Goal: Task Accomplishment & Management: Manage account settings

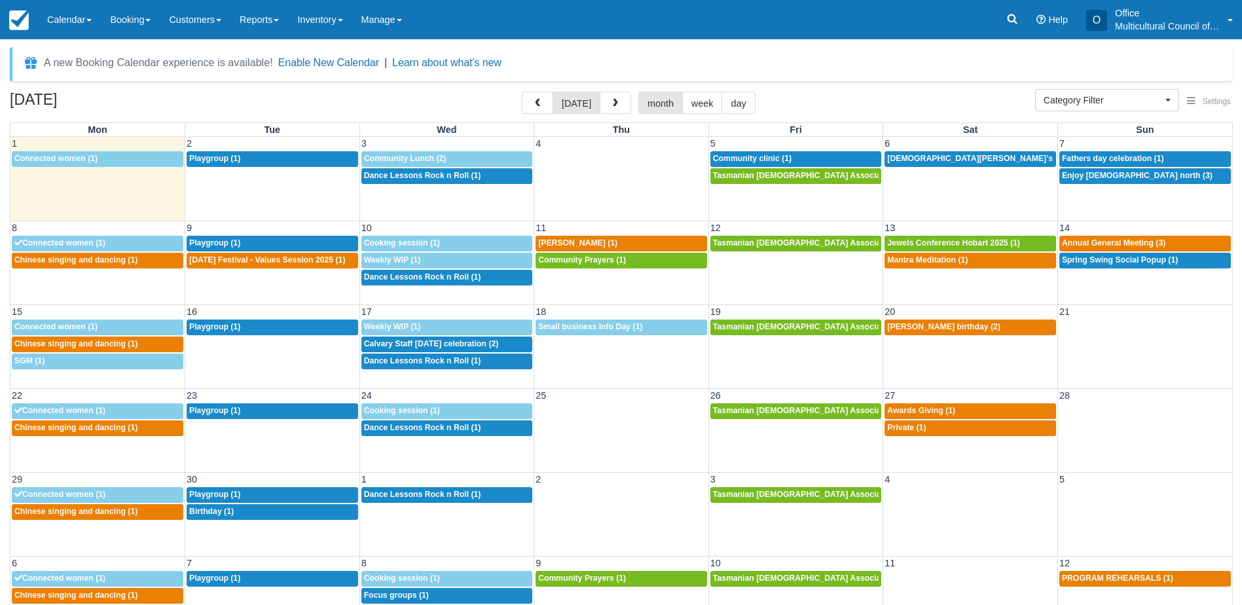
select select
click at [107, 264] on span "Chinese singing and dancing (1)" at bounding box center [75, 259] width 123 height 9
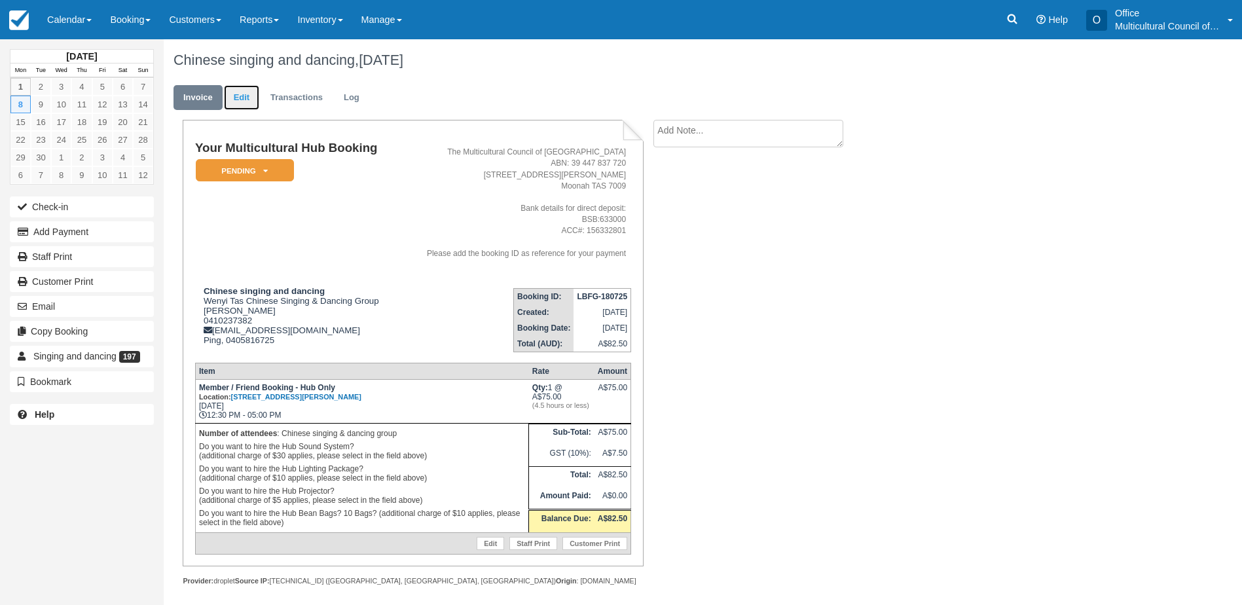
click at [240, 94] on link "Edit" at bounding box center [241, 98] width 35 height 26
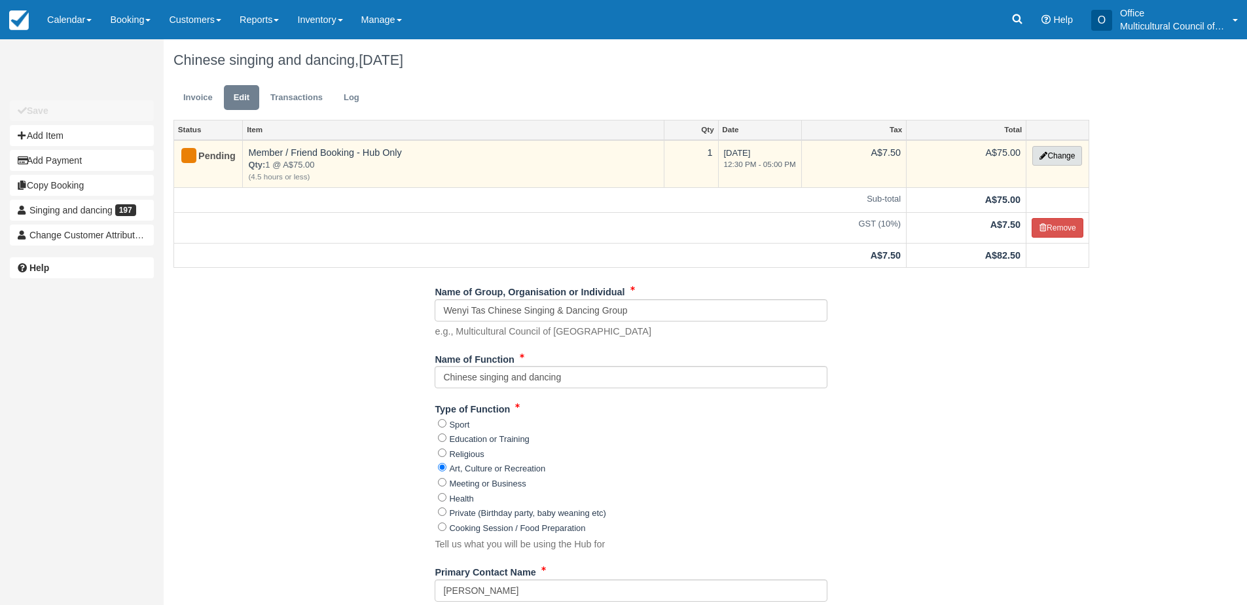
click at [1032, 156] on button "Change" at bounding box center [1057, 156] width 50 height 20
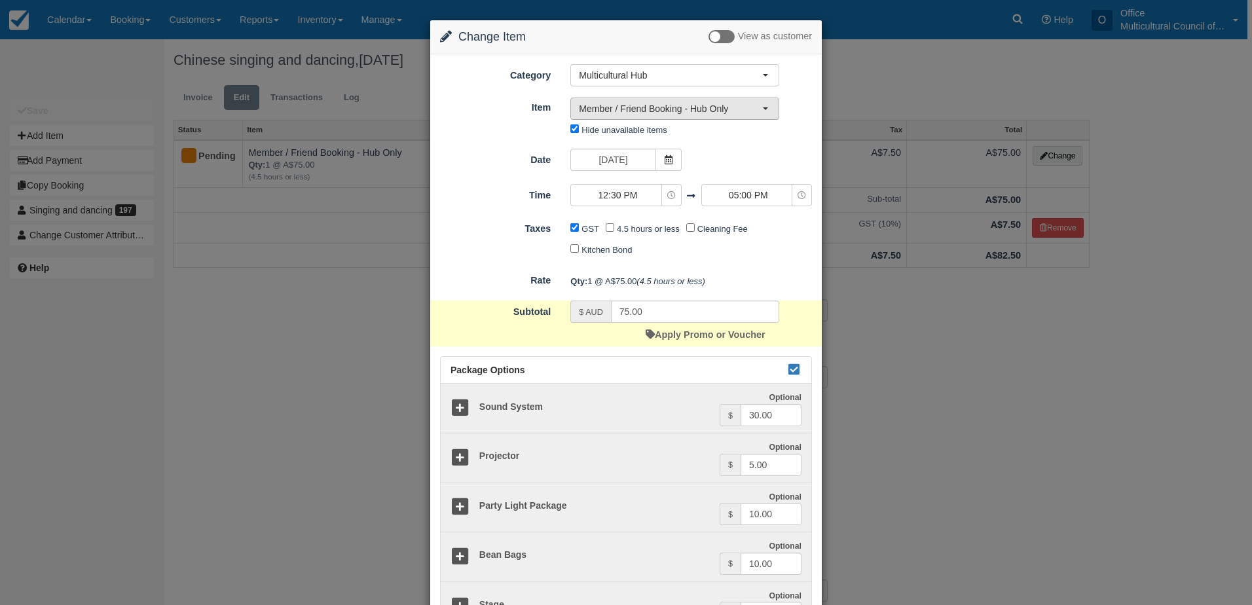
click at [725, 112] on span "Member / Friend Booking - Hub Only" at bounding box center [670, 108] width 183 height 13
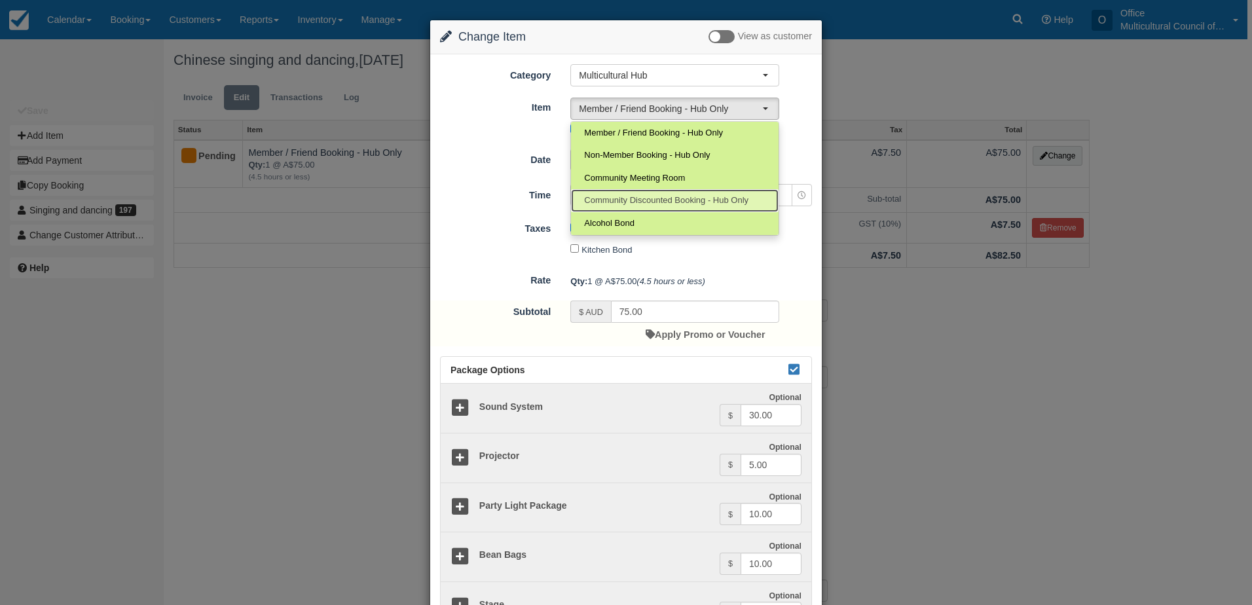
click at [668, 209] on link "Community Discounted Booking - Hub Only" at bounding box center [675, 200] width 208 height 23
select select "4"
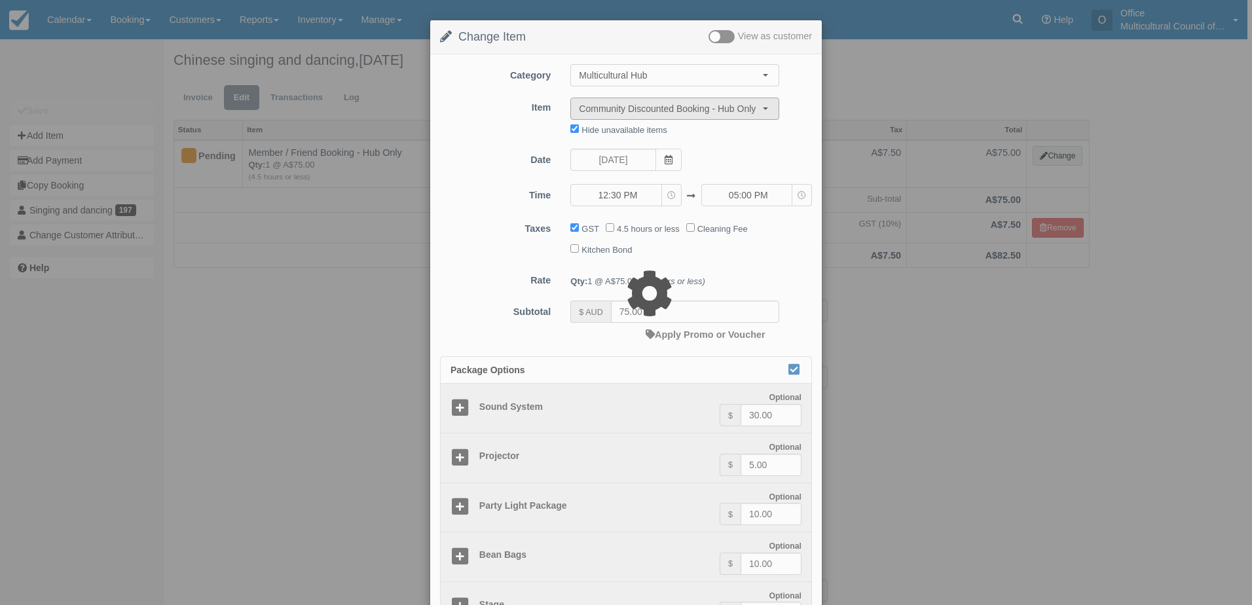
type input "40.00"
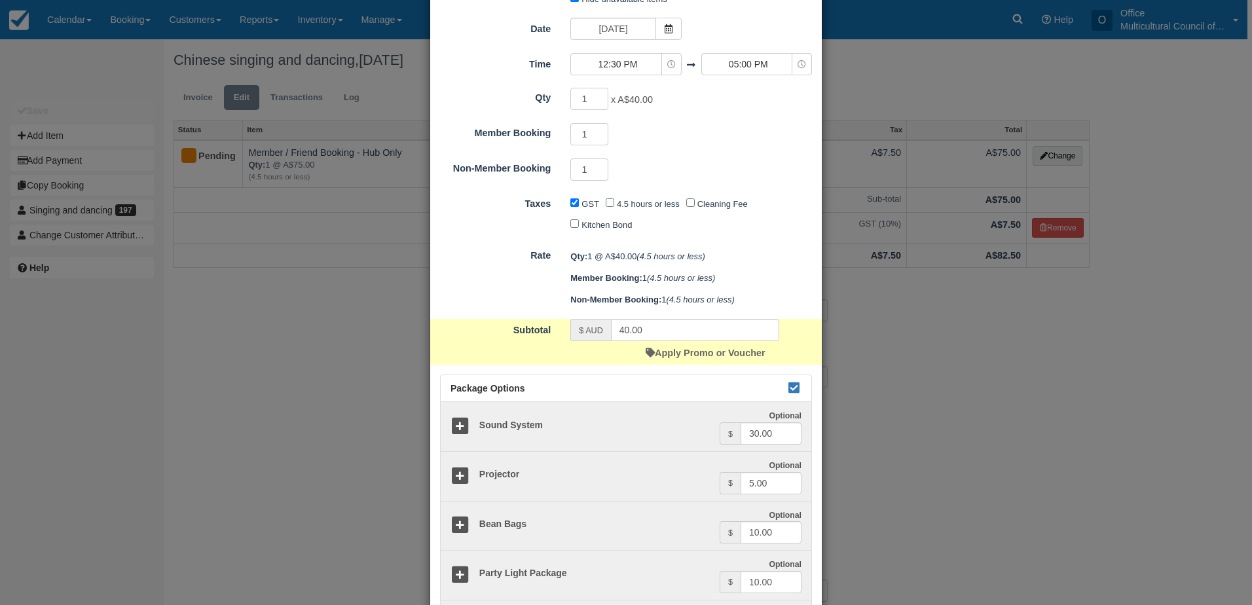
scroll to position [261, 0]
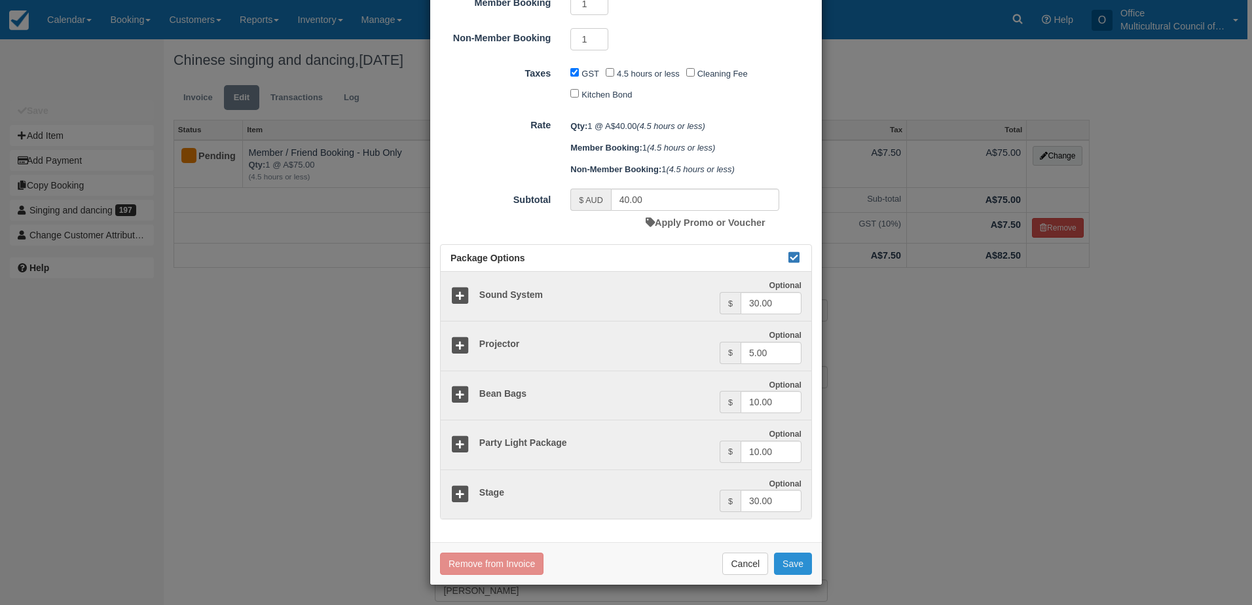
click at [779, 568] on button "Save" at bounding box center [793, 564] width 38 height 22
checkbox input "false"
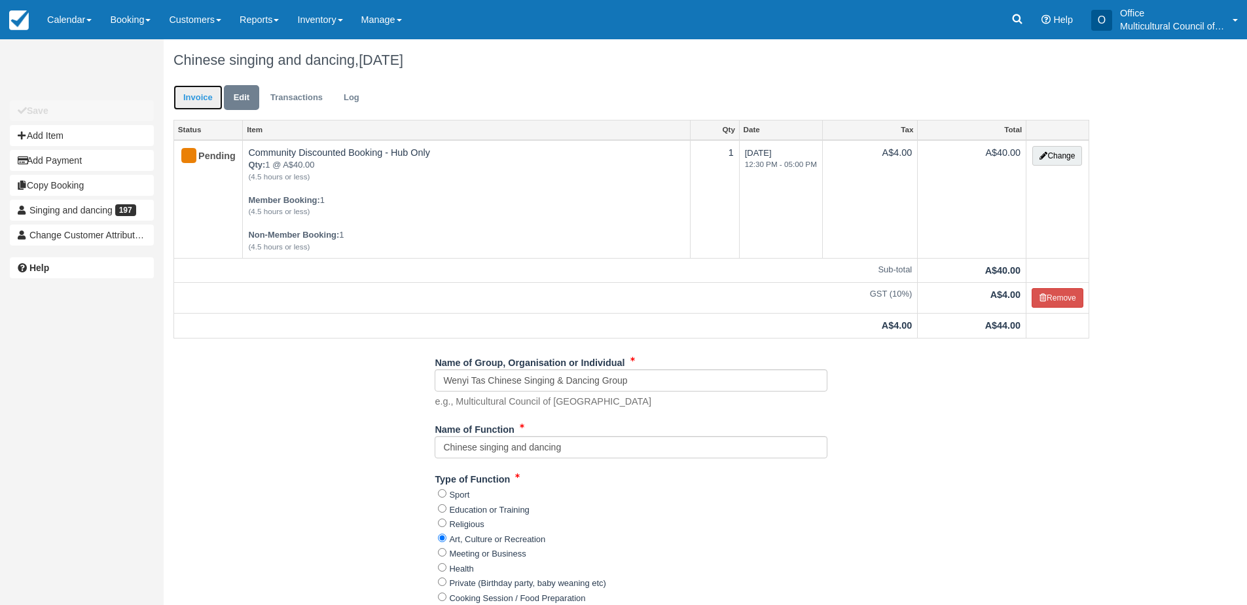
click at [181, 99] on link "Invoice" at bounding box center [197, 98] width 49 height 26
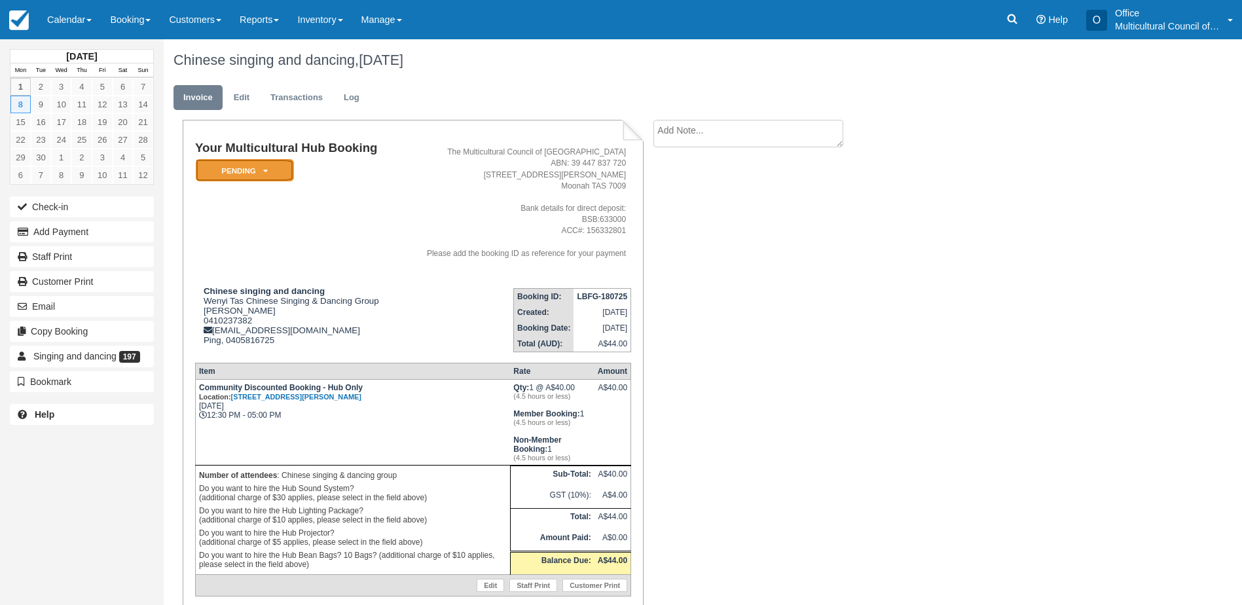
click at [261, 166] on em "Pending" at bounding box center [245, 170] width 98 height 23
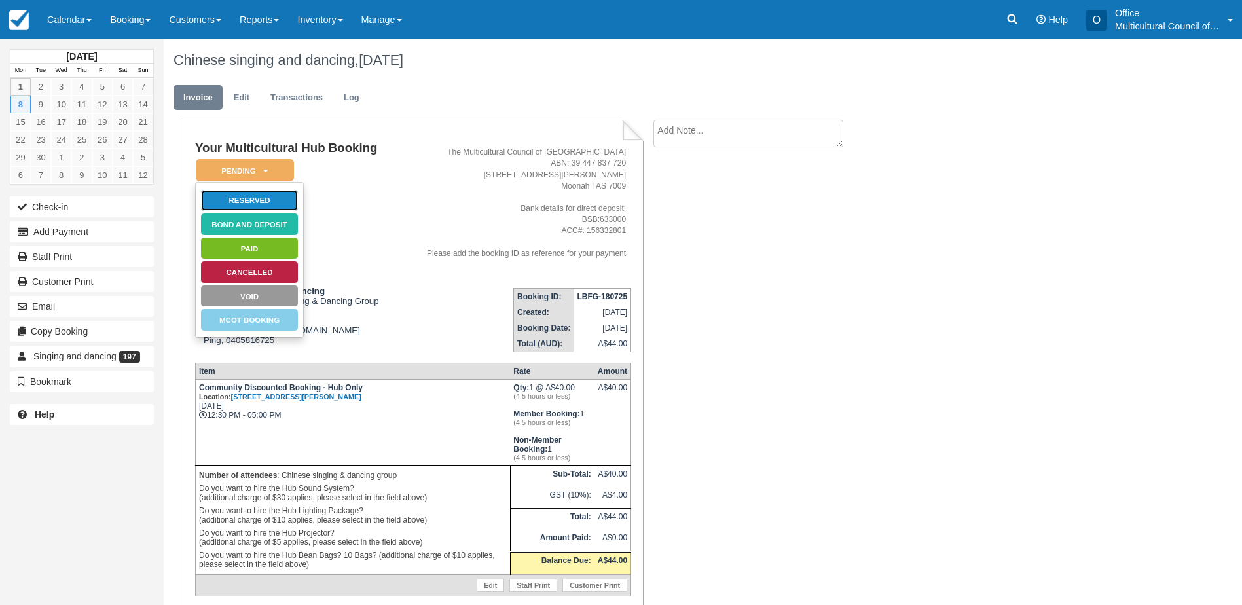
click at [261, 193] on link "Reserved" at bounding box center [249, 200] width 98 height 23
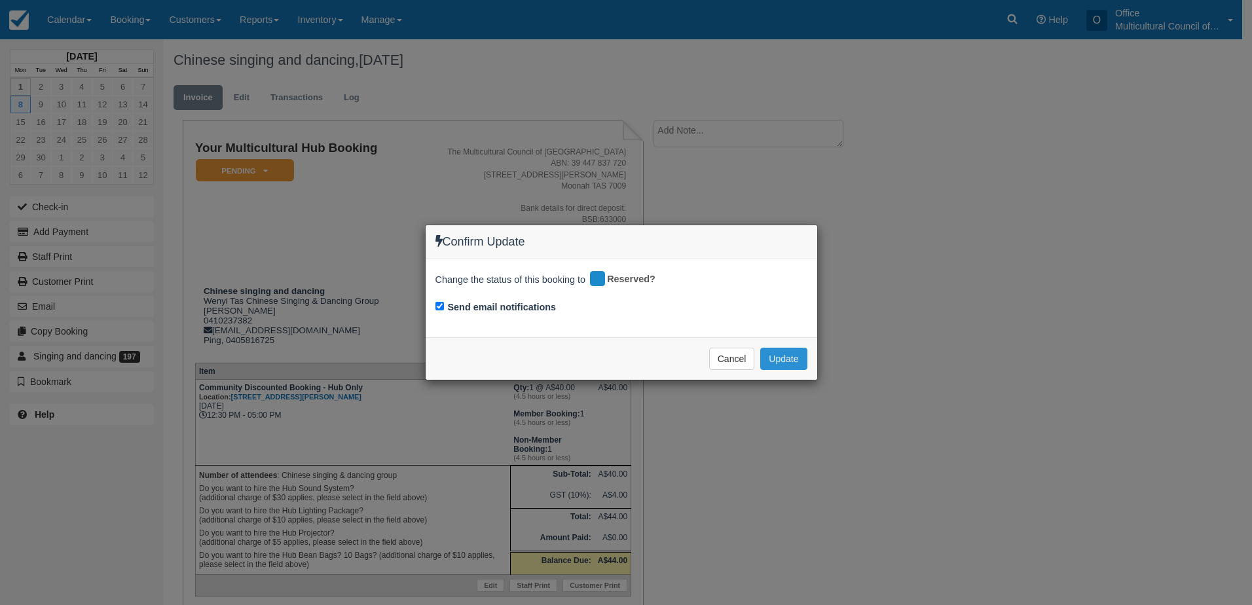
click at [795, 354] on button "Update" at bounding box center [783, 359] width 46 height 22
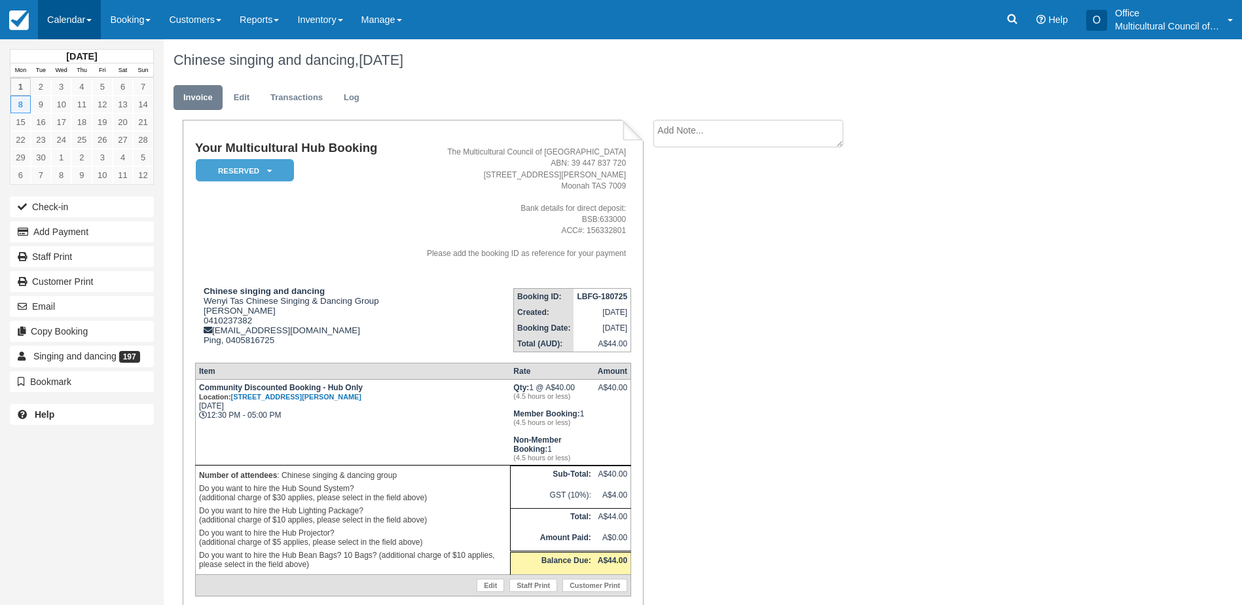
click at [66, 14] on link "Calendar" at bounding box center [69, 19] width 63 height 39
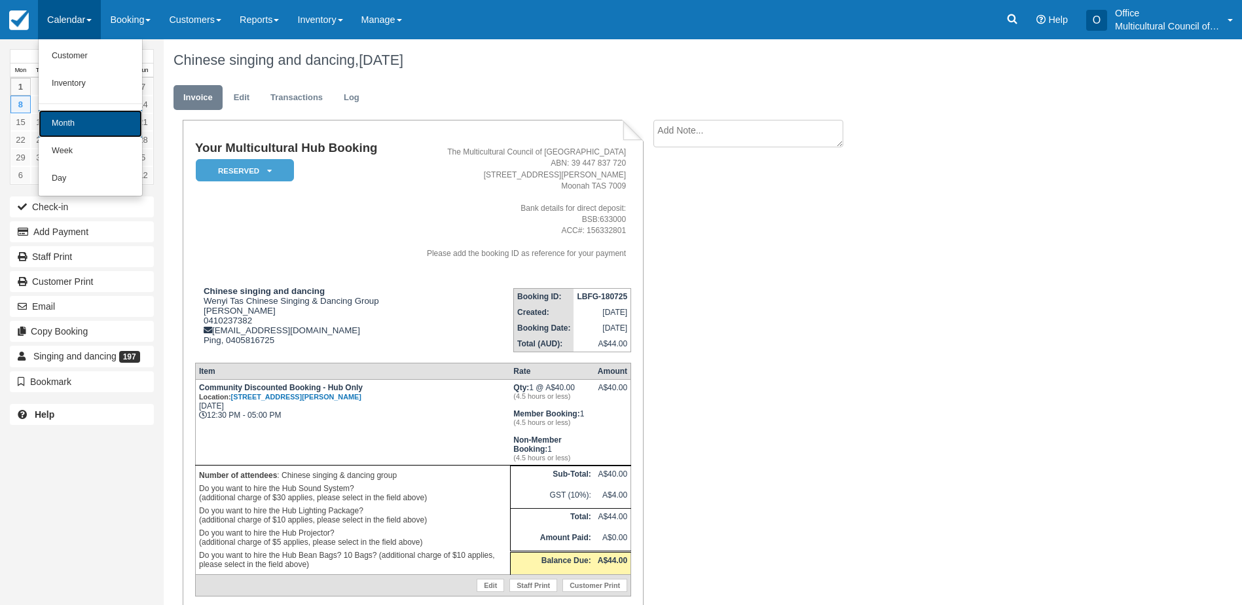
click at [93, 116] on link "Month" at bounding box center [90, 123] width 103 height 27
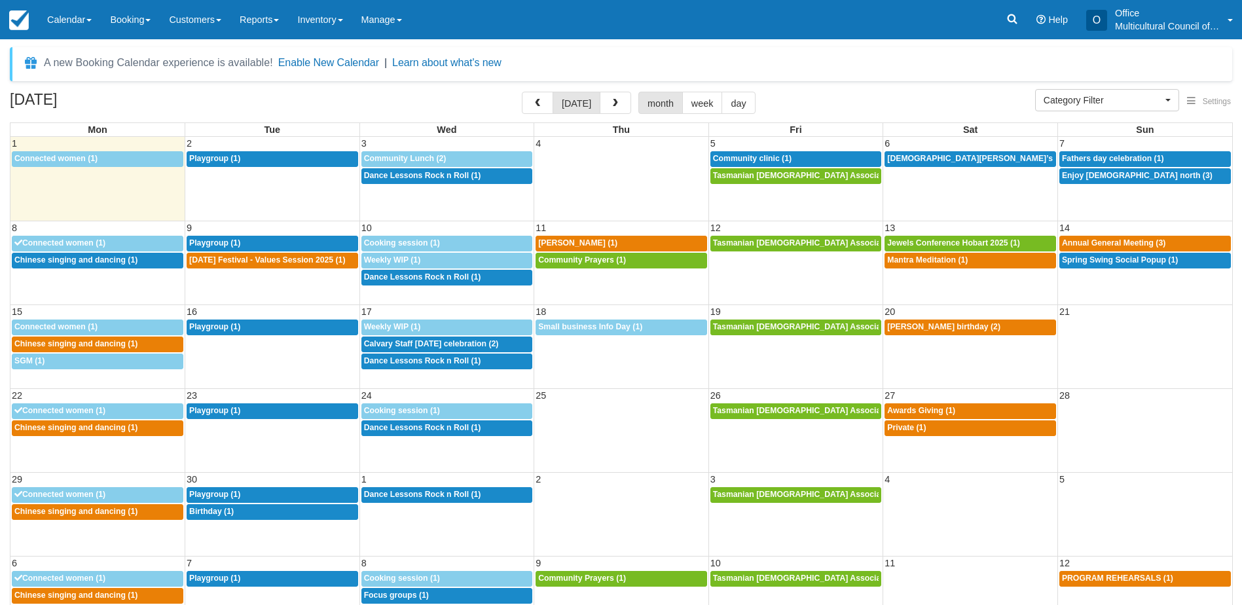
select select
click at [124, 347] on span "Chinese singing and dancing (1)" at bounding box center [75, 343] width 123 height 9
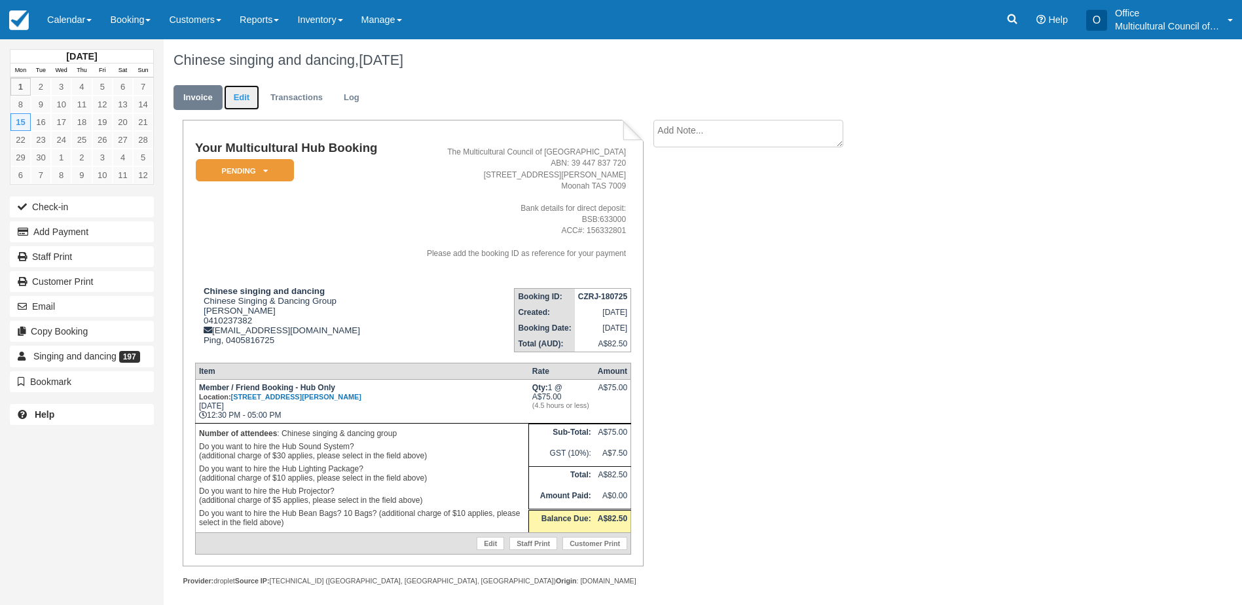
click at [233, 92] on link "Edit" at bounding box center [241, 98] width 35 height 26
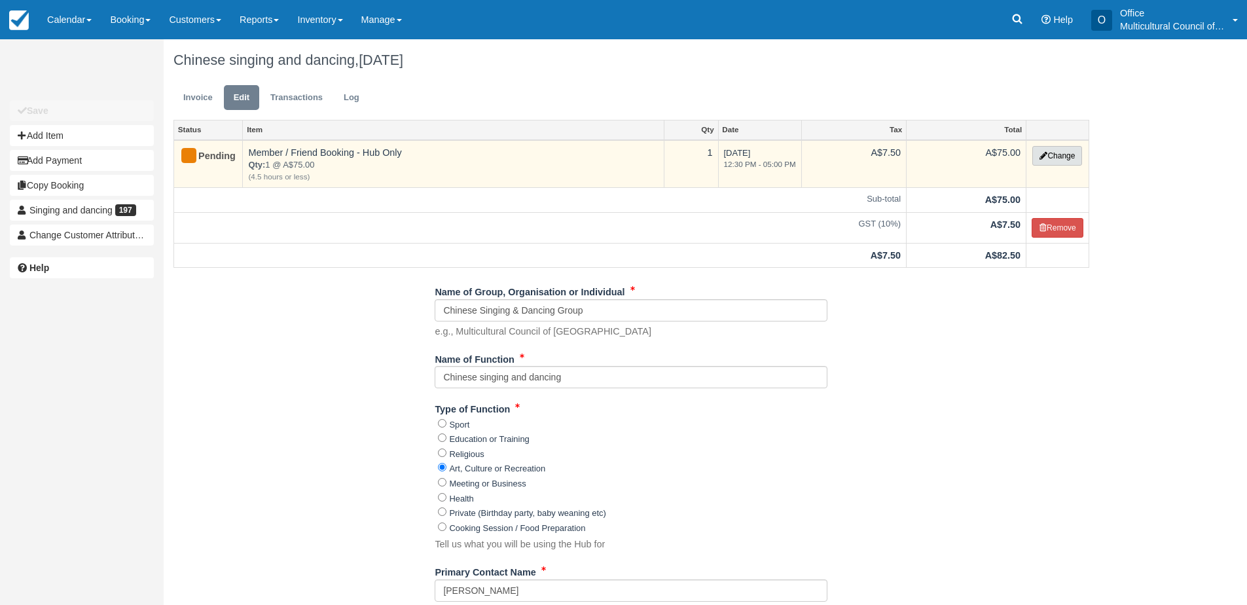
click at [1063, 149] on button "Change" at bounding box center [1057, 156] width 50 height 20
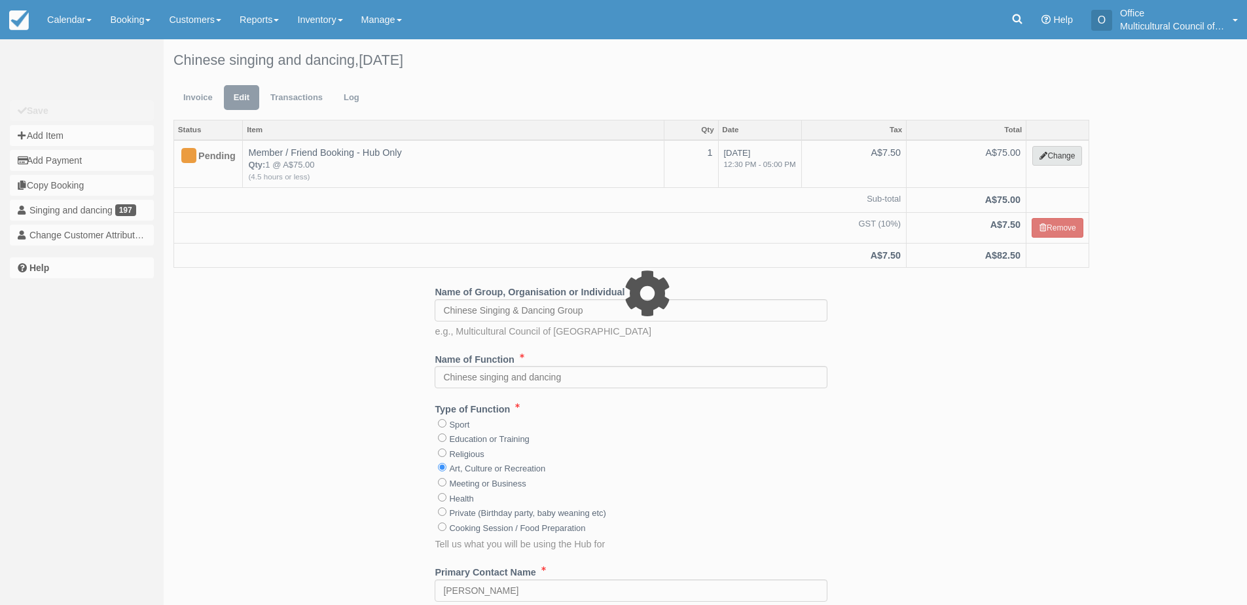
select select "2"
type input "75.00"
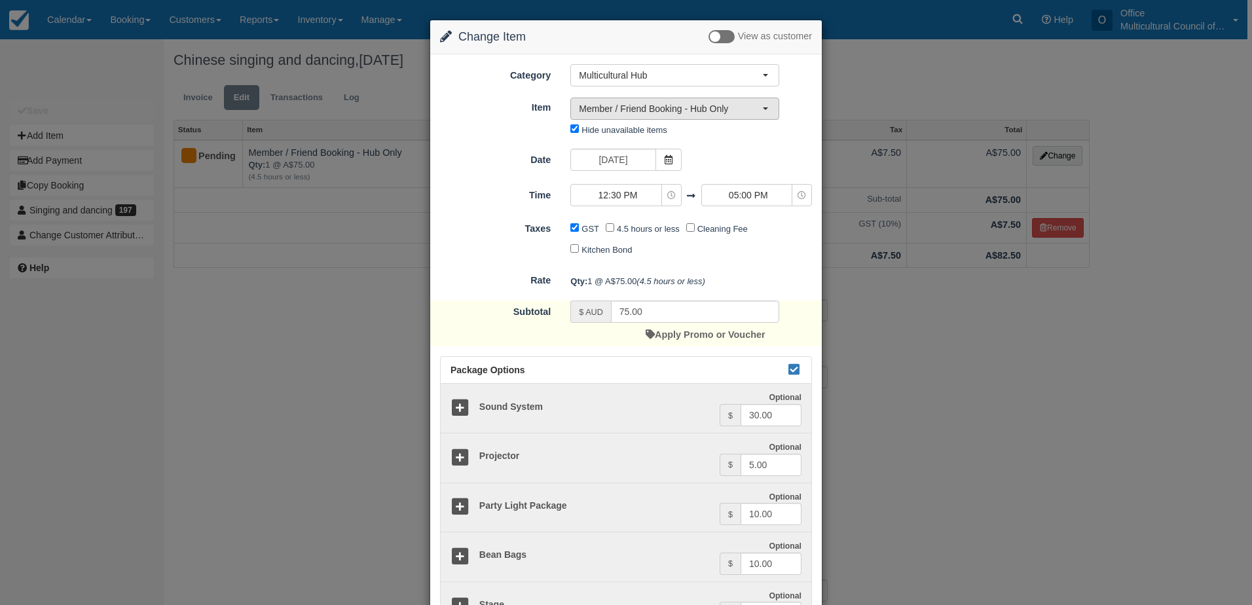
click at [657, 105] on span "Member / Friend Booking - Hub Only" at bounding box center [670, 108] width 183 height 13
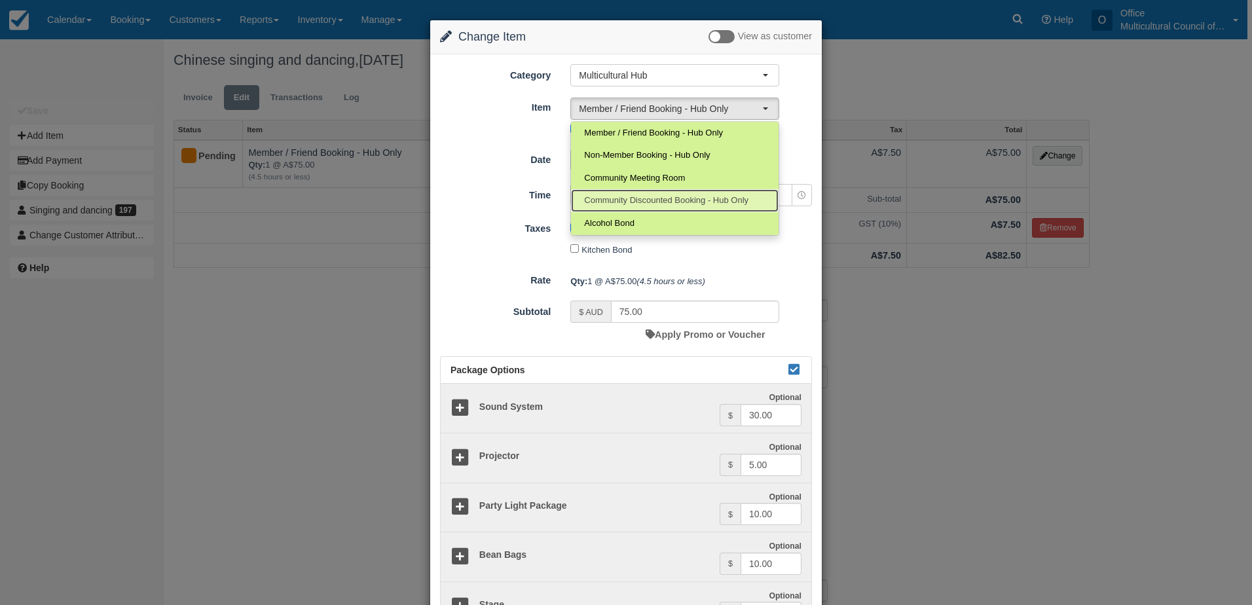
click at [626, 208] on link "Community Discounted Booking - Hub Only" at bounding box center [675, 200] width 208 height 23
select select "4"
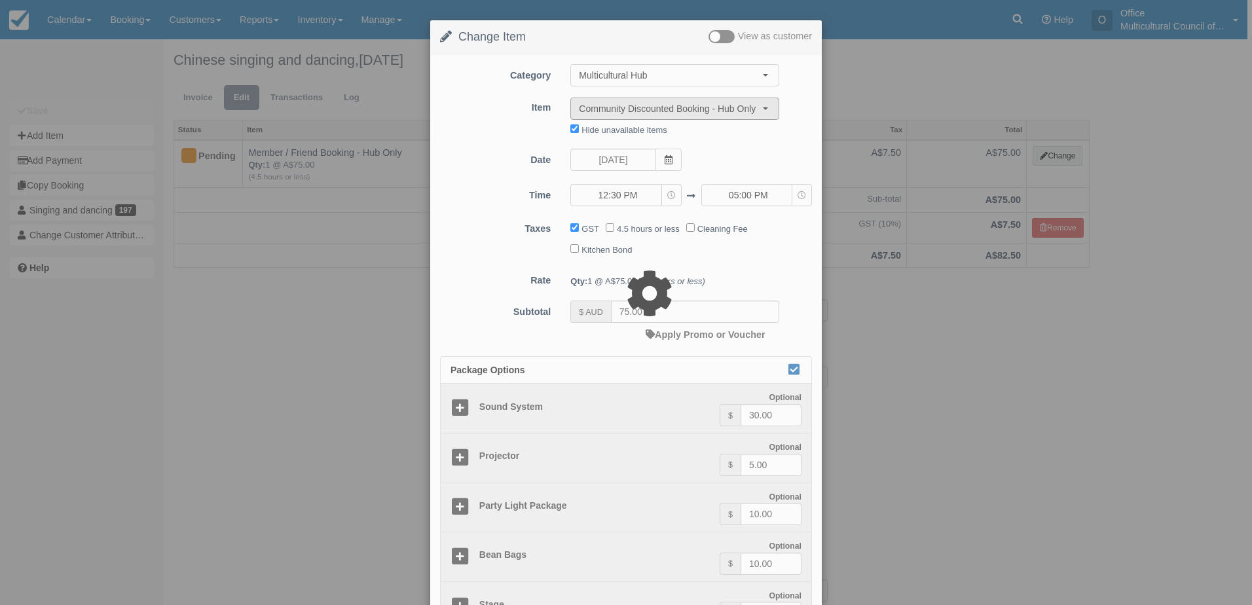
type input "40.00"
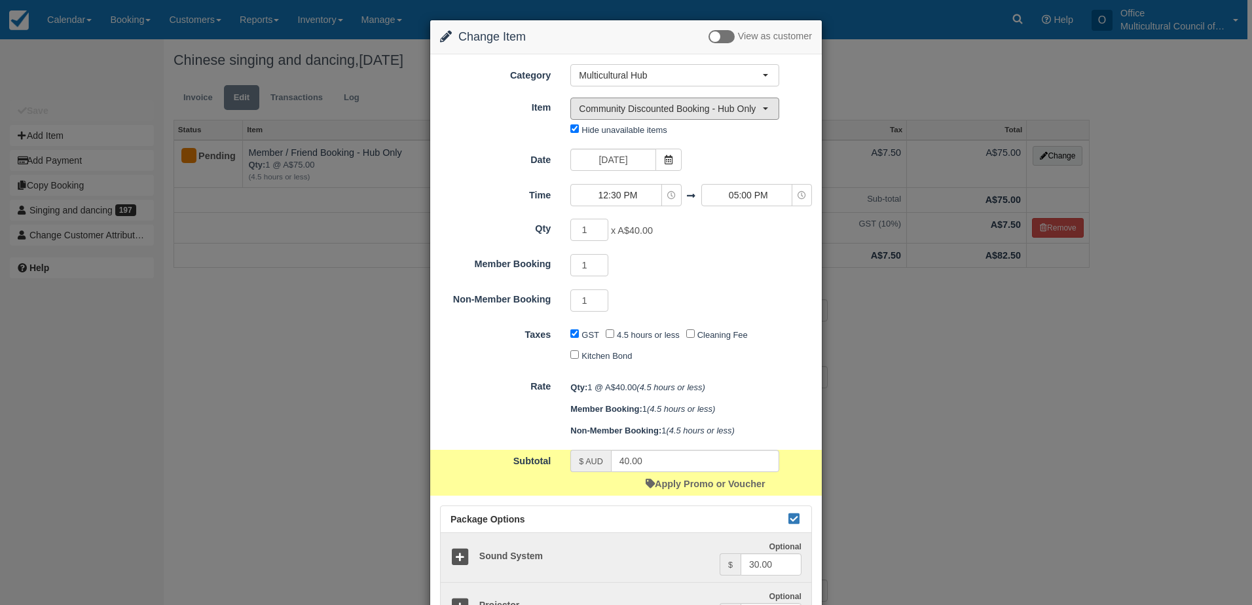
scroll to position [261, 0]
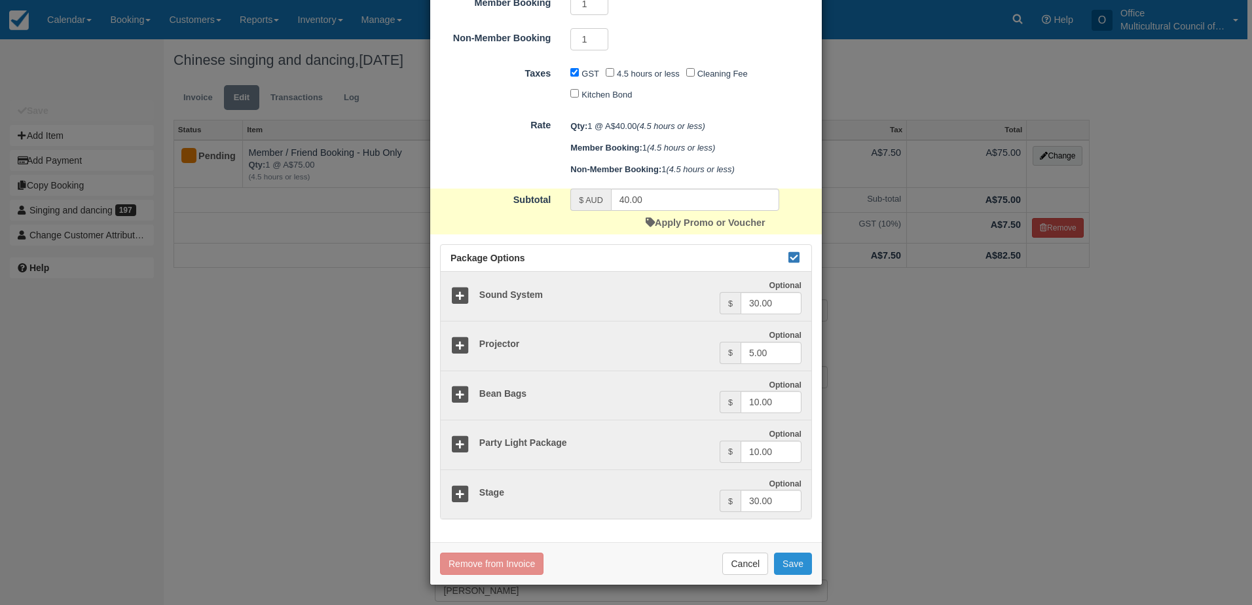
click at [779, 566] on button "Save" at bounding box center [793, 564] width 38 height 22
checkbox input "false"
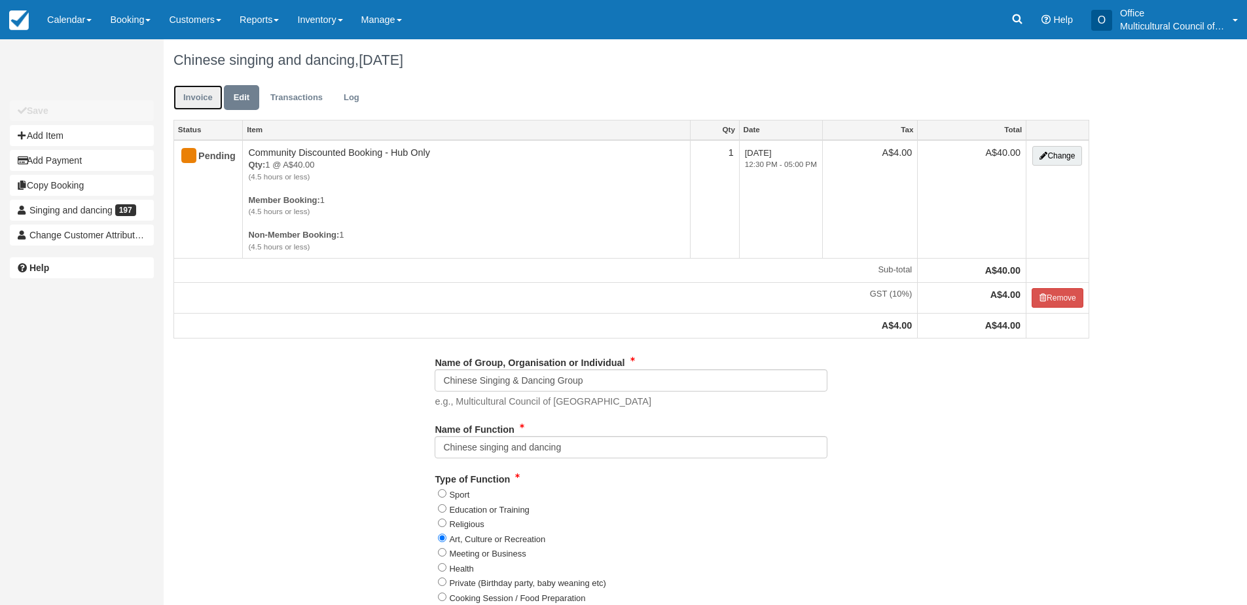
click at [188, 88] on link "Invoice" at bounding box center [197, 98] width 49 height 26
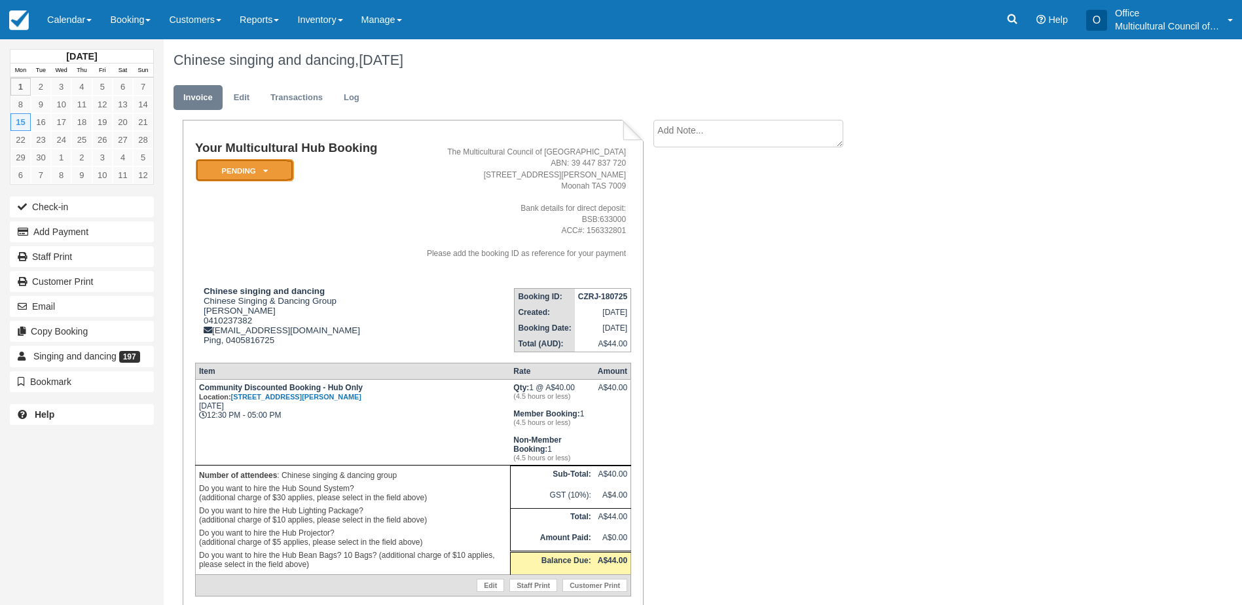
click at [273, 168] on em "Pending" at bounding box center [245, 170] width 98 height 23
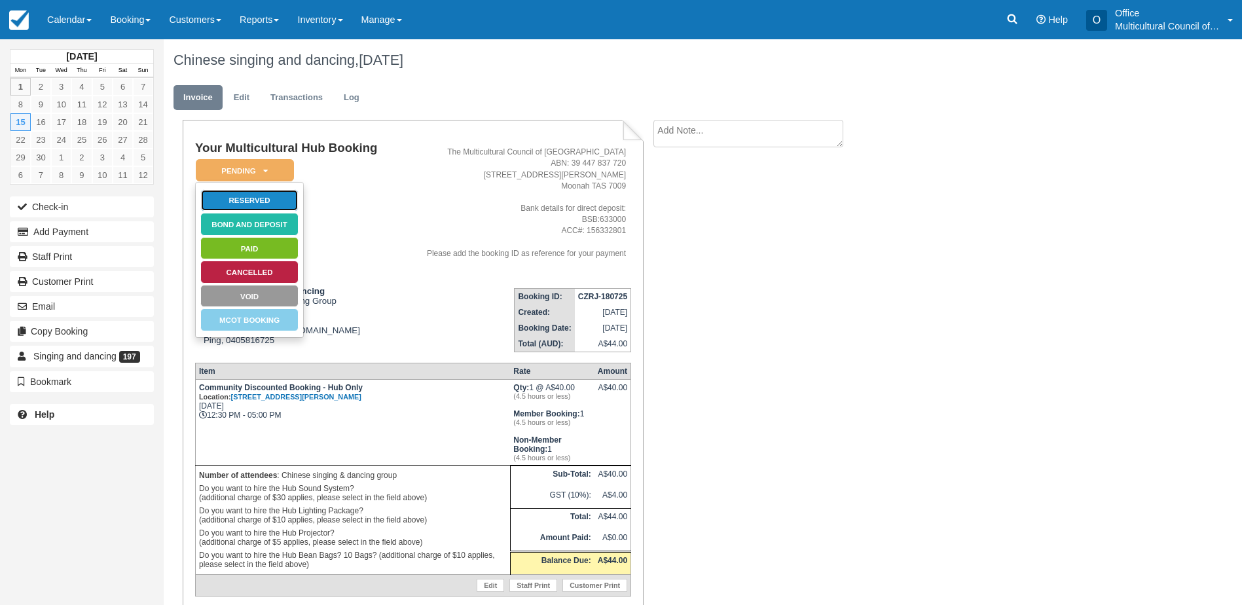
click at [247, 192] on link "Reserved" at bounding box center [249, 200] width 98 height 23
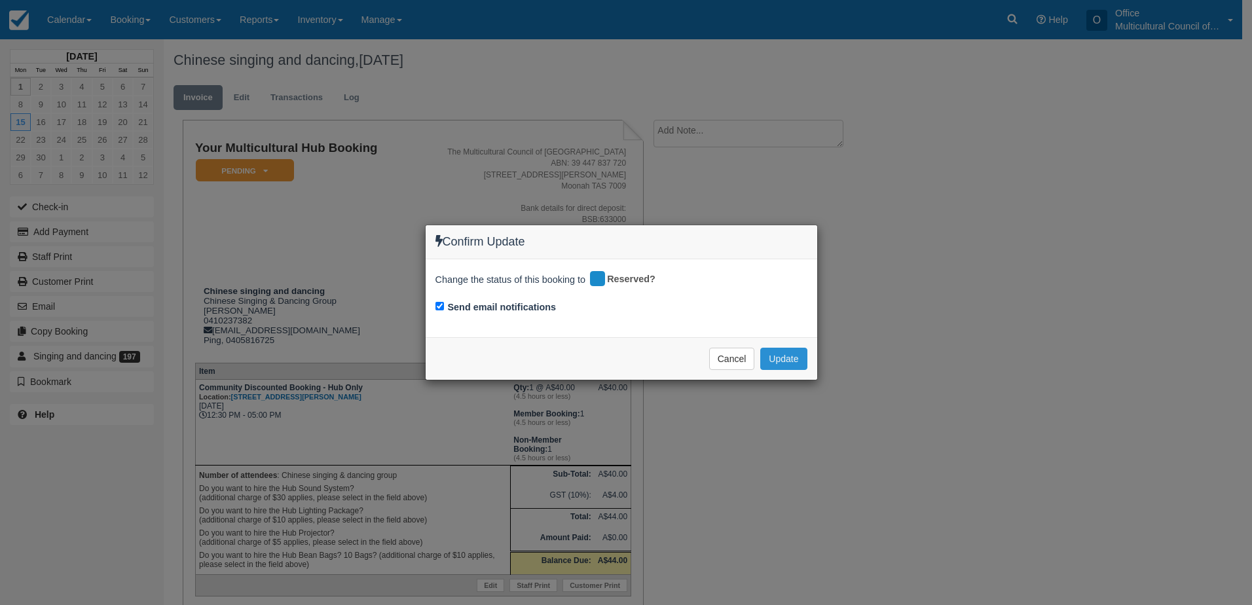
click at [789, 355] on button "Update" at bounding box center [783, 359] width 46 height 22
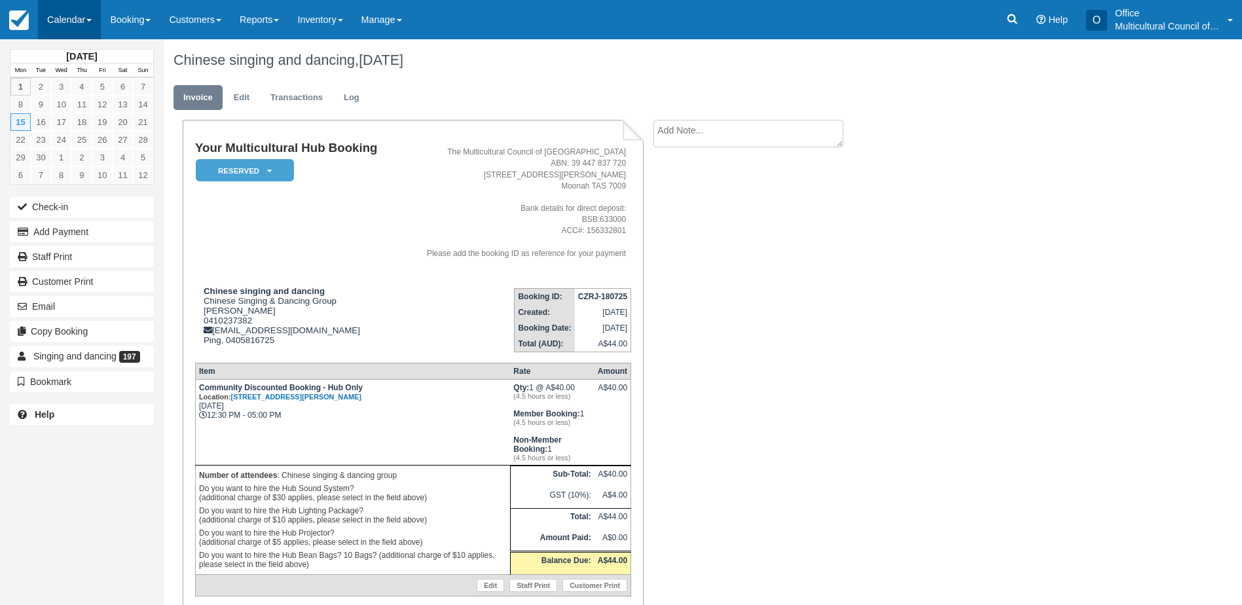
click at [59, 14] on link "Calendar" at bounding box center [69, 19] width 63 height 39
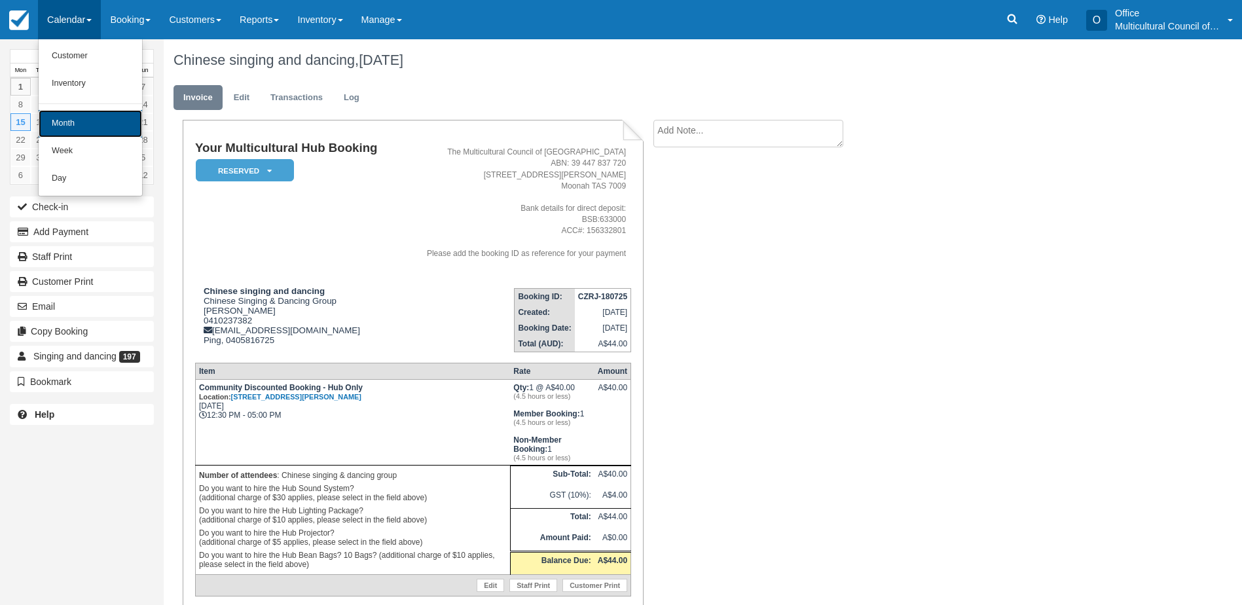
click at [95, 125] on link "Month" at bounding box center [90, 123] width 103 height 27
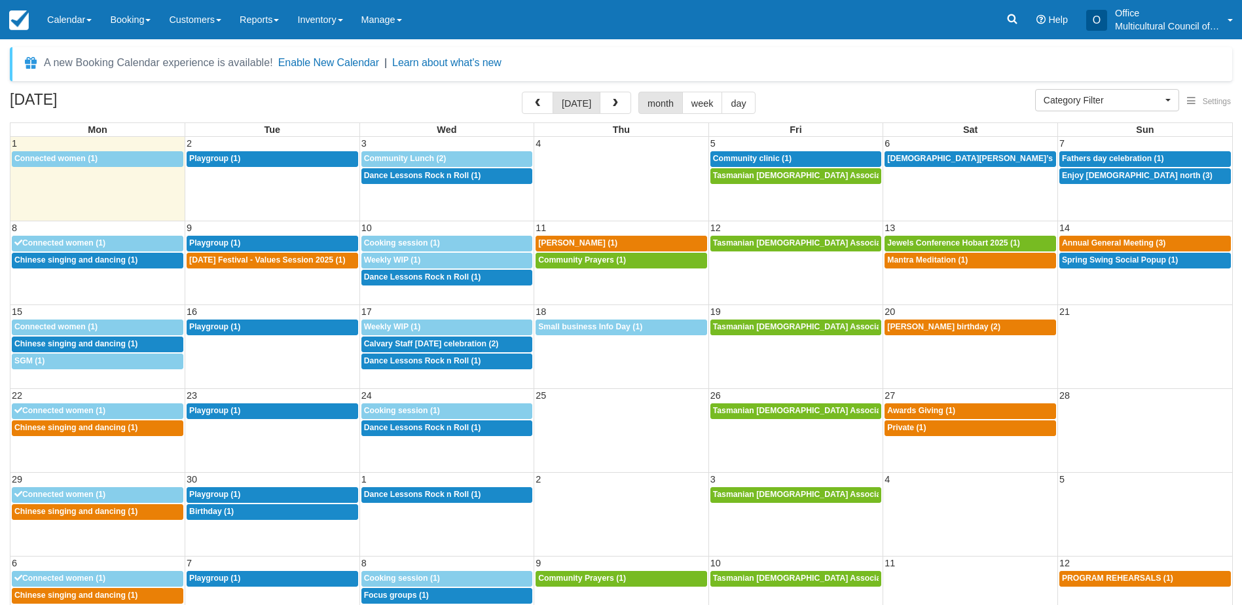
select select
click at [94, 433] on link "12:30p Chinese singing and dancing (1)" at bounding box center [98, 428] width 172 height 16
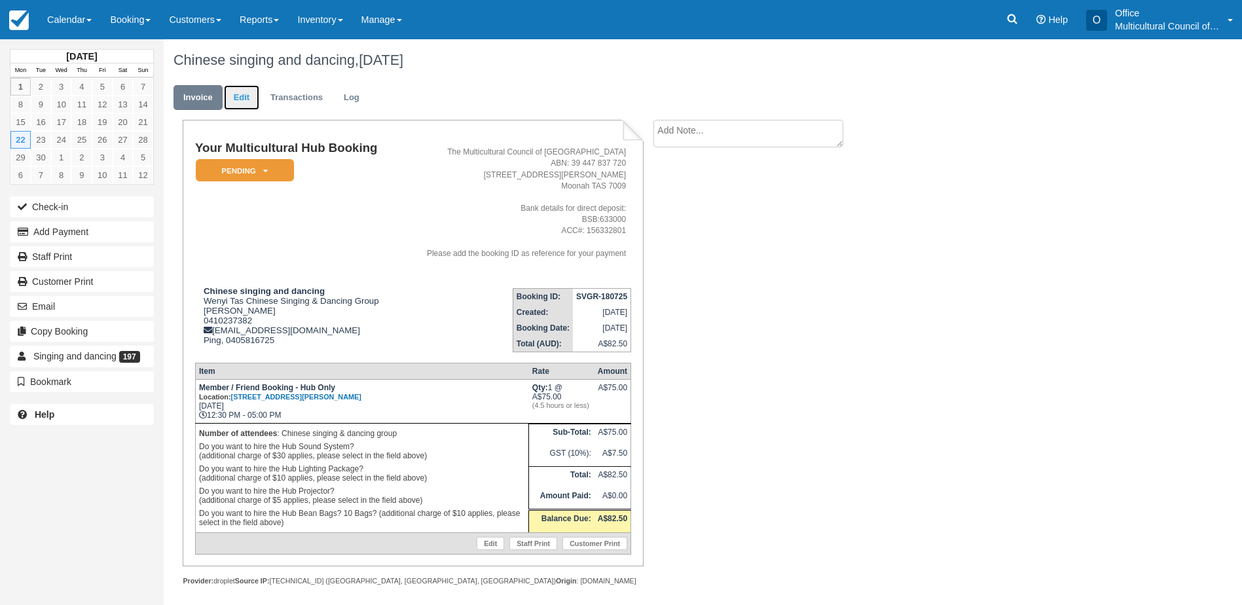
click at [242, 92] on link "Edit" at bounding box center [241, 98] width 35 height 26
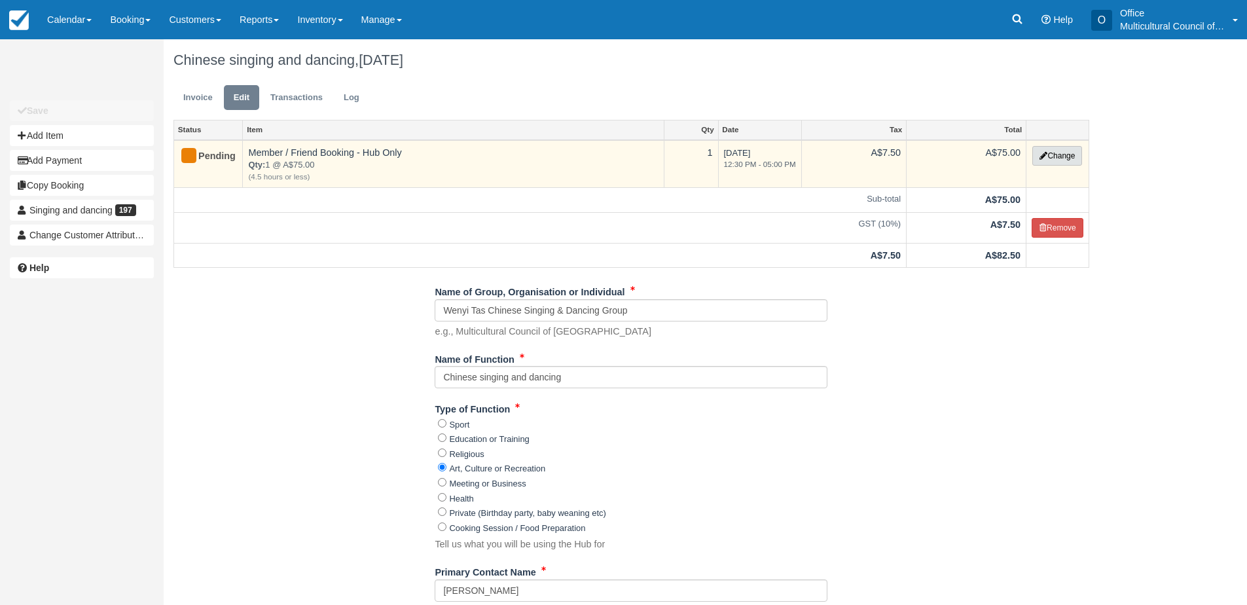
click at [1042, 157] on icon "button" at bounding box center [1044, 156] width 8 height 8
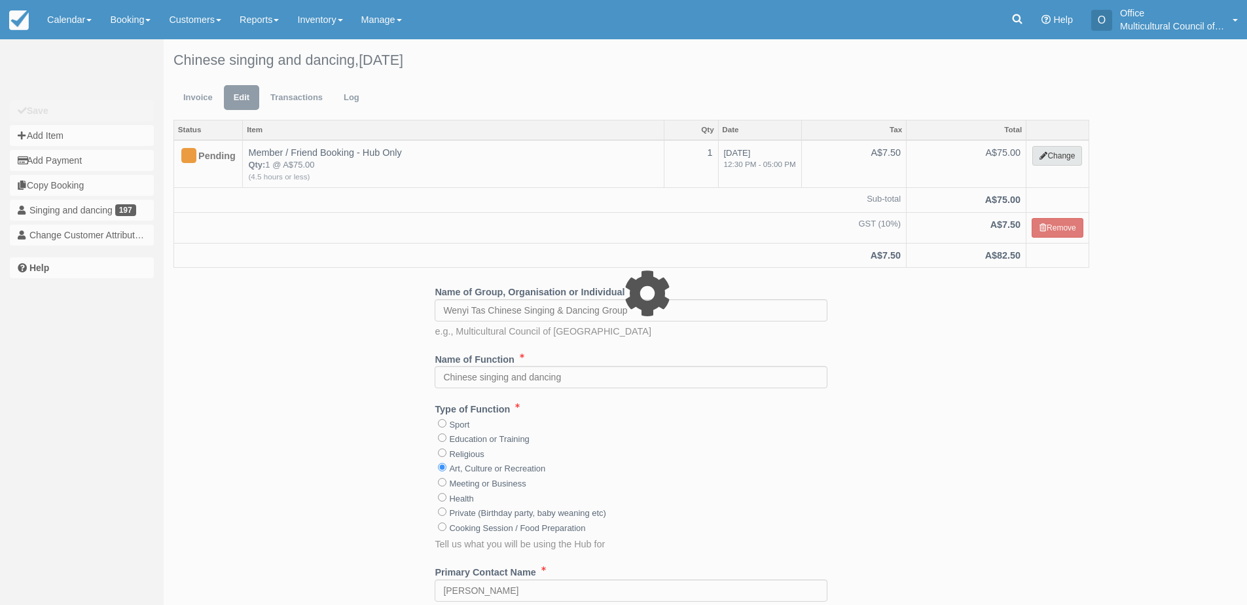
select select "2"
type input "75.00"
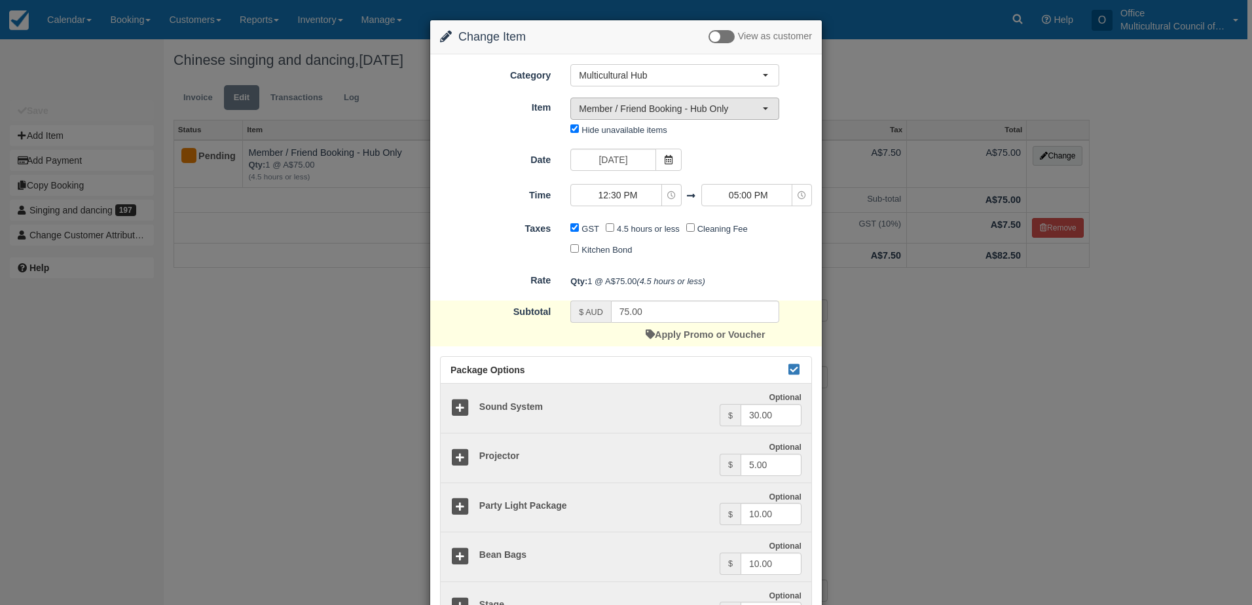
click at [683, 113] on span "Member / Friend Booking - Hub Only" at bounding box center [670, 108] width 183 height 13
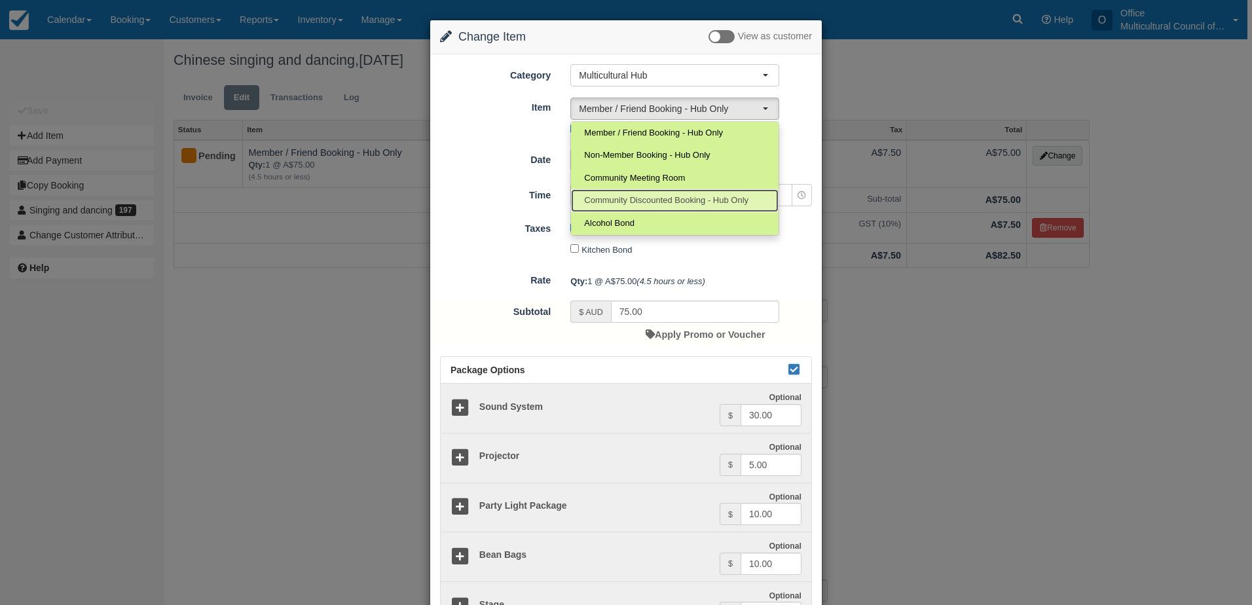
click at [666, 198] on span "Community Discounted Booking - Hub Only" at bounding box center [666, 200] width 164 height 12
select select "4"
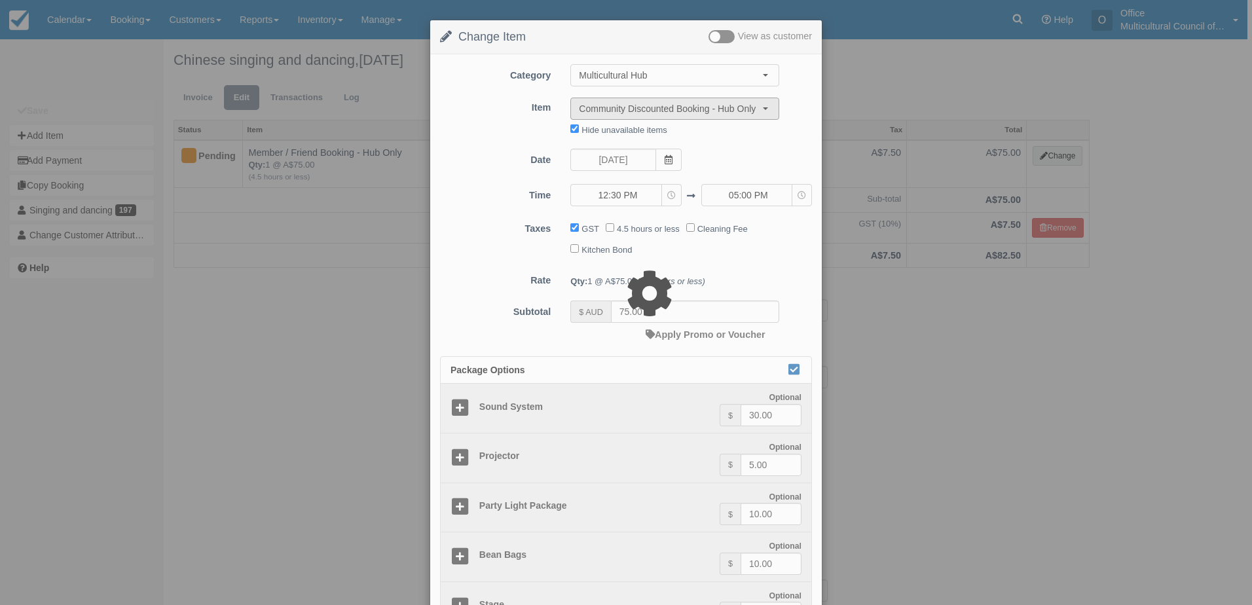
type input "40.00"
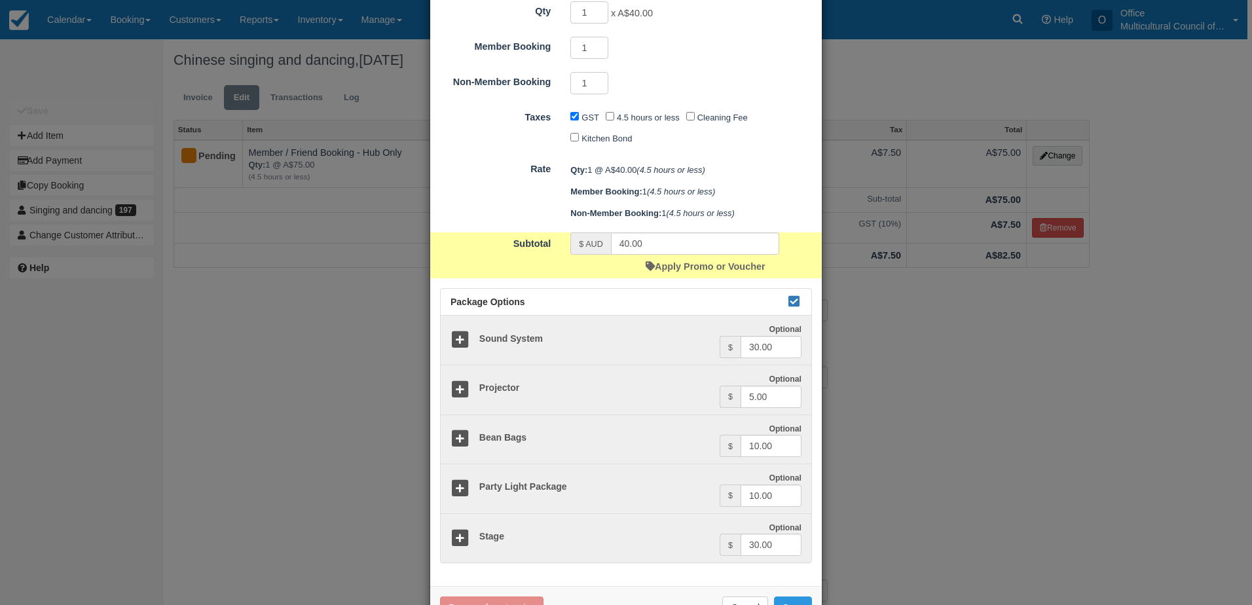
scroll to position [261, 0]
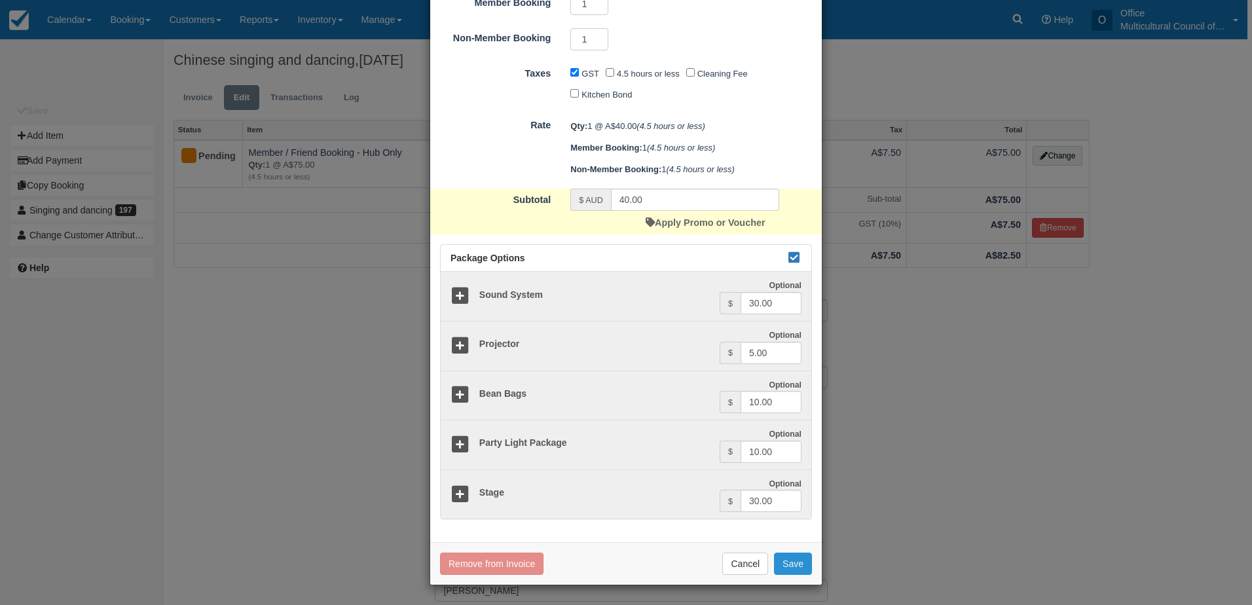
click at [797, 560] on button "Save" at bounding box center [793, 564] width 38 height 22
checkbox input "false"
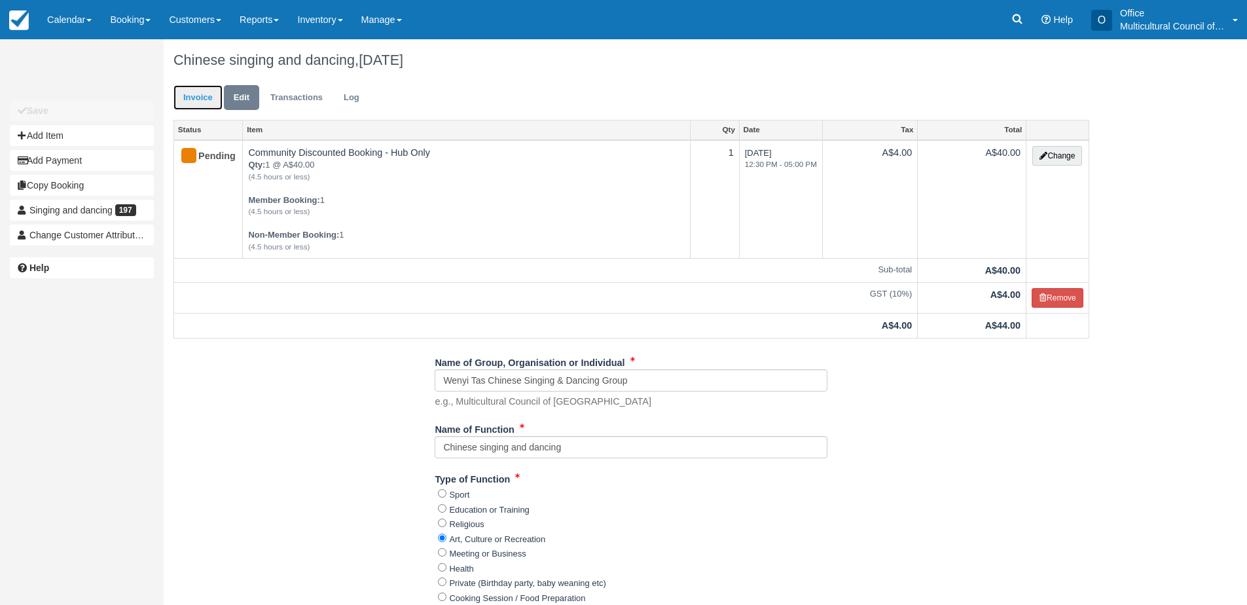
click at [188, 98] on link "Invoice" at bounding box center [197, 98] width 49 height 26
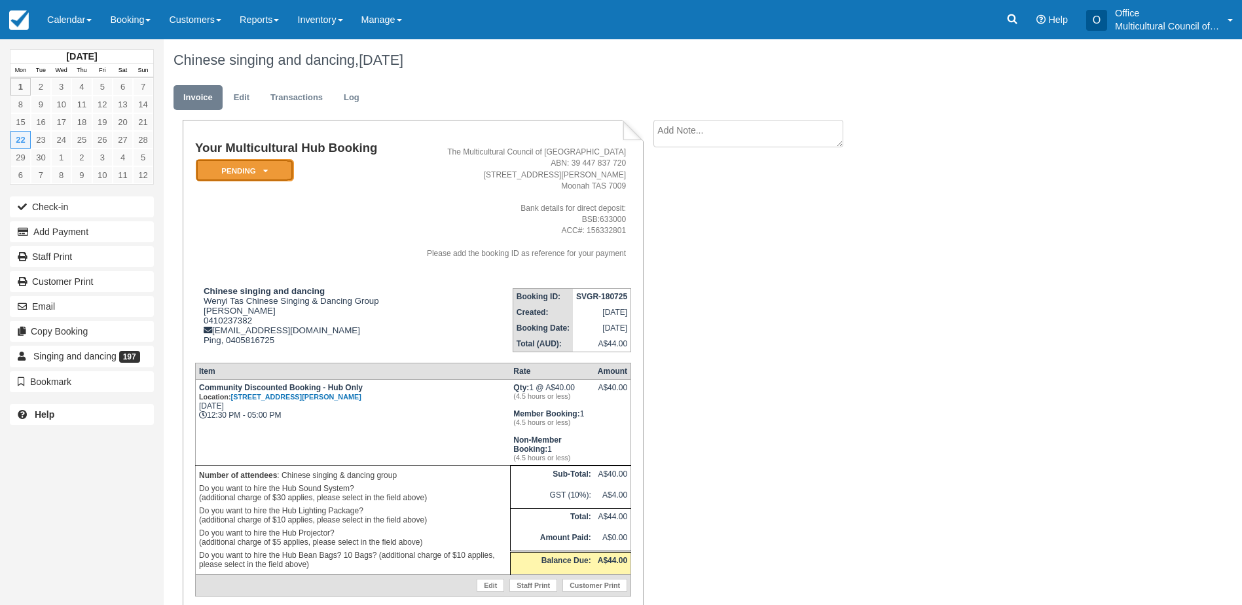
click at [289, 159] on em "Pending" at bounding box center [245, 170] width 98 height 23
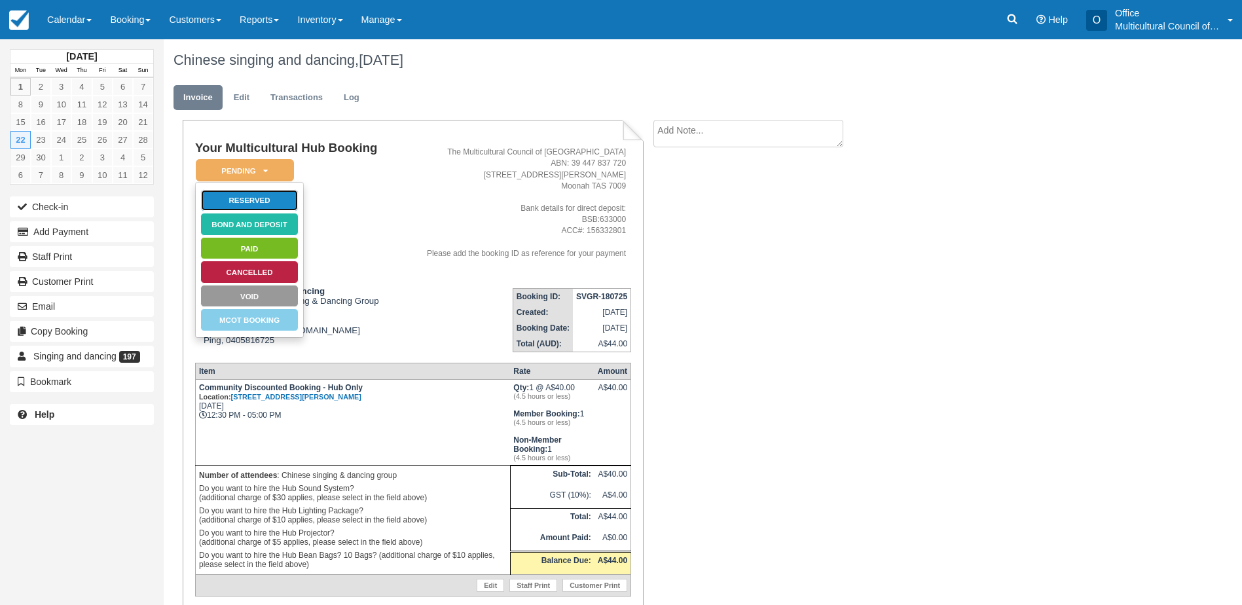
click at [277, 203] on link "Reserved" at bounding box center [249, 200] width 98 height 23
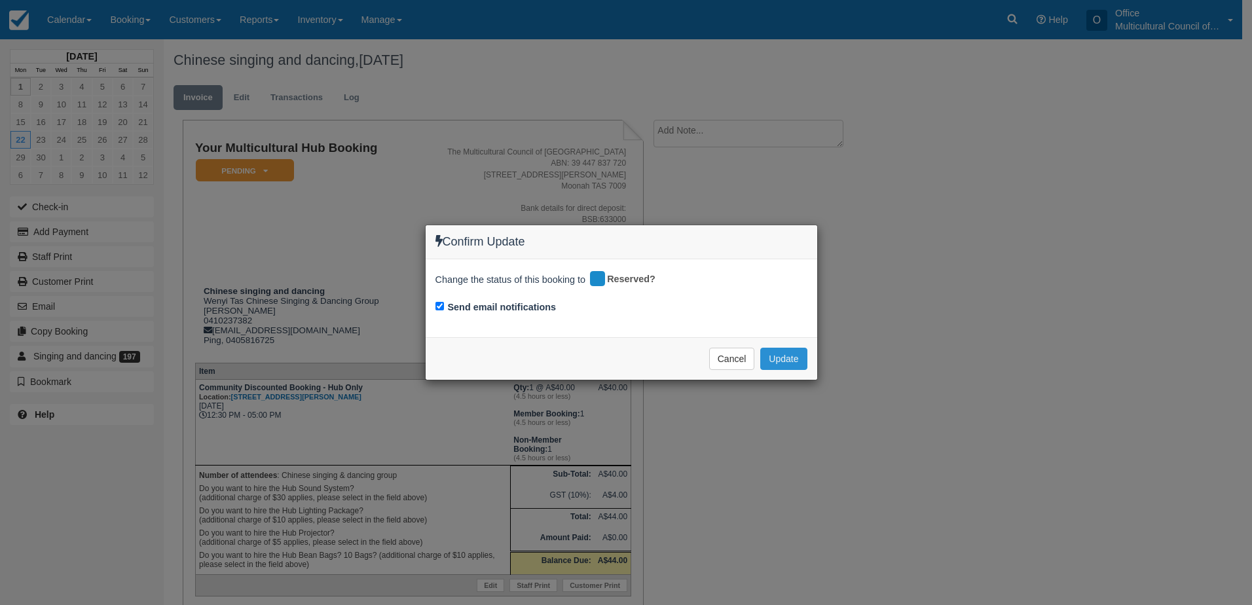
click at [790, 368] on button "Update" at bounding box center [783, 359] width 46 height 22
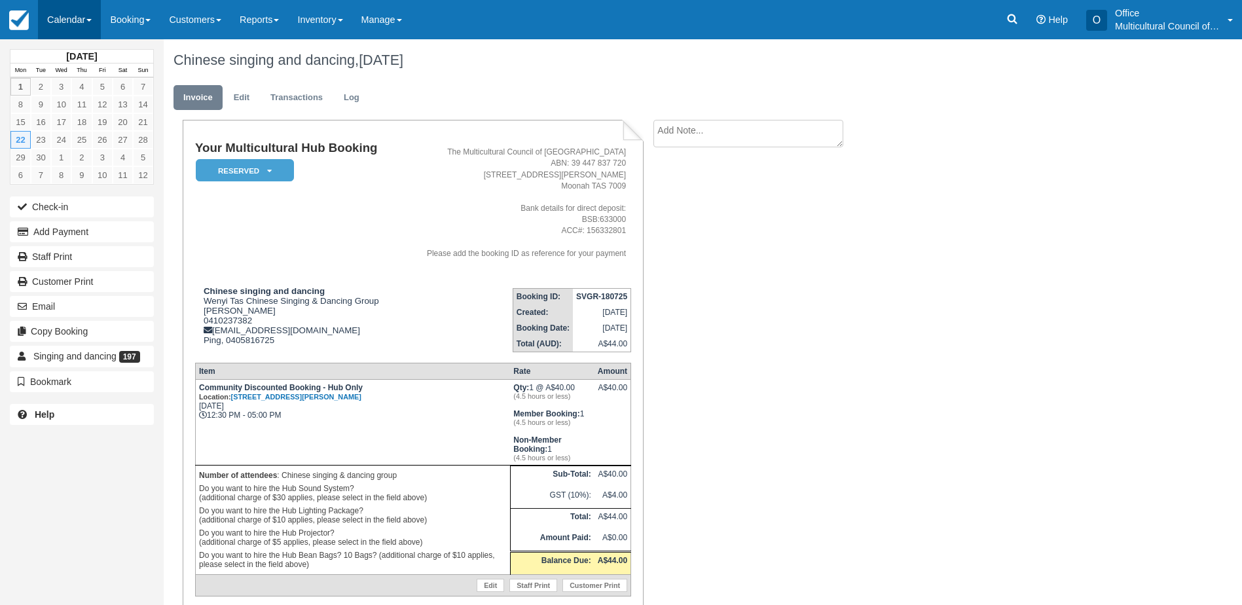
click at [66, 21] on link "Calendar" at bounding box center [69, 19] width 63 height 39
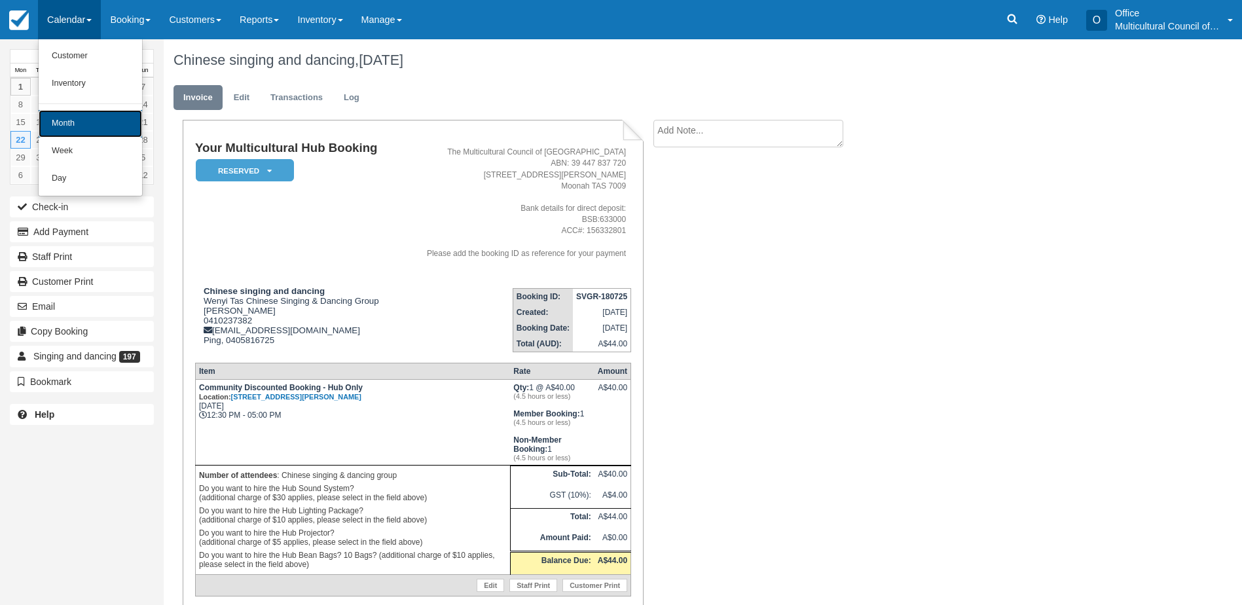
click at [82, 128] on link "Month" at bounding box center [90, 123] width 103 height 27
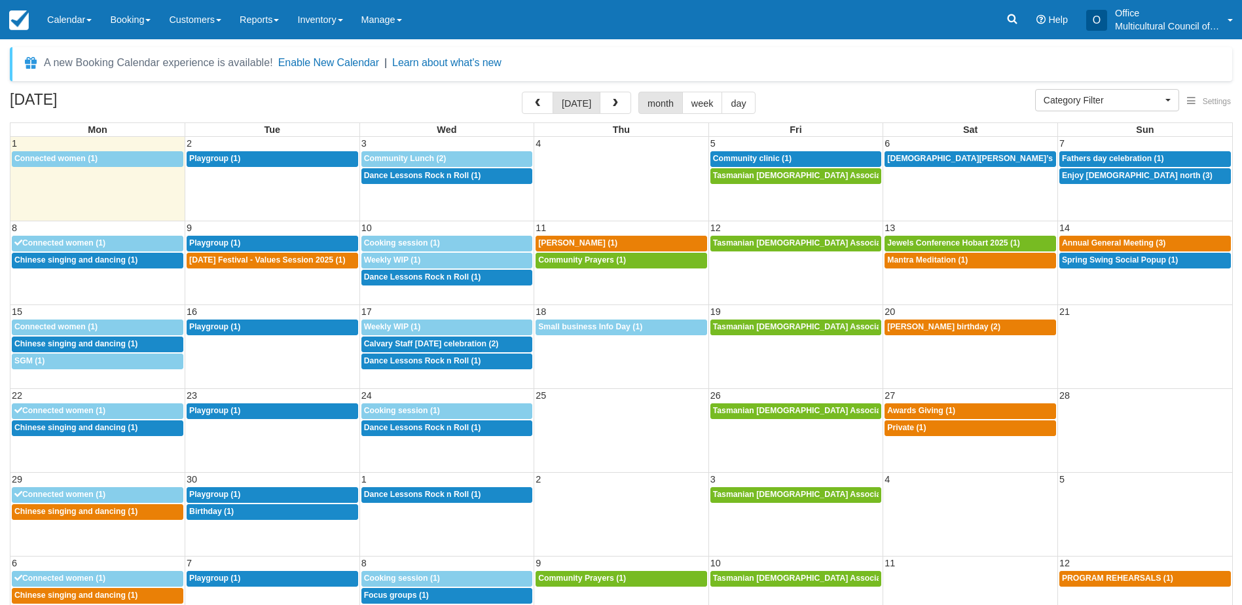
select select
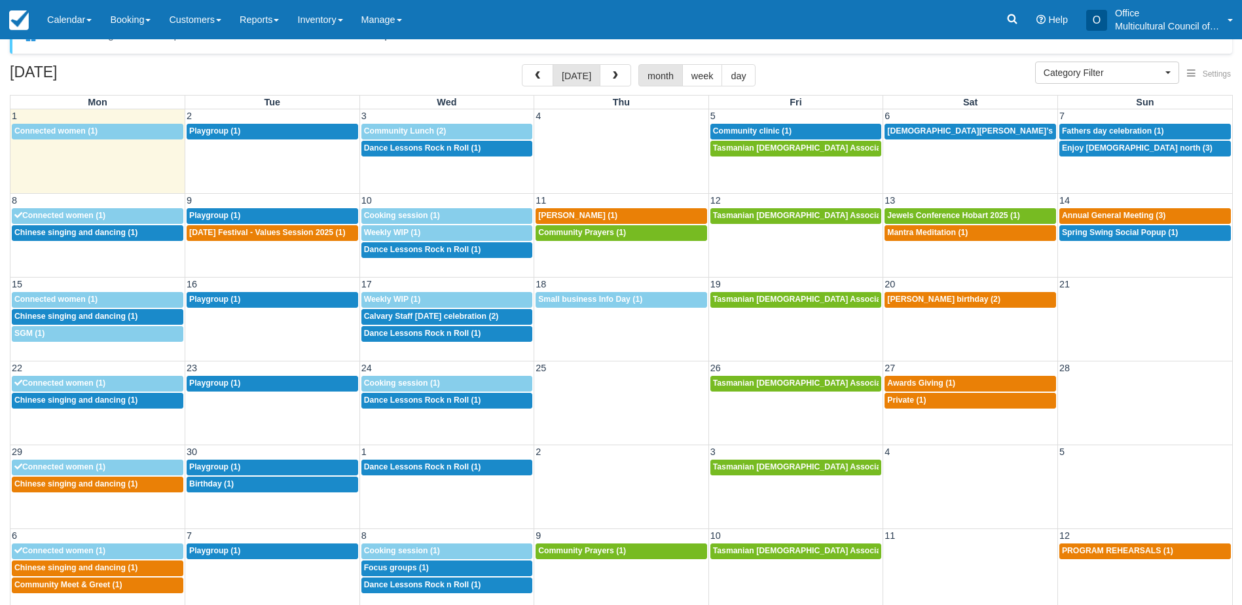
scroll to position [42, 0]
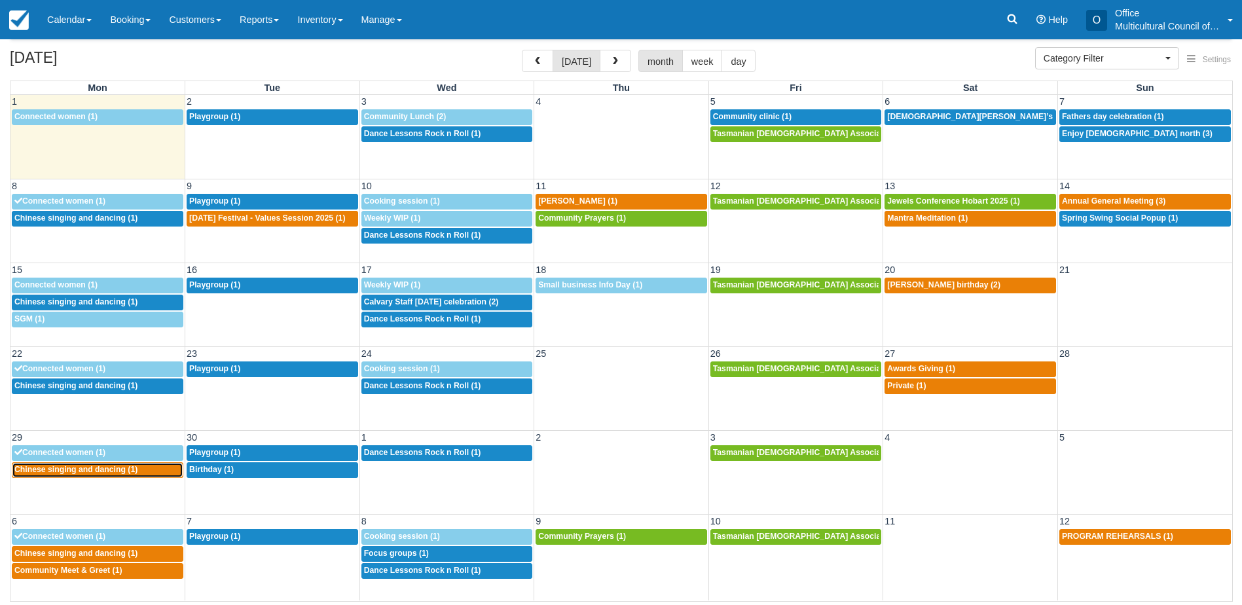
click at [123, 475] on link "12:30p Chinese singing and dancing (1)" at bounding box center [98, 470] width 172 height 16
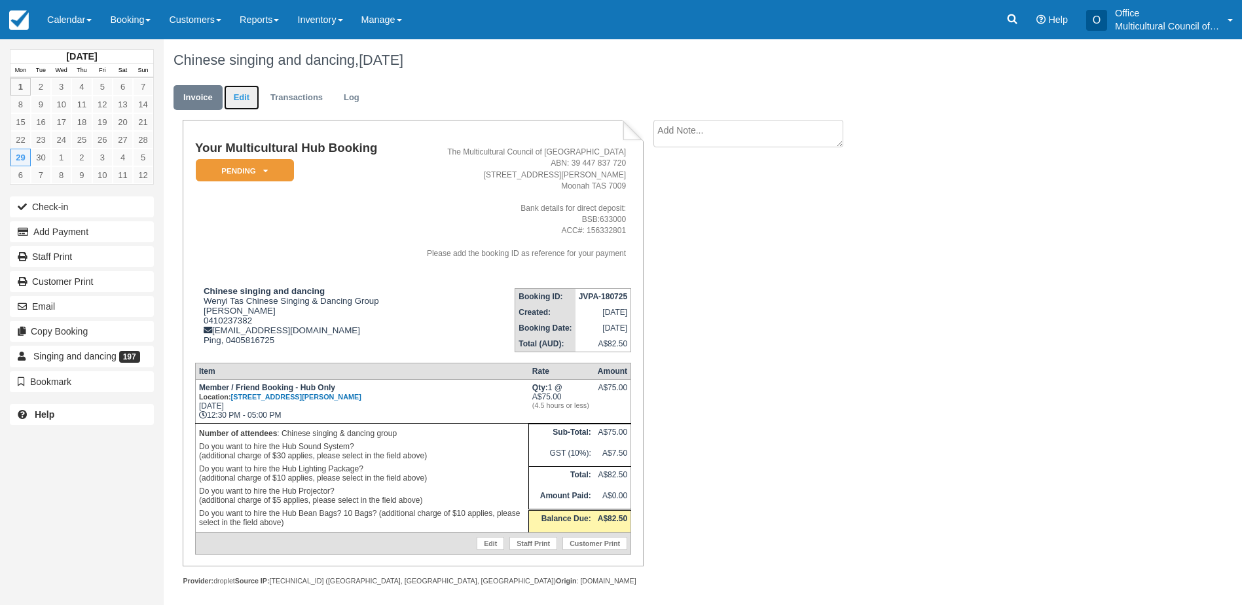
click at [236, 89] on link "Edit" at bounding box center [241, 98] width 35 height 26
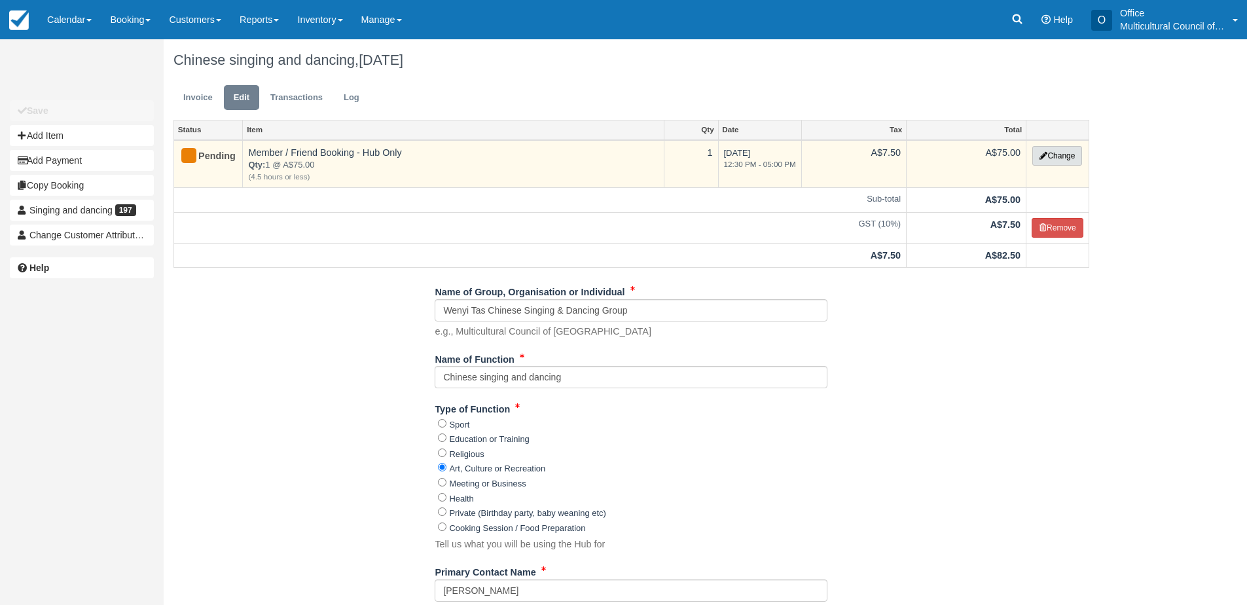
click at [1047, 153] on button "Change" at bounding box center [1057, 156] width 50 height 20
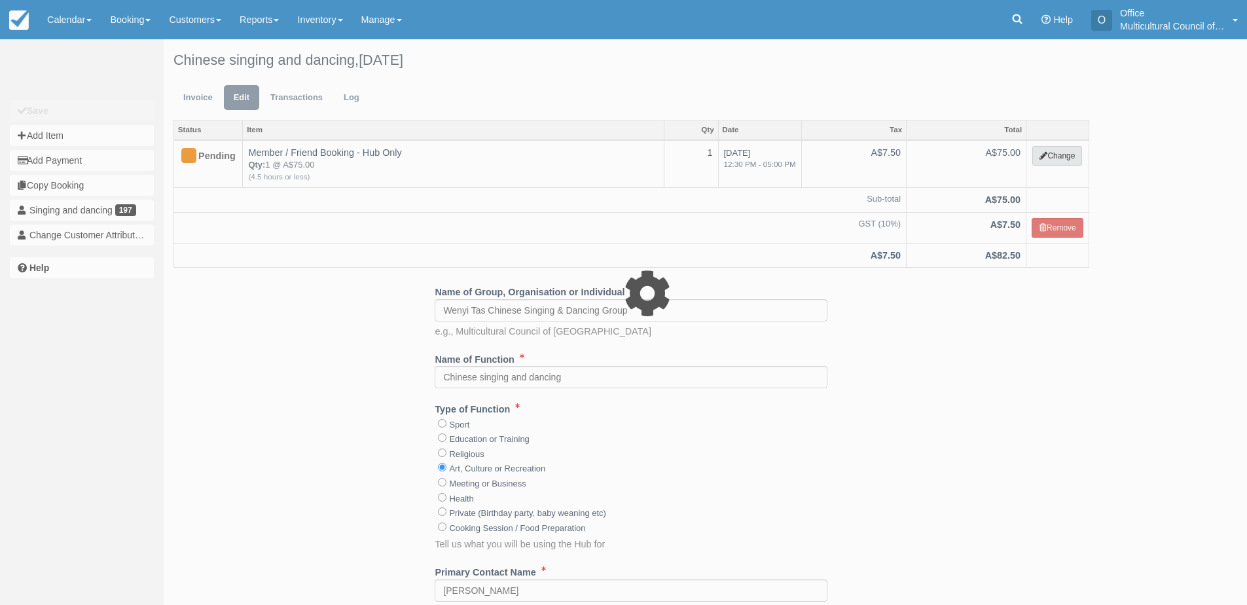
select select "2"
type input "75.00"
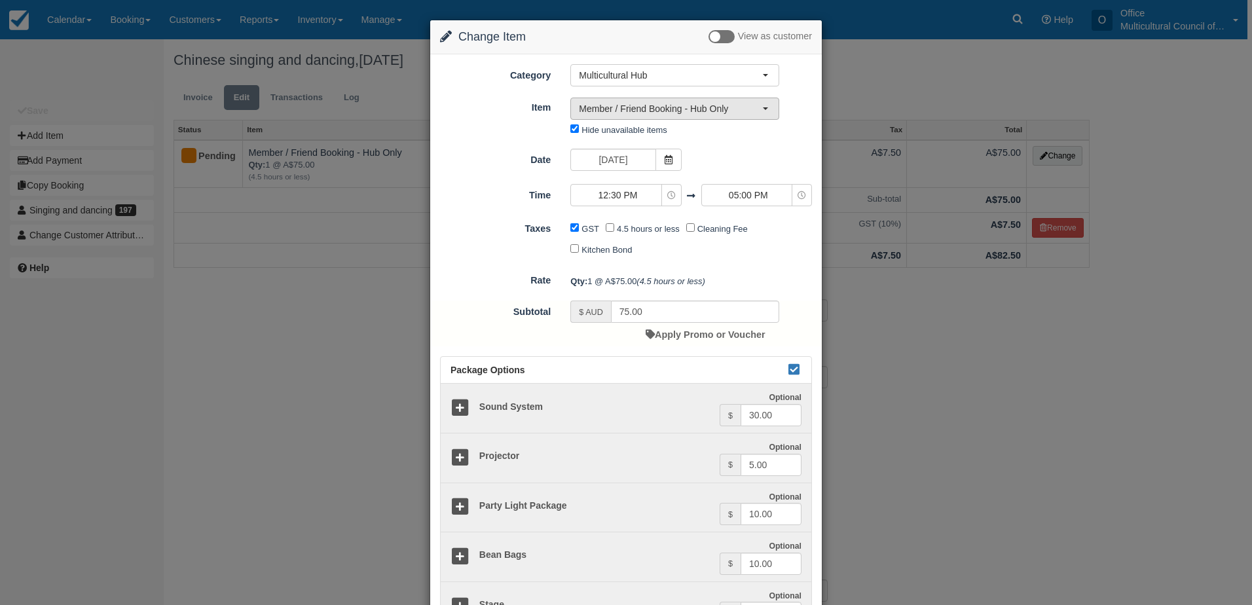
click at [681, 114] on span "Member / Friend Booking - Hub Only" at bounding box center [670, 108] width 183 height 13
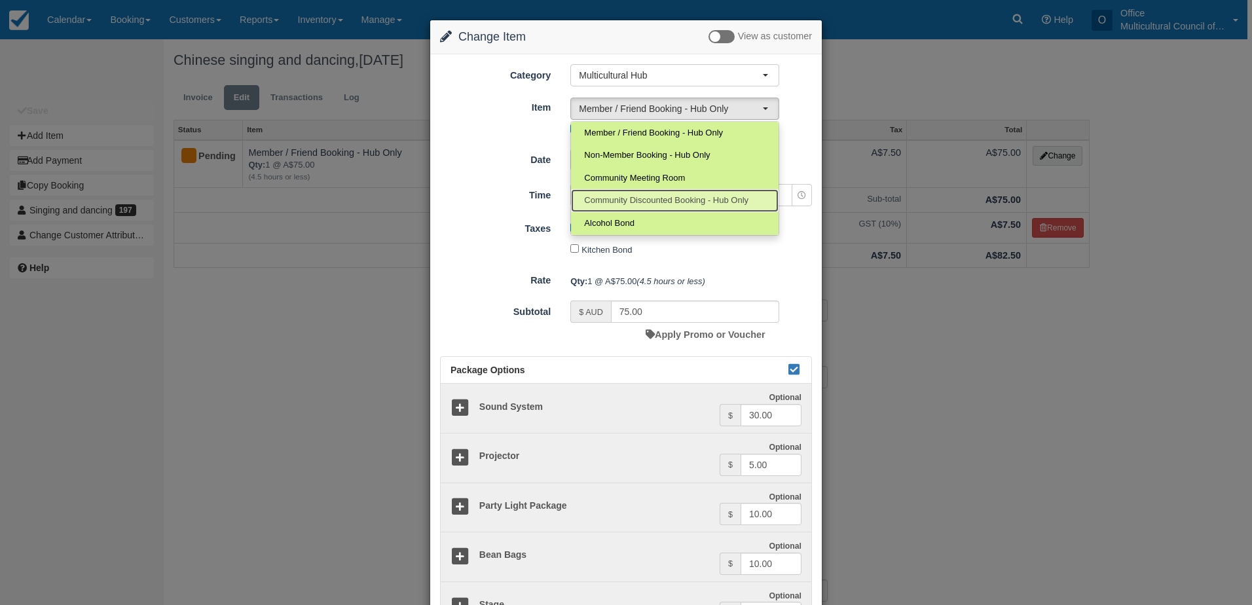
click at [634, 208] on link "Community Discounted Booking - Hub Only" at bounding box center [675, 200] width 208 height 23
select select "4"
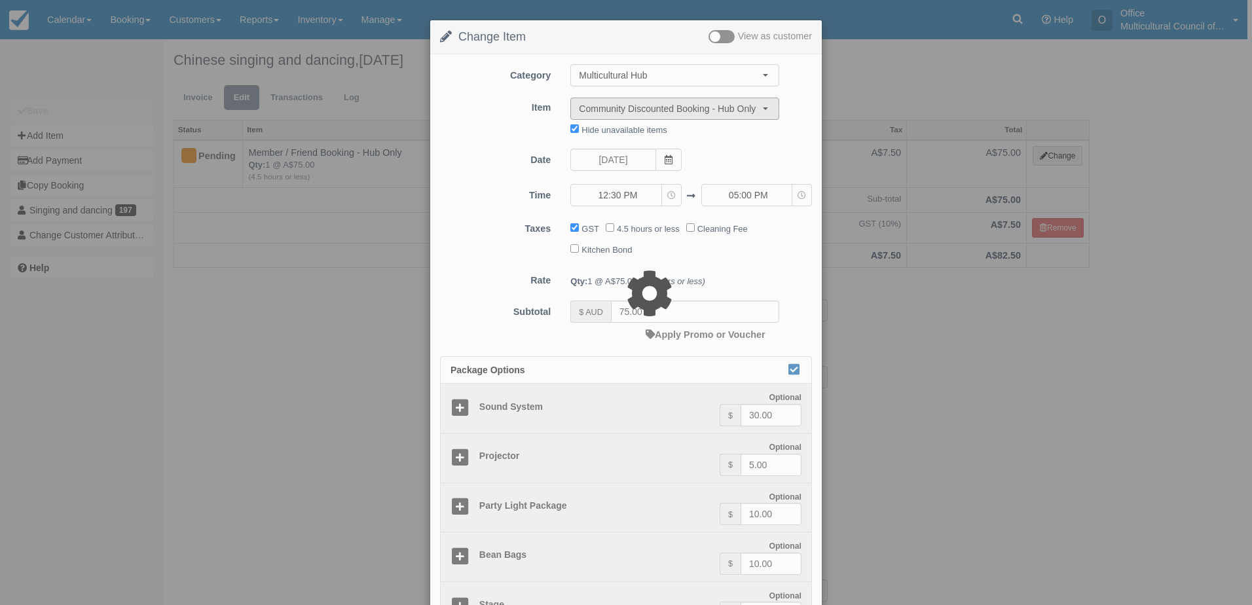
type input "40.00"
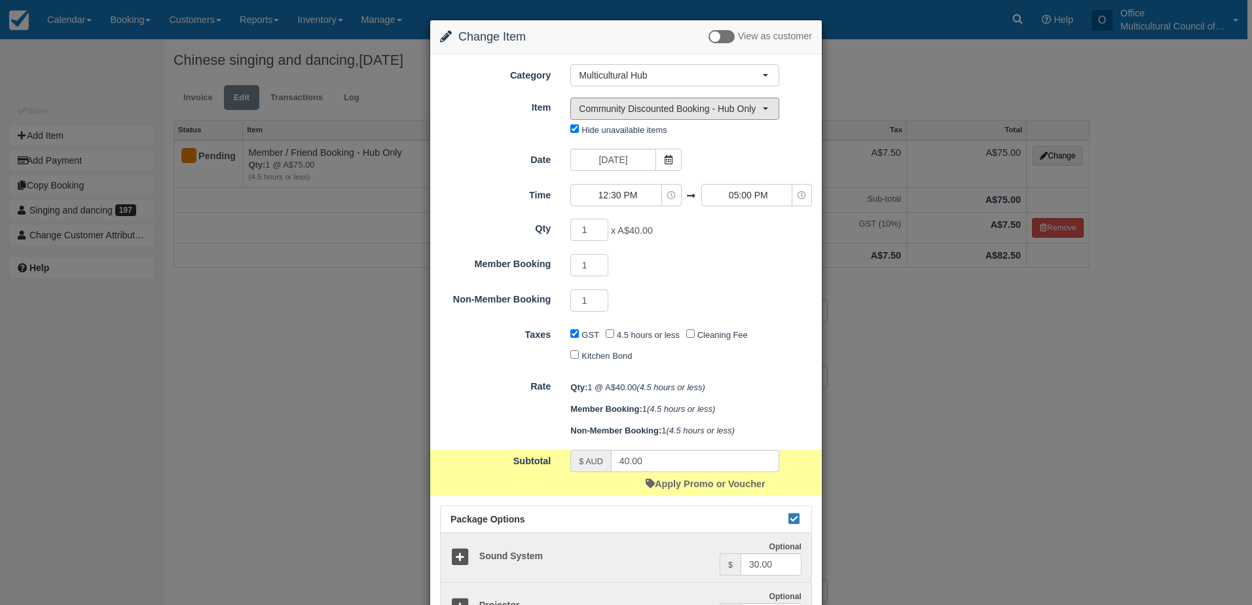
scroll to position [261, 0]
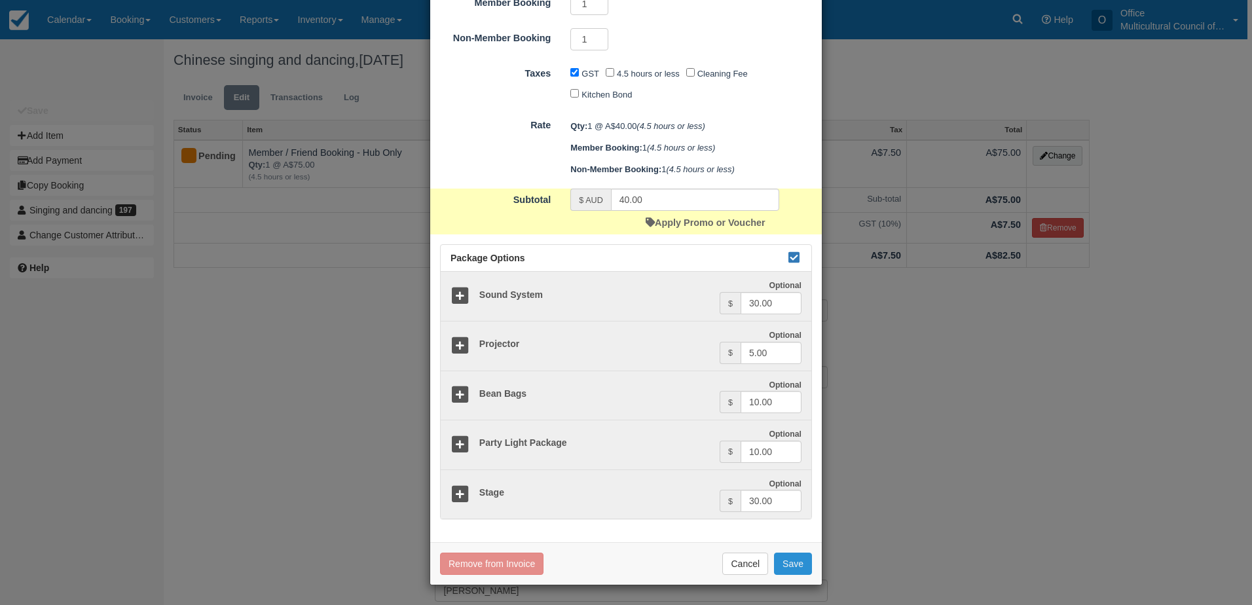
click at [792, 570] on button "Save" at bounding box center [793, 564] width 38 height 22
checkbox input "false"
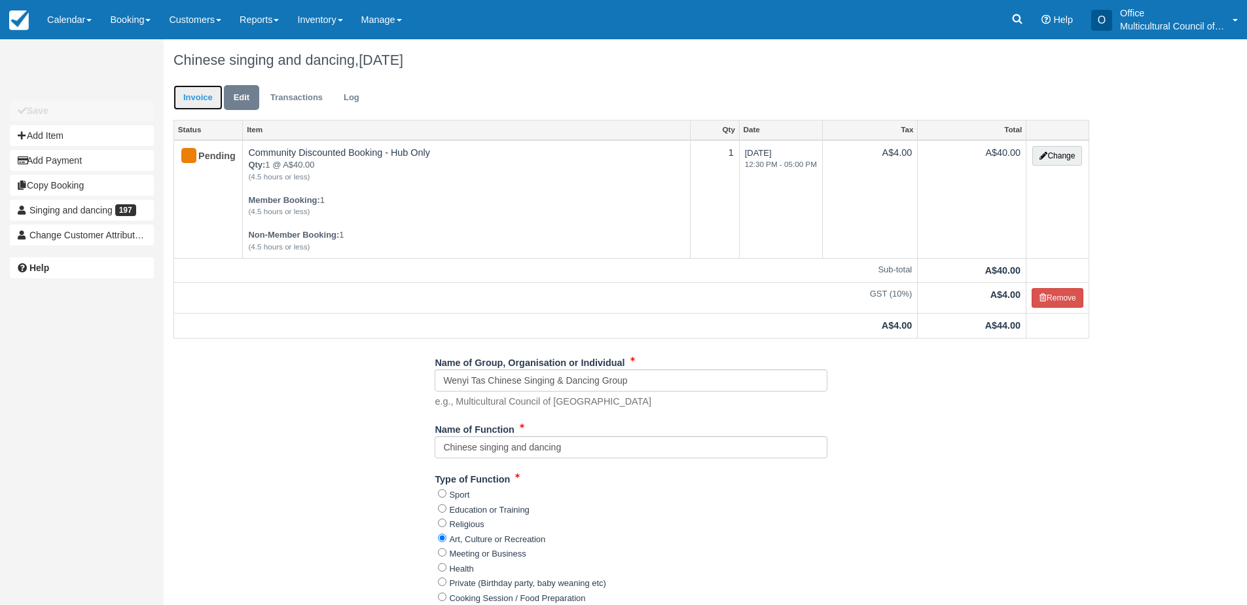
click at [189, 98] on link "Invoice" at bounding box center [197, 98] width 49 height 26
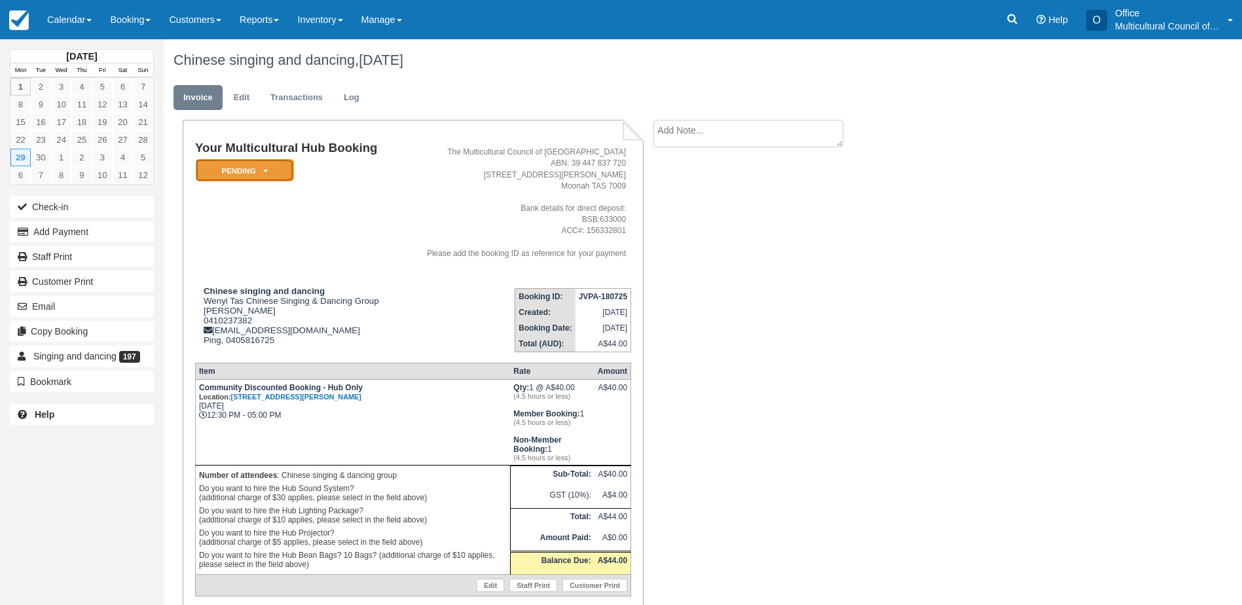
click at [225, 168] on em "Pending" at bounding box center [245, 170] width 98 height 23
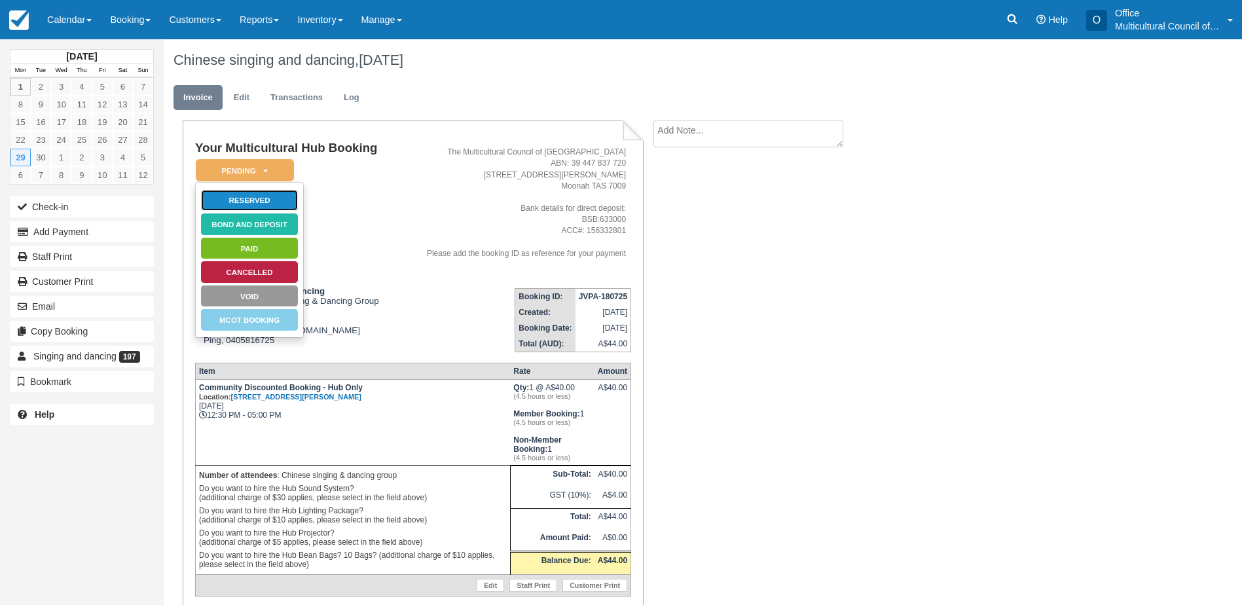
click at [253, 198] on link "Reserved" at bounding box center [249, 200] width 98 height 23
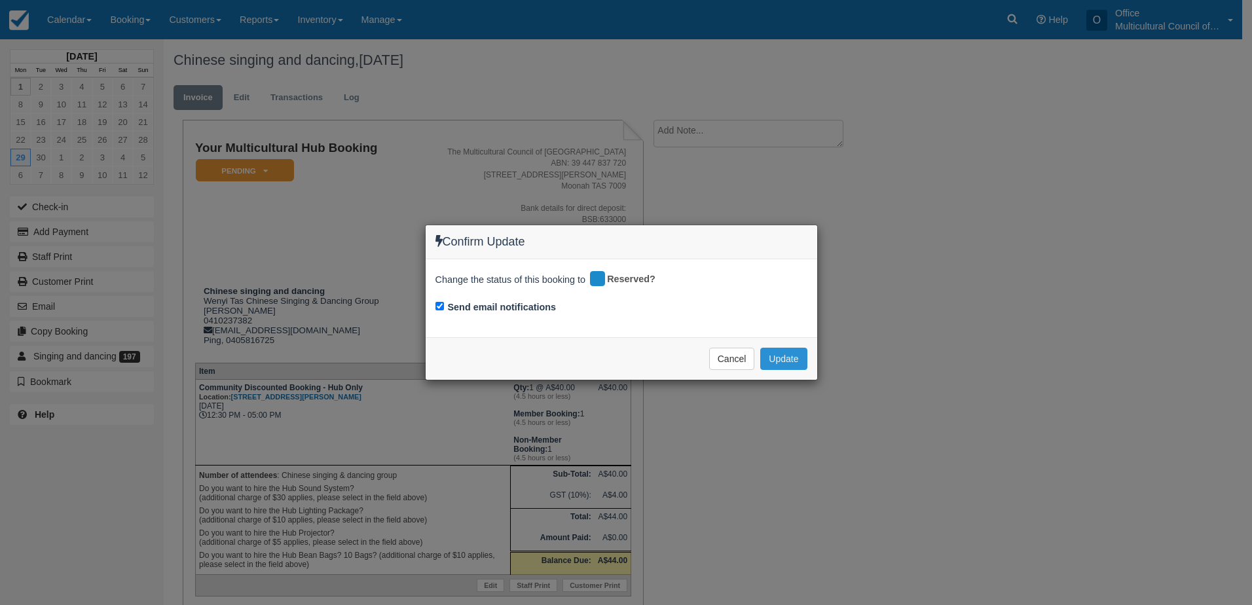
click at [790, 359] on button "Update" at bounding box center [783, 359] width 46 height 22
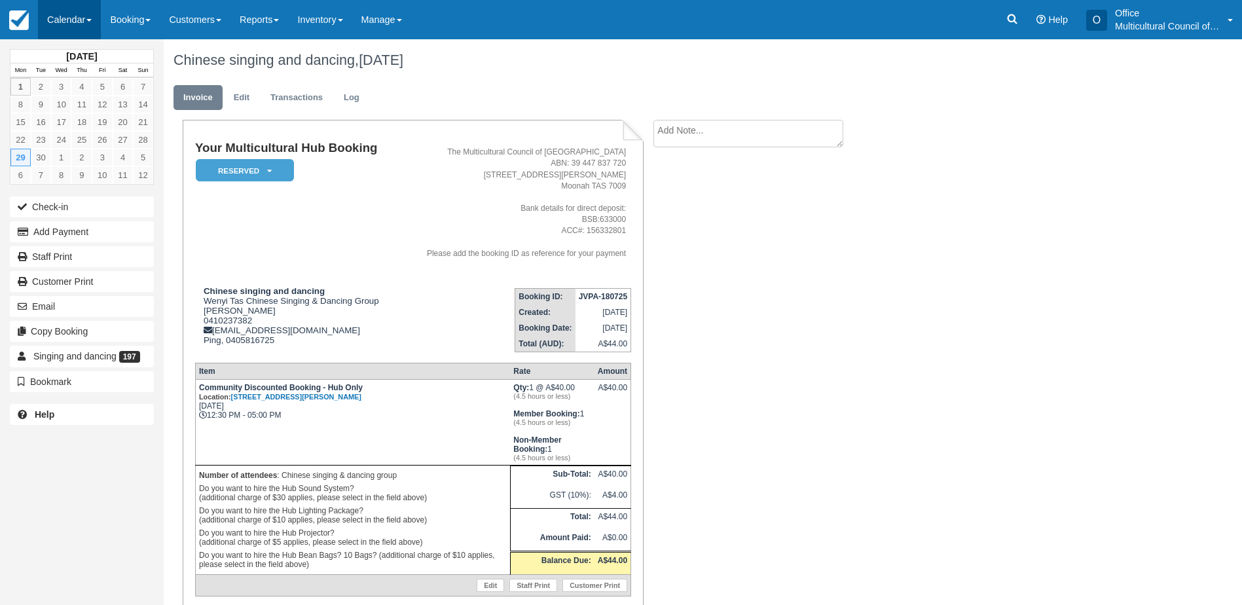
click at [64, 26] on link "Calendar" at bounding box center [69, 19] width 63 height 39
click at [86, 105] on ul "Customer Inventory Month Week Day" at bounding box center [90, 117] width 105 height 157
click at [52, 23] on link "Calendar" at bounding box center [69, 19] width 63 height 39
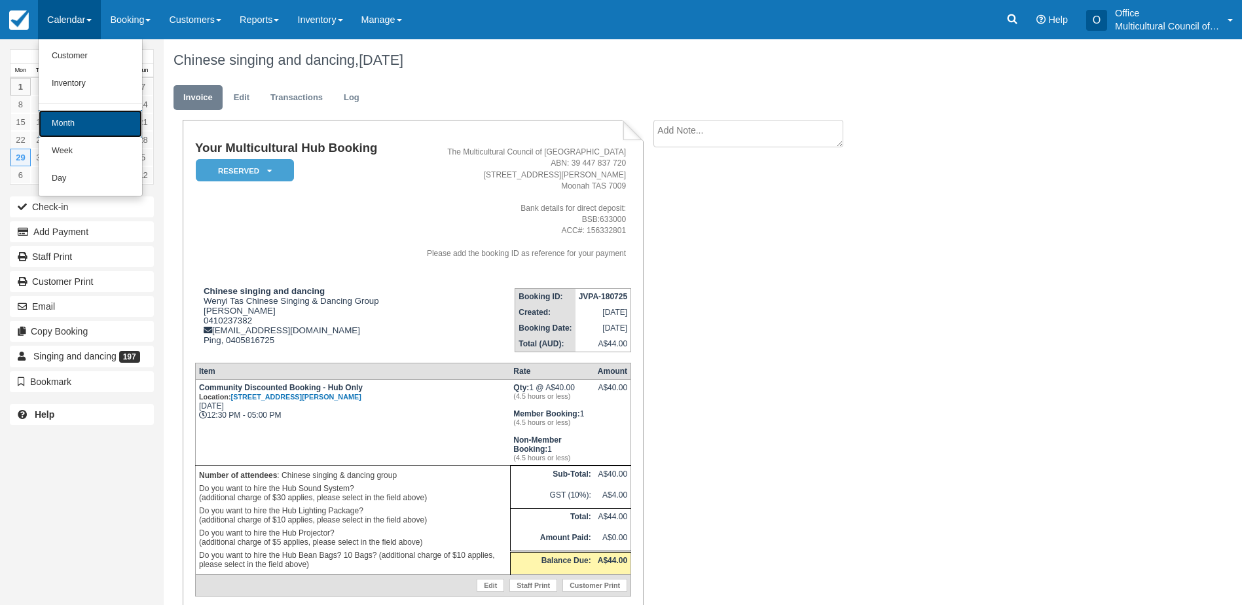
click at [83, 111] on link "Month" at bounding box center [90, 123] width 103 height 27
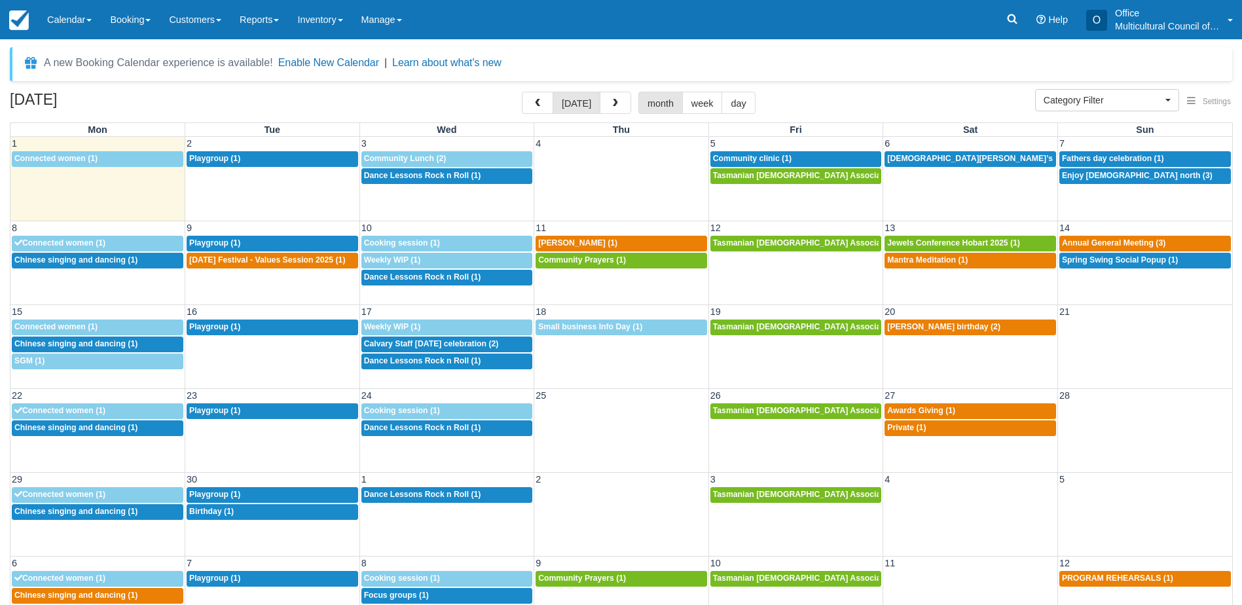
select select
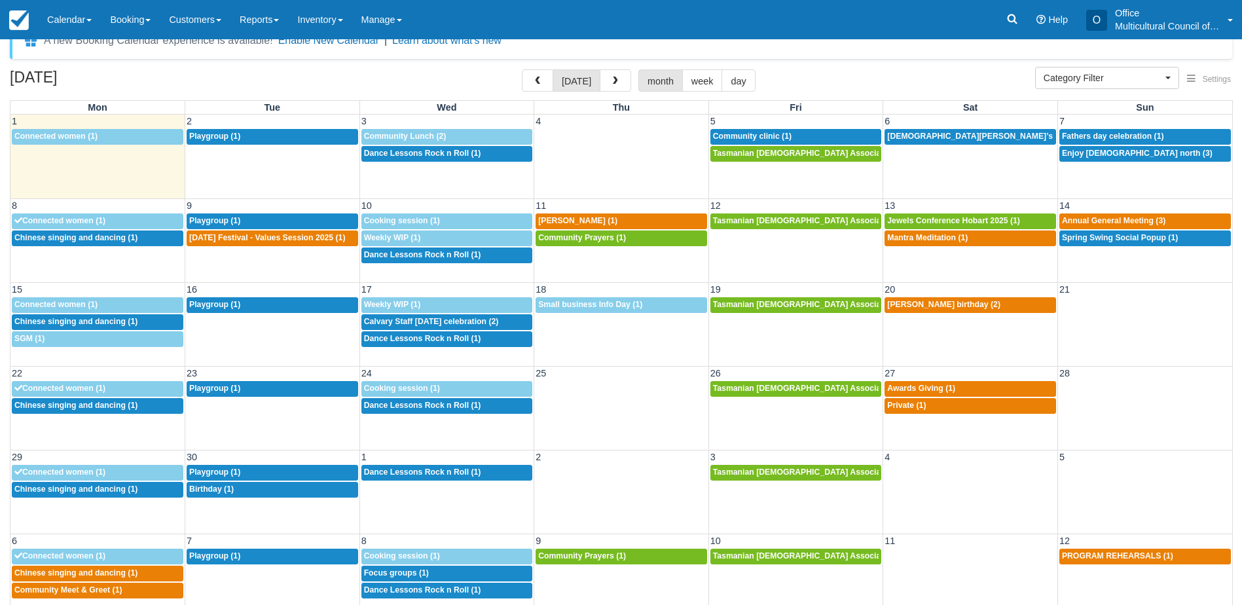
scroll to position [42, 0]
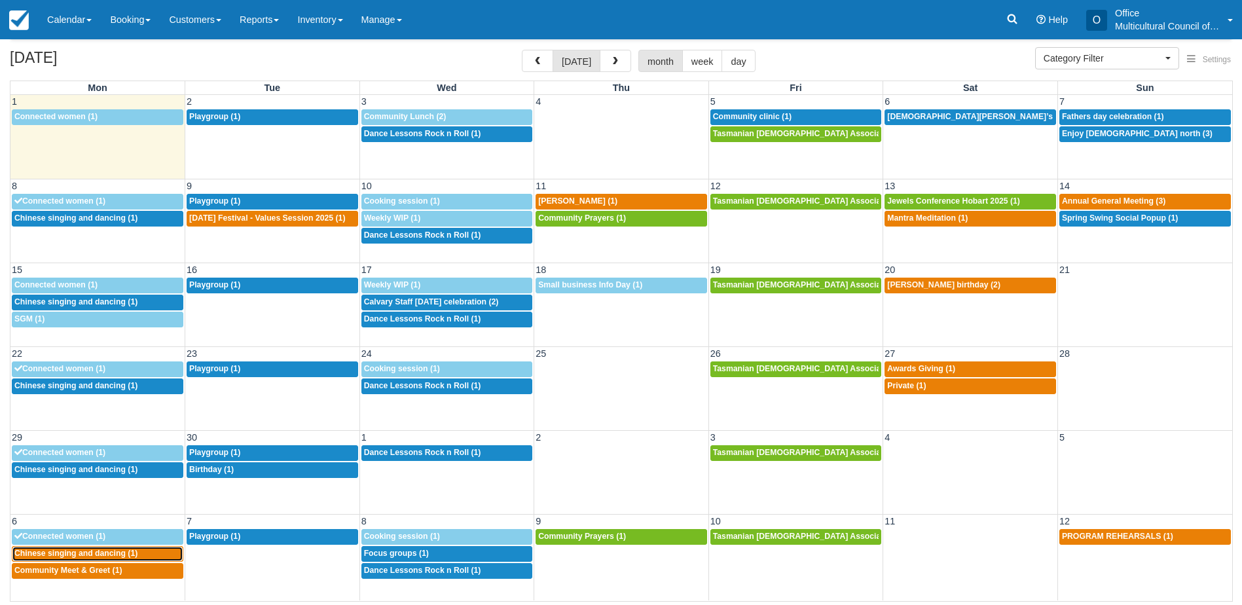
click at [113, 551] on span "Chinese singing and dancing (1)" at bounding box center [75, 553] width 123 height 9
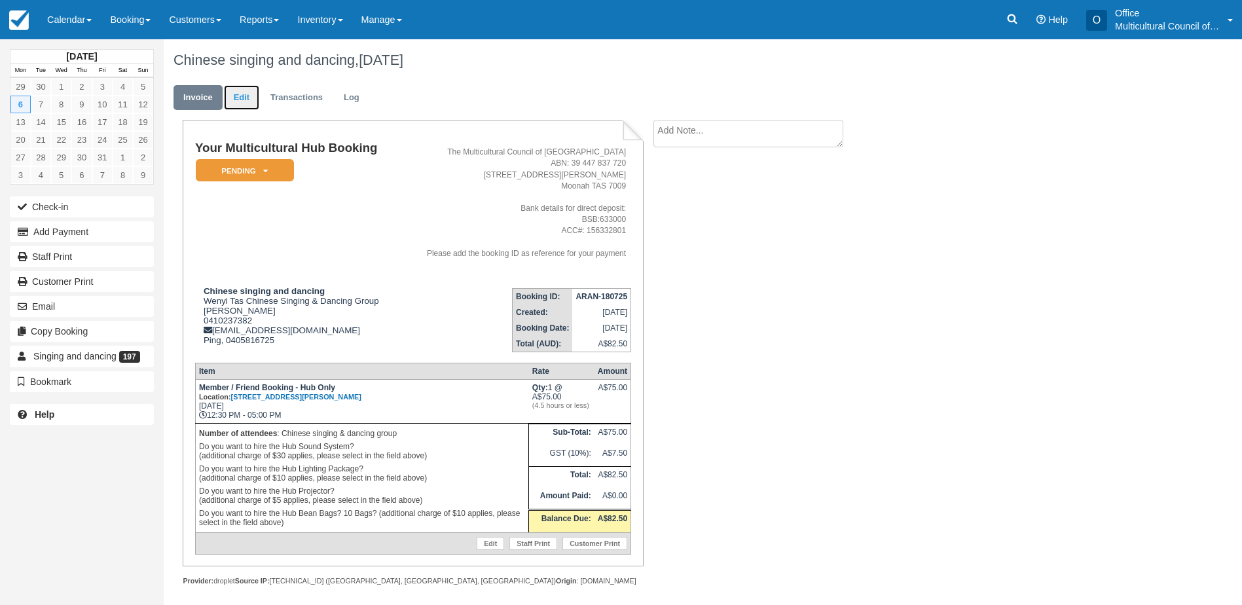
click at [239, 107] on link "Edit" at bounding box center [241, 98] width 35 height 26
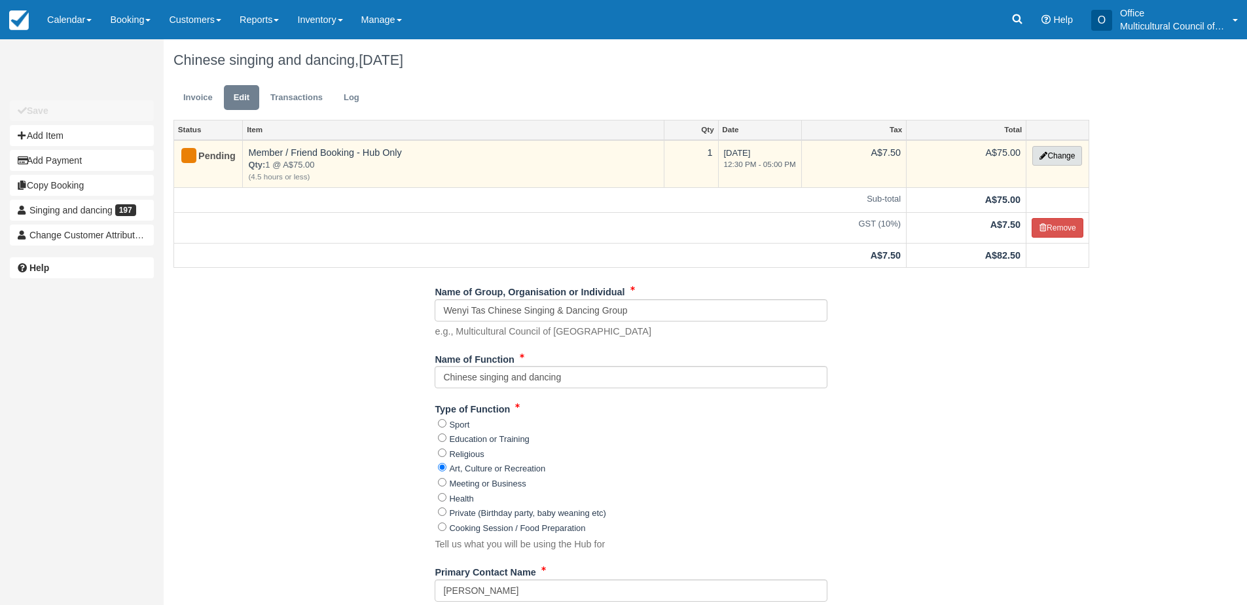
click at [1046, 158] on button "Change" at bounding box center [1057, 156] width 50 height 20
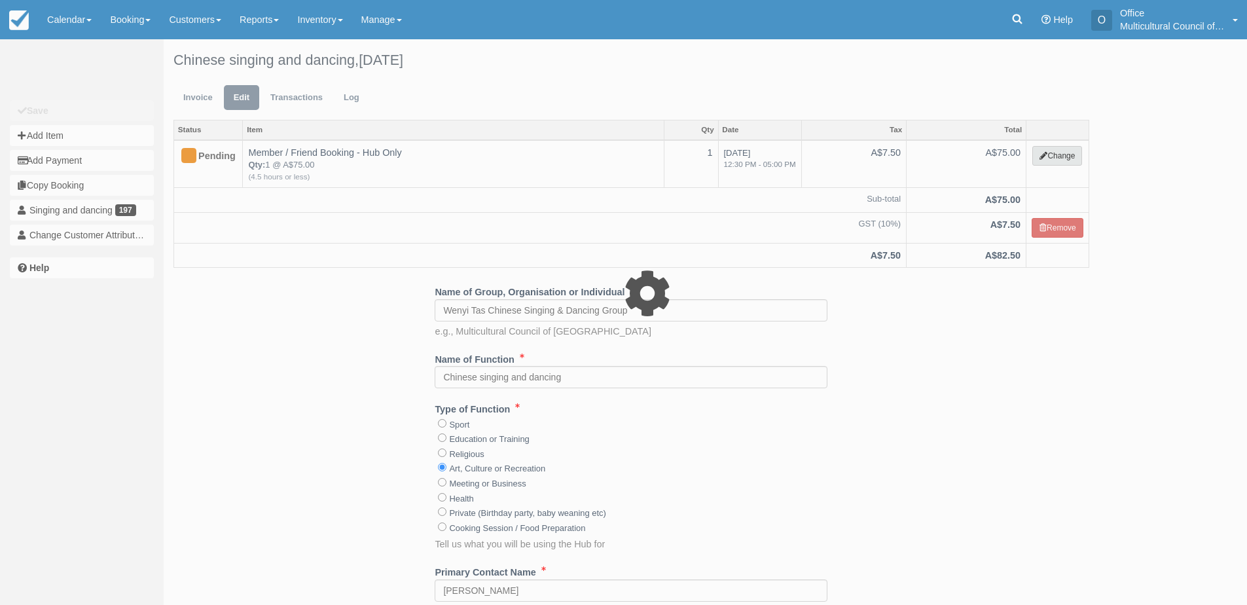
select select "2"
type input "75.00"
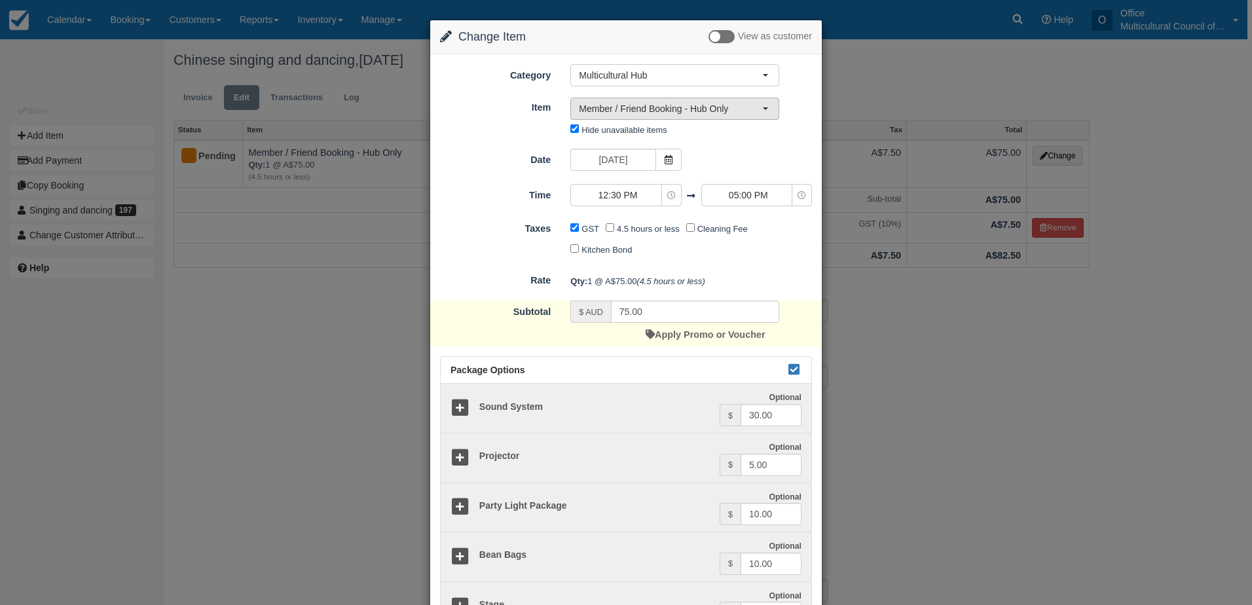
click at [697, 113] on span "Member / Friend Booking - Hub Only" at bounding box center [670, 108] width 183 height 13
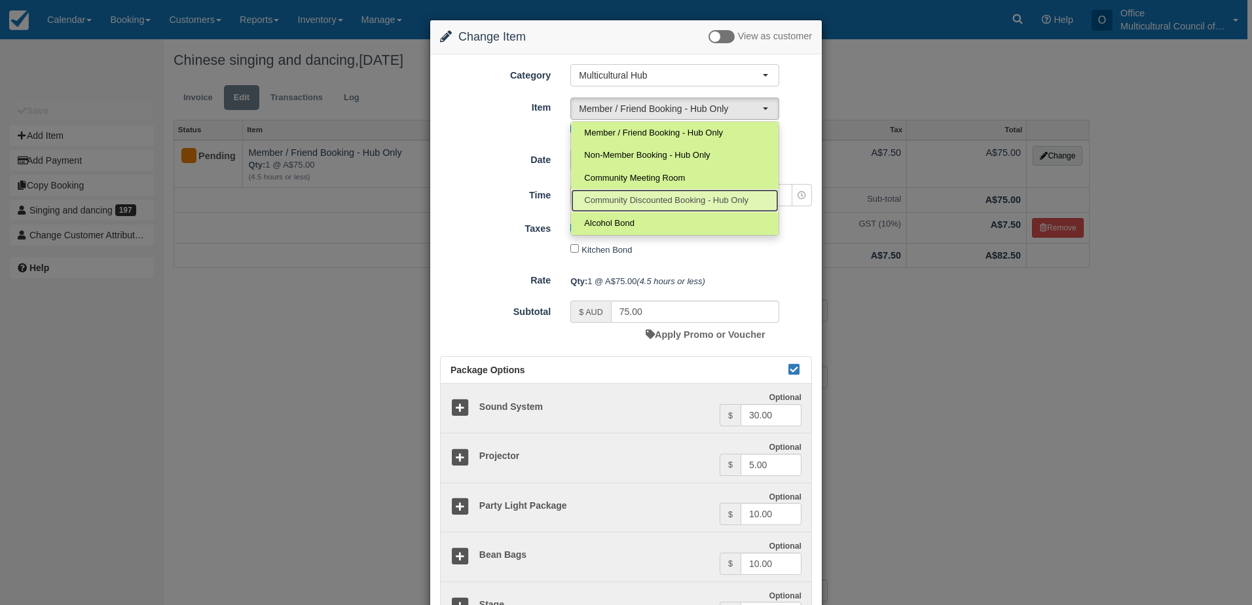
click at [661, 202] on span "Community Discounted Booking - Hub Only" at bounding box center [666, 200] width 164 height 12
select select "4"
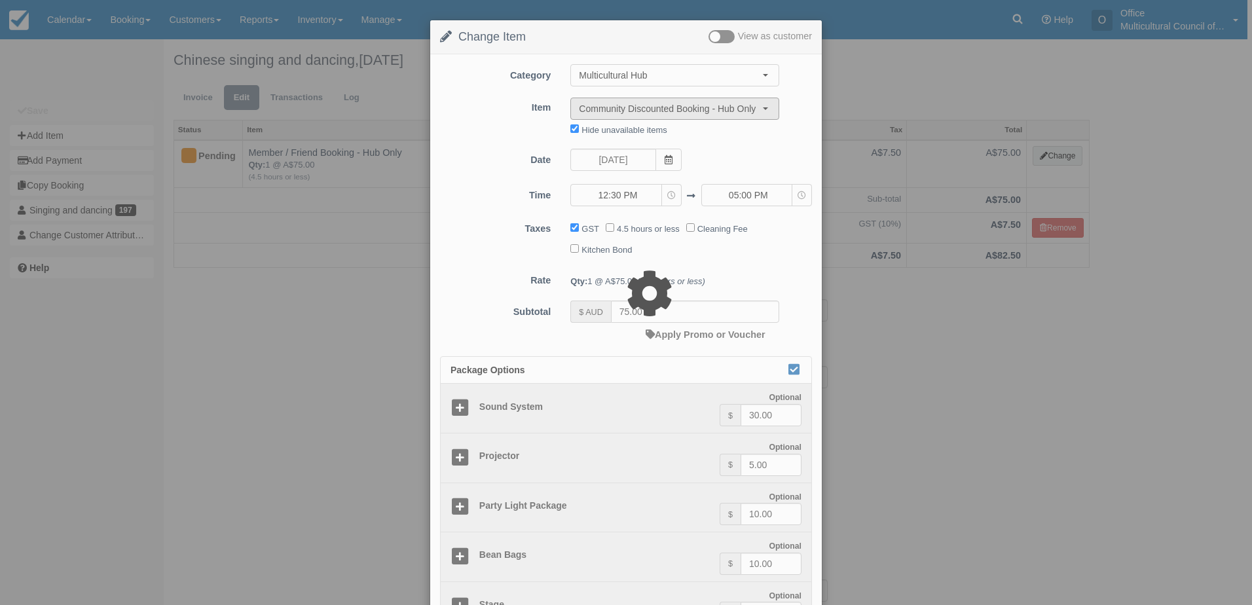
type input "40.00"
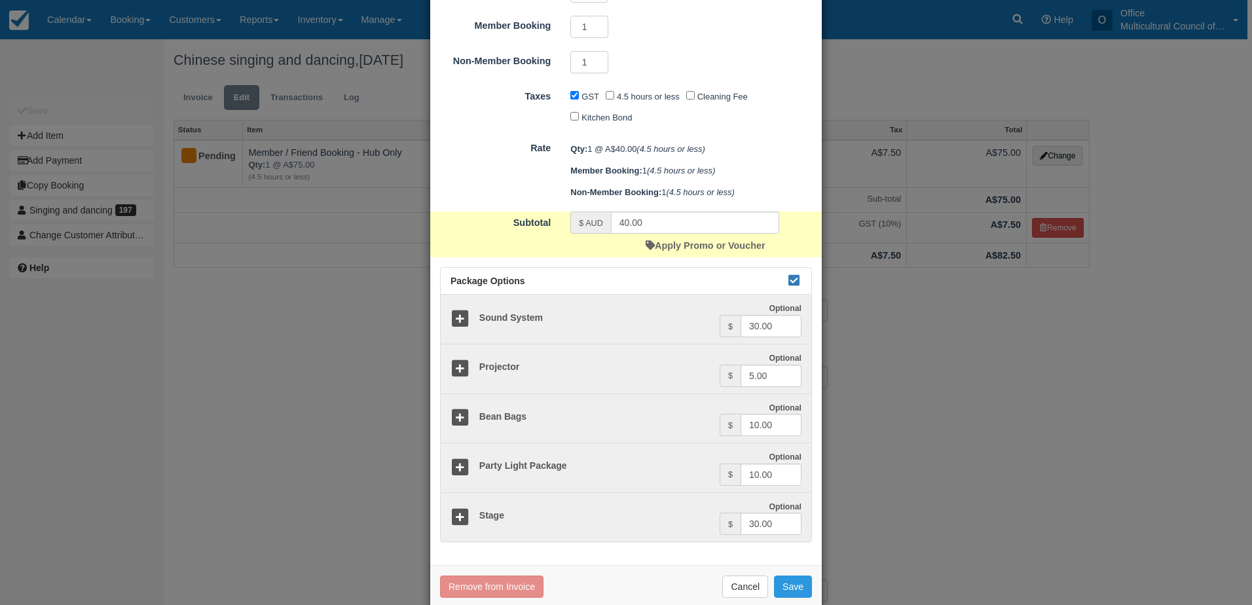
scroll to position [261, 0]
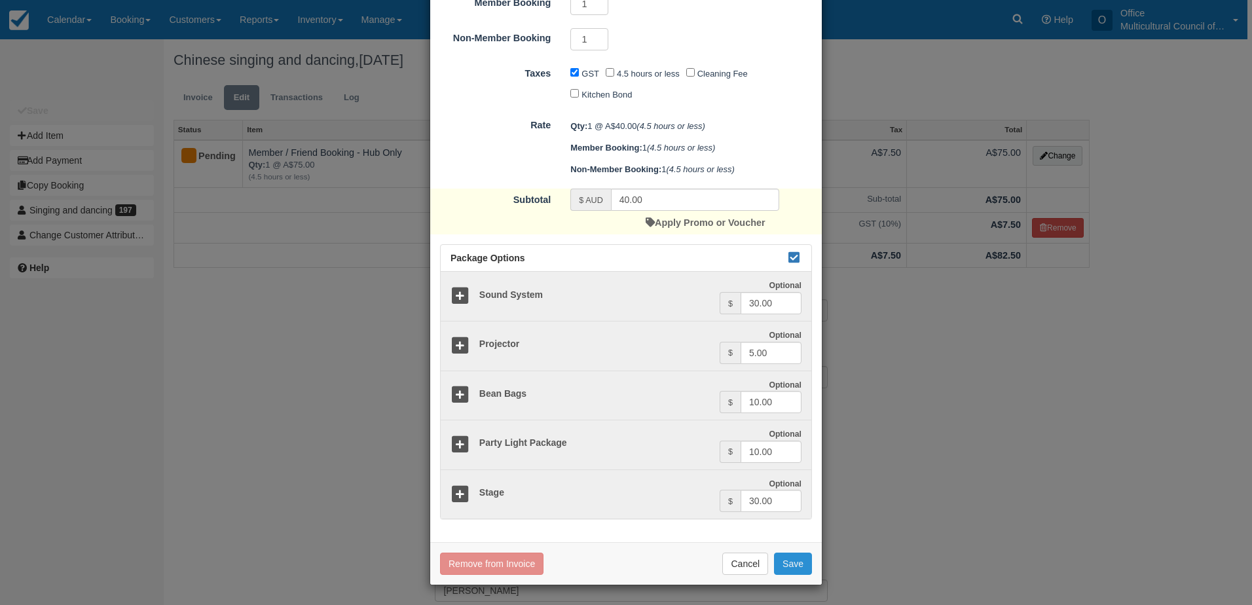
click at [788, 566] on button "Save" at bounding box center [793, 564] width 38 height 22
checkbox input "false"
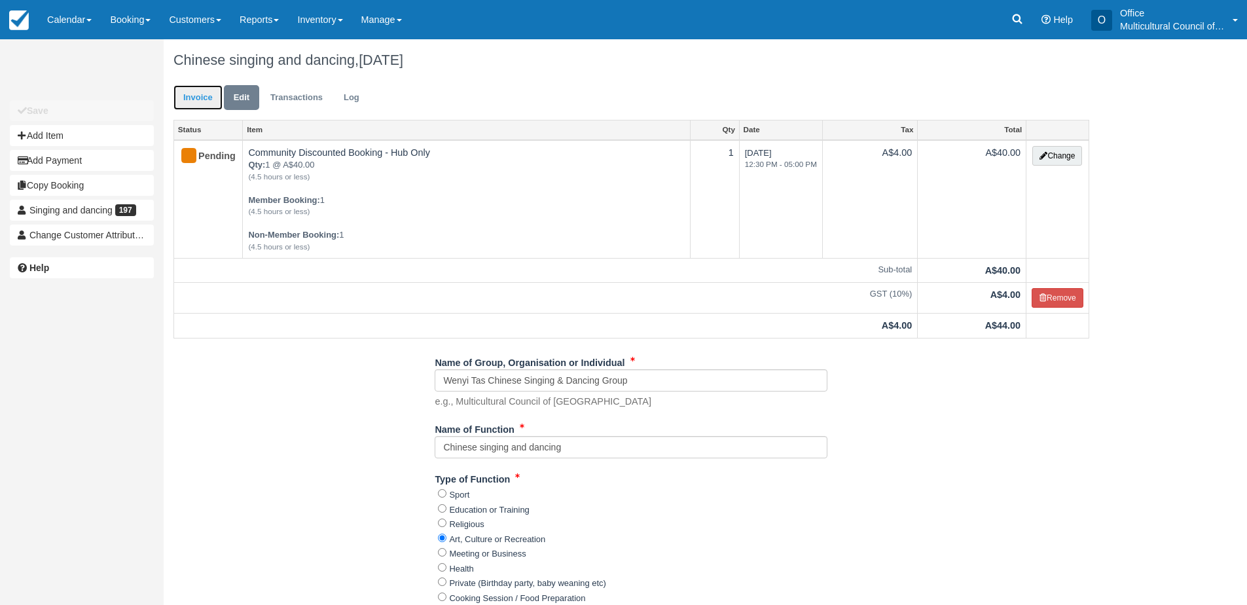
click at [196, 96] on link "Invoice" at bounding box center [197, 98] width 49 height 26
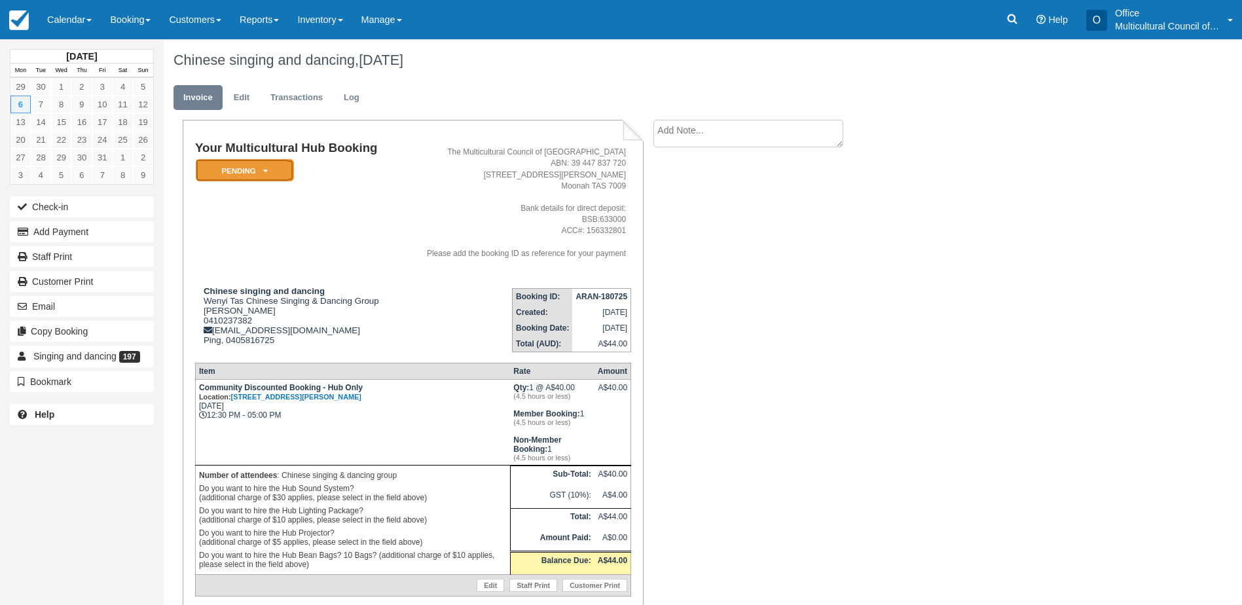
click at [245, 172] on em "Pending" at bounding box center [245, 170] width 98 height 23
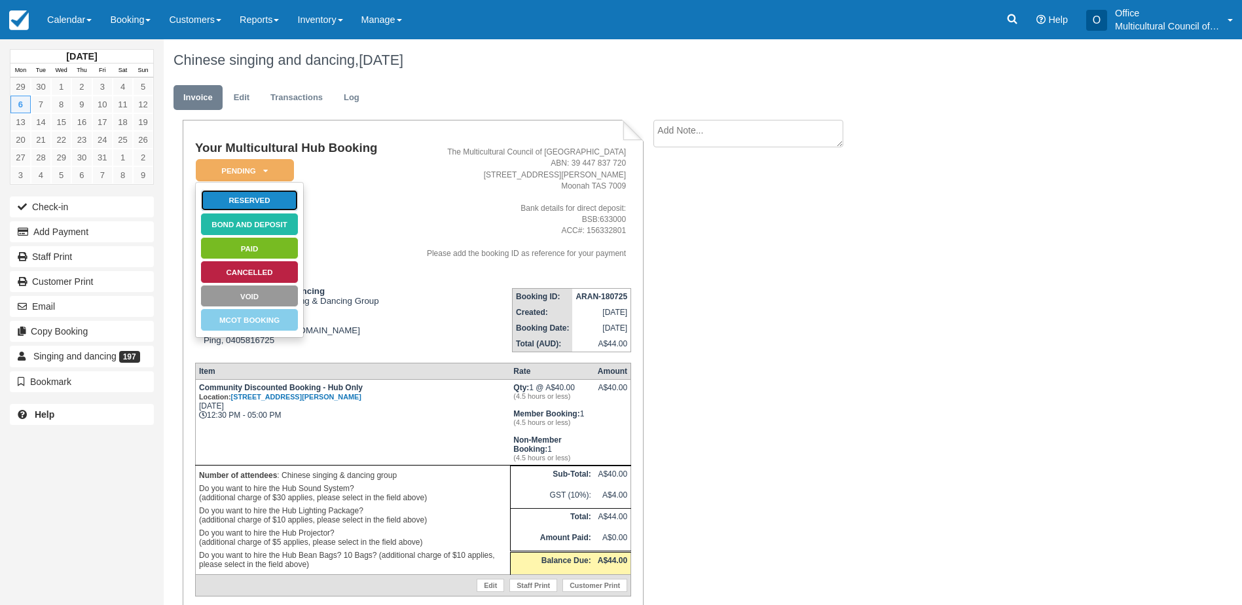
click at [252, 196] on link "Reserved" at bounding box center [249, 200] width 98 height 23
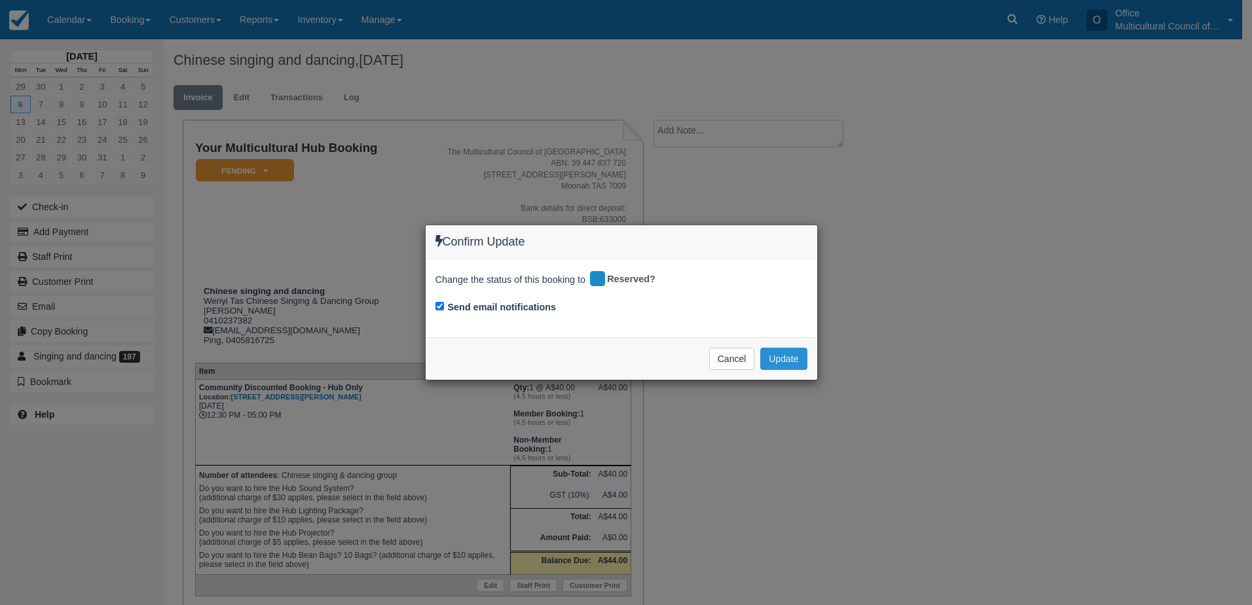
click at [789, 355] on button "Update" at bounding box center [783, 359] width 46 height 22
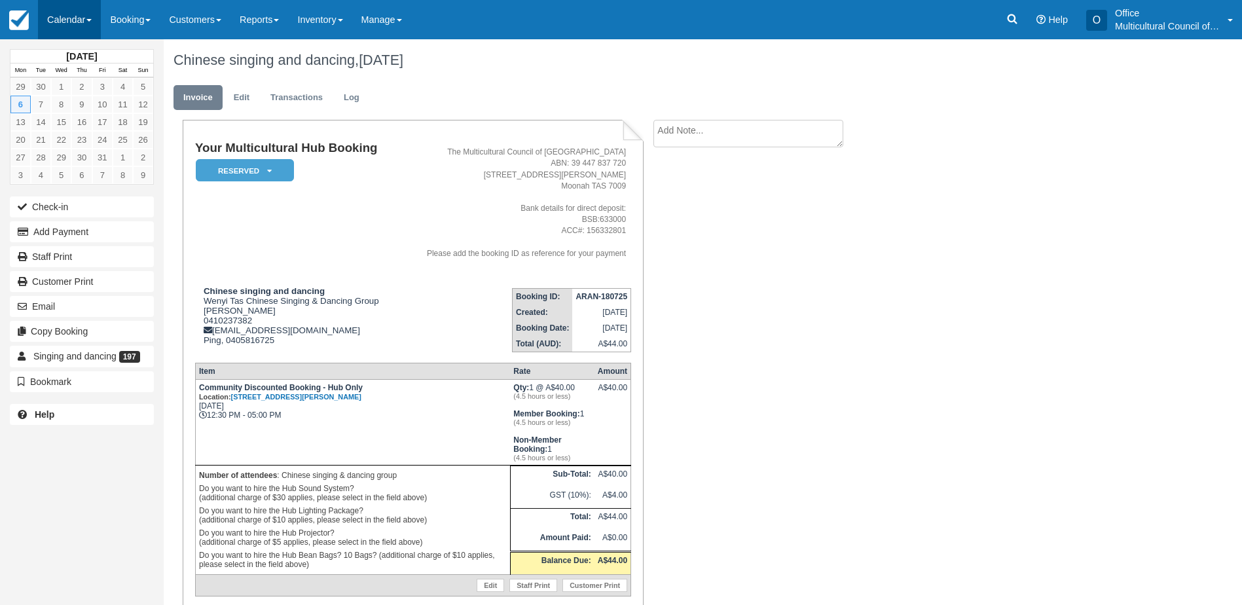
click at [86, 15] on link "Calendar" at bounding box center [69, 19] width 63 height 39
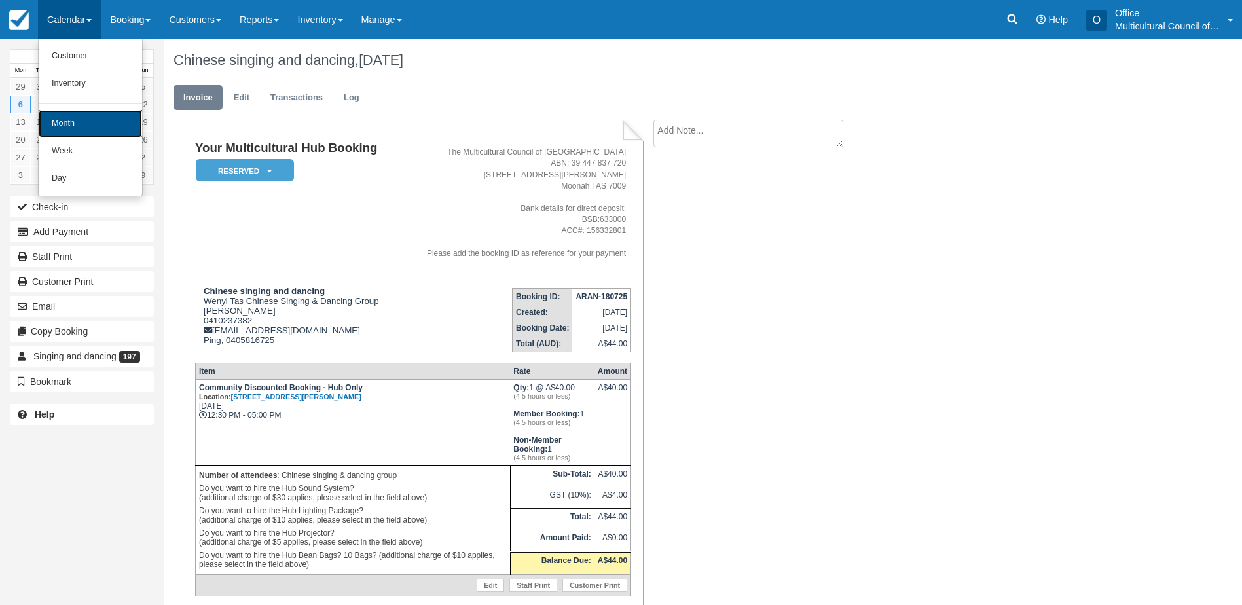
click at [103, 129] on link "Month" at bounding box center [90, 123] width 103 height 27
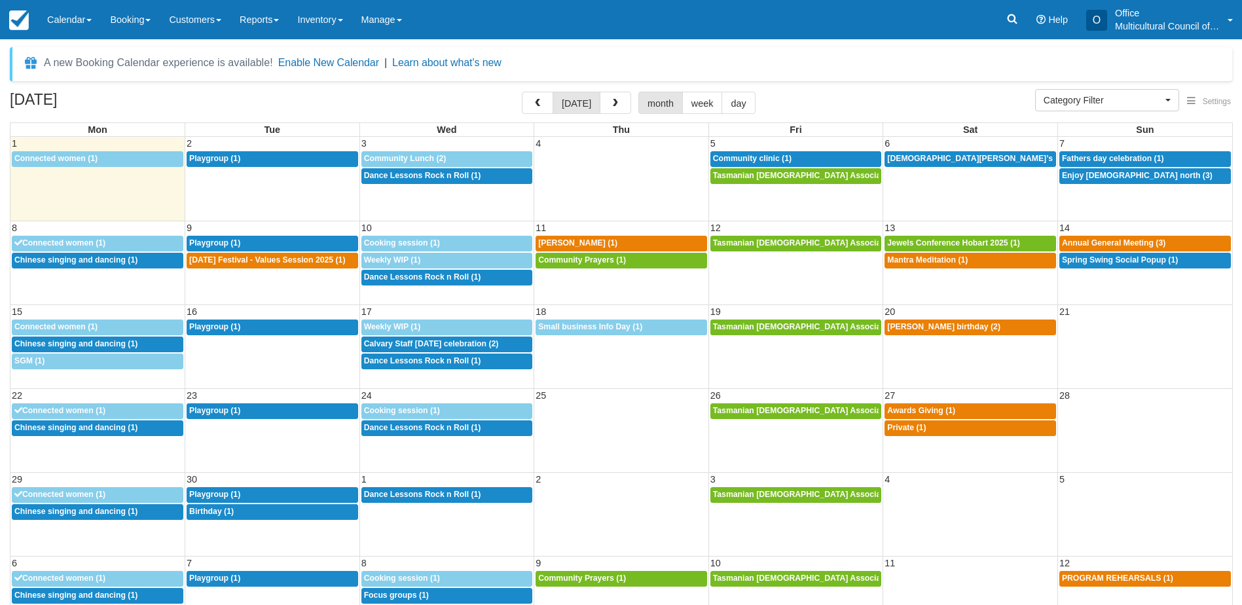
select select
click at [238, 262] on span "[DATE] Festival - Values Session 2025 (1)" at bounding box center [267, 259] width 156 height 9
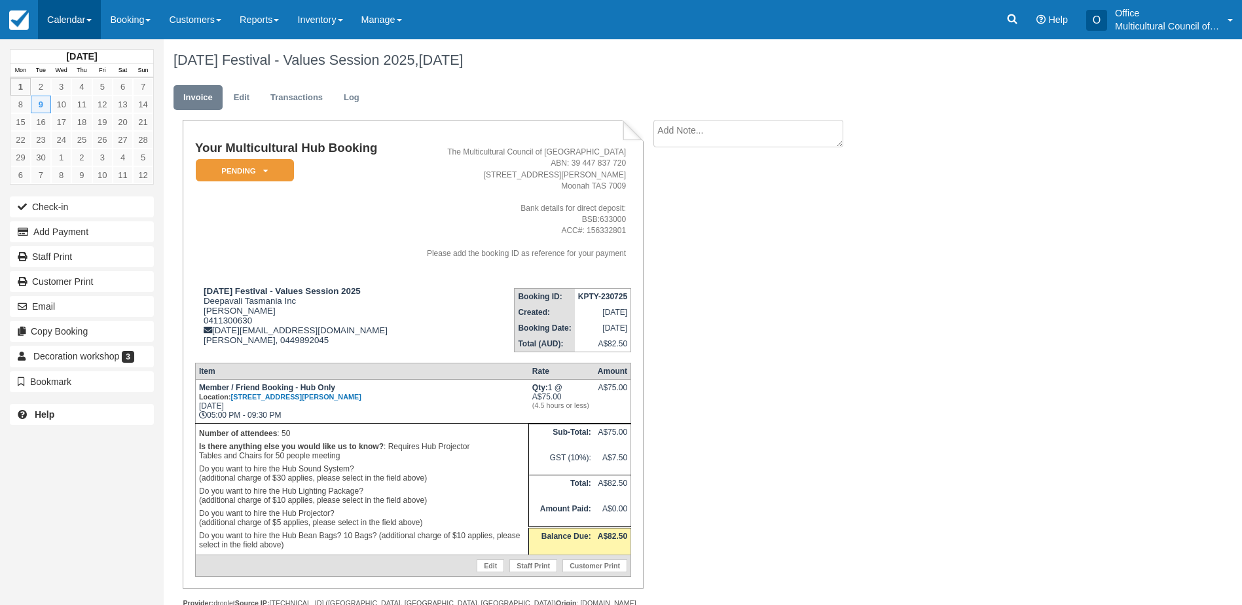
click at [65, 23] on link "Calendar" at bounding box center [69, 19] width 63 height 39
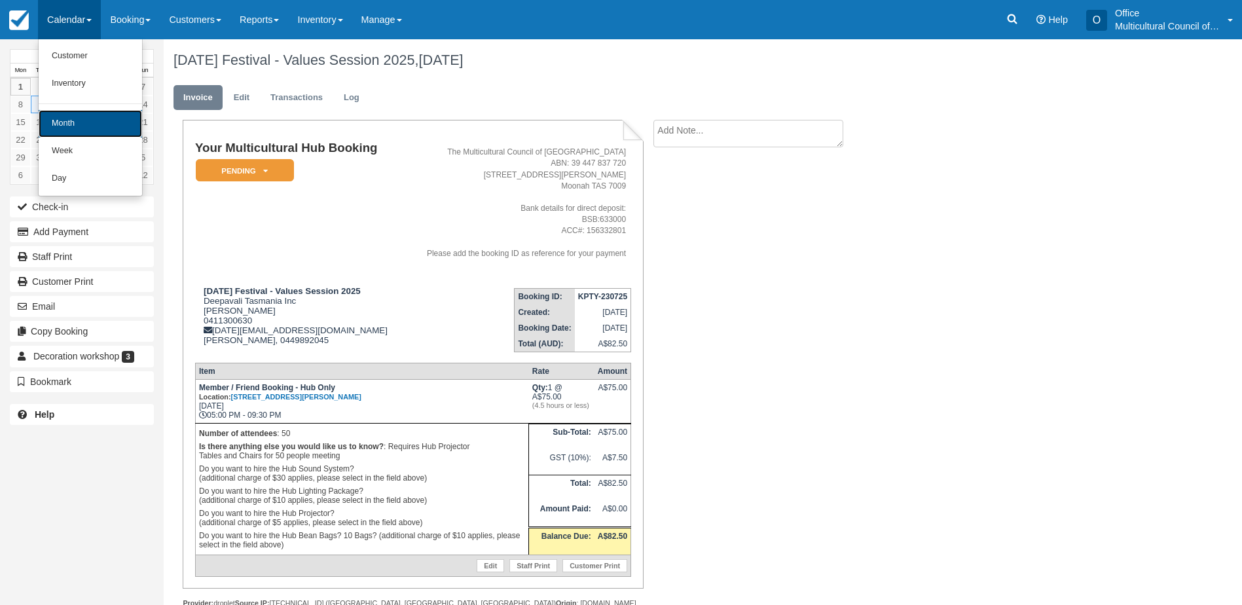
click at [74, 124] on link "Month" at bounding box center [90, 123] width 103 height 27
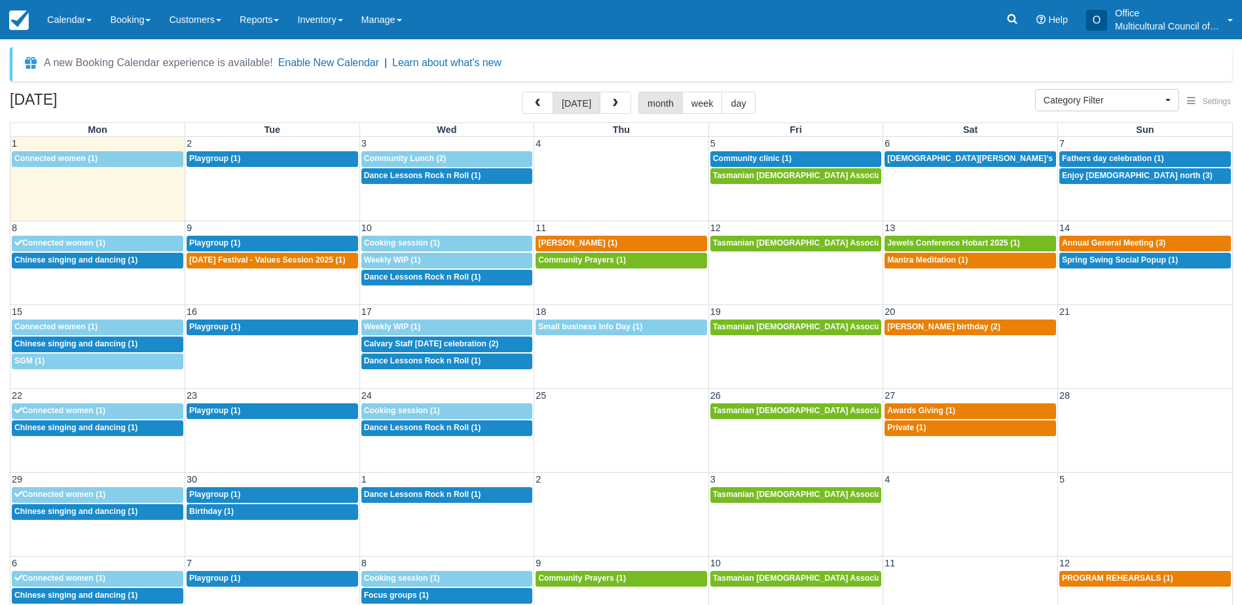
select select
click at [567, 240] on span "Audrey Bui (1)" at bounding box center [577, 242] width 79 height 9
select select
click at [211, 250] on link "9:30a Playgroup (1)" at bounding box center [273, 244] width 172 height 16
select select
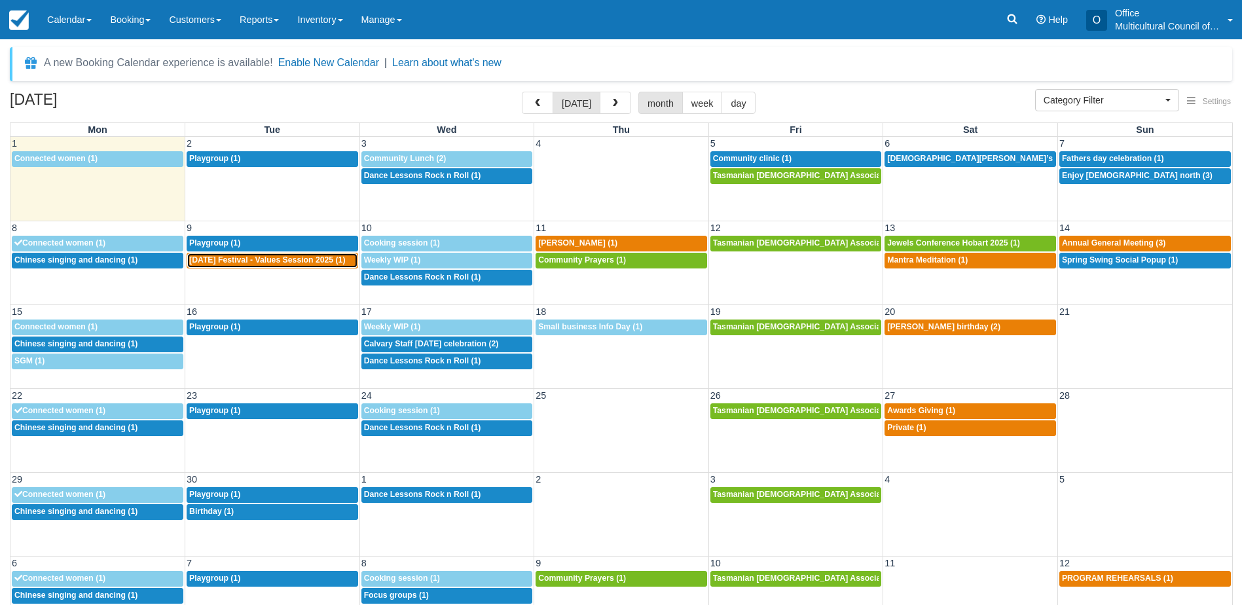
click at [226, 263] on span "Diwali Festival - Values Session 2025 (1)" at bounding box center [267, 259] width 156 height 9
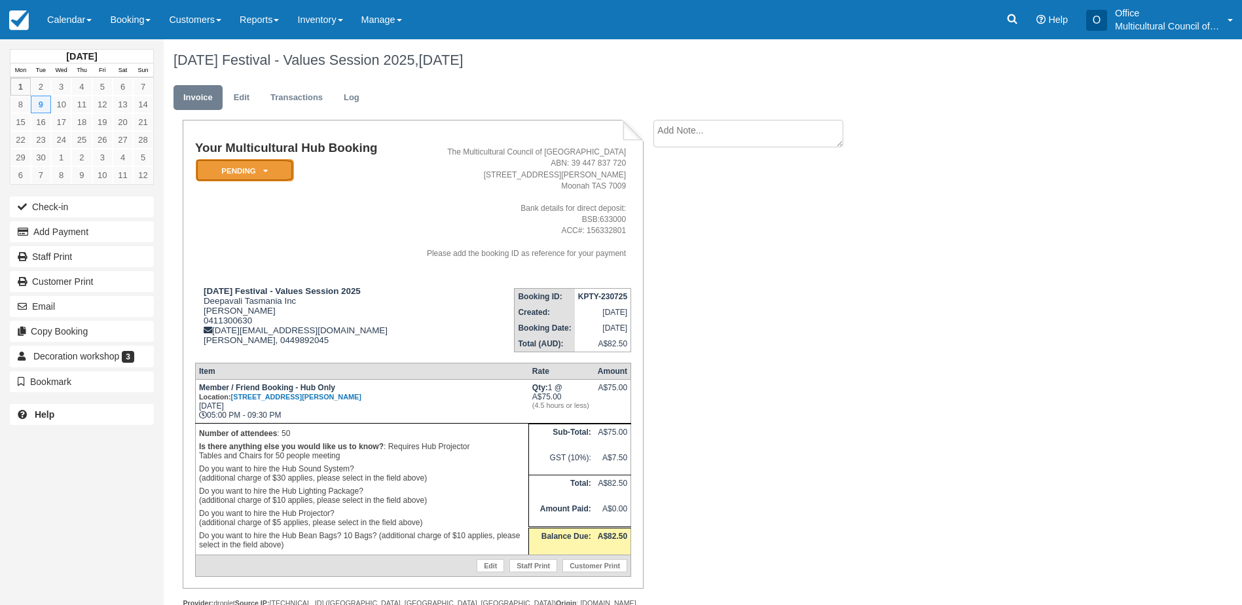
click at [272, 174] on em "Pending" at bounding box center [245, 170] width 98 height 23
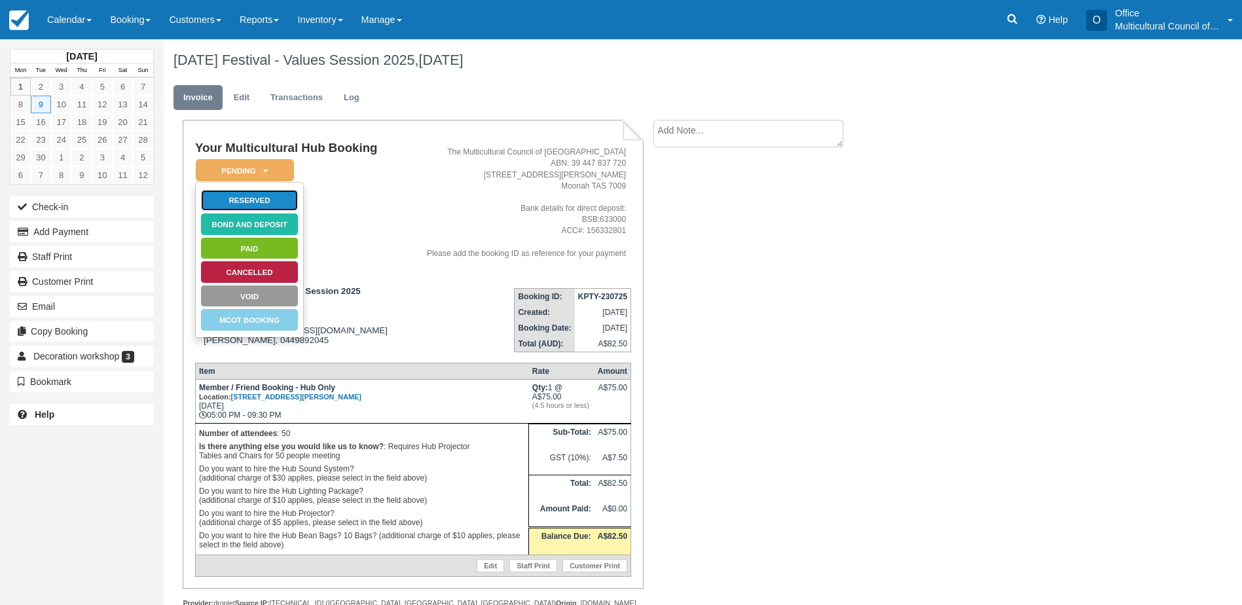
click at [269, 193] on link "Reserved" at bounding box center [249, 200] width 98 height 23
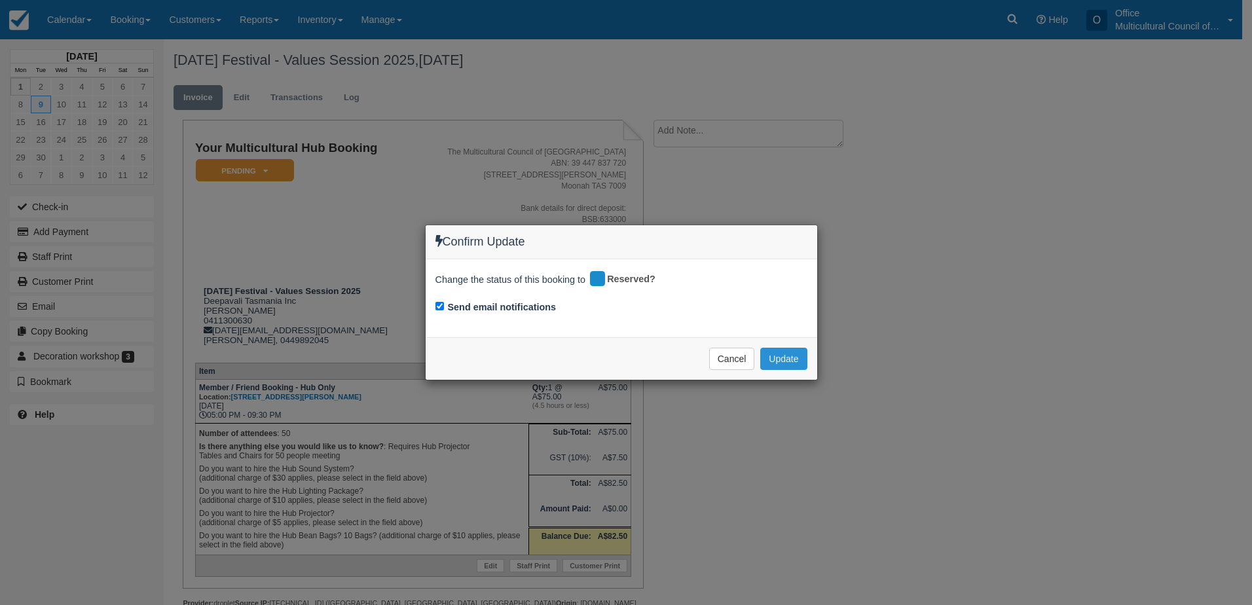
click at [778, 363] on button "Update" at bounding box center [783, 359] width 46 height 22
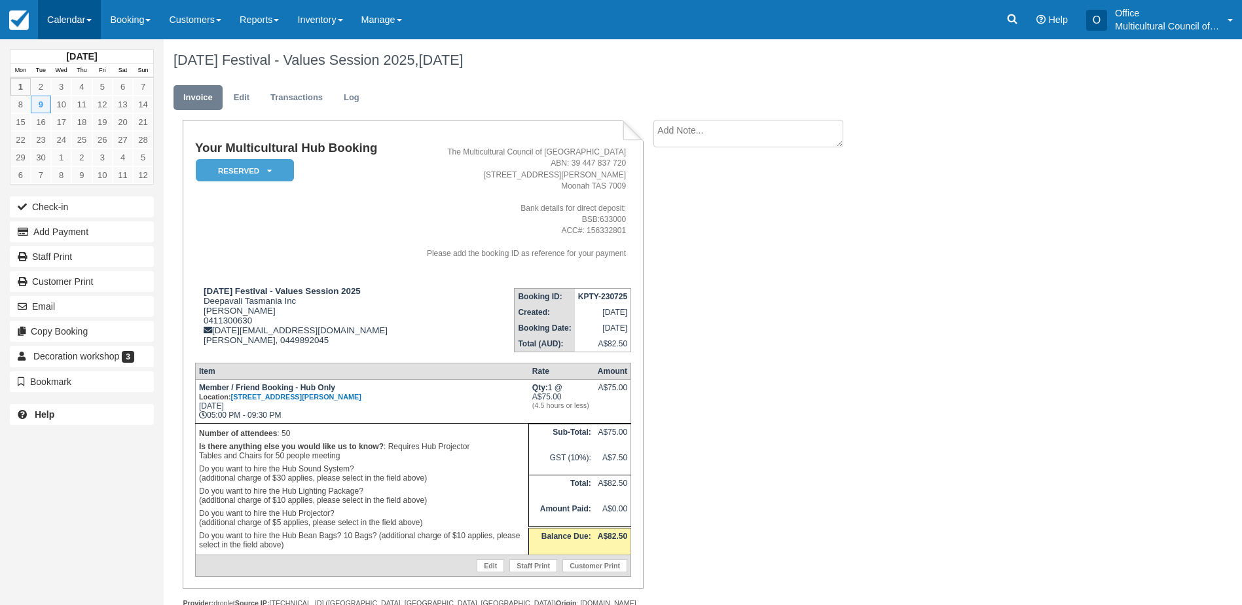
drag, startPoint x: 68, startPoint y: 25, endPoint x: 77, endPoint y: 31, distance: 10.7
click at [68, 25] on link "Calendar" at bounding box center [69, 19] width 63 height 39
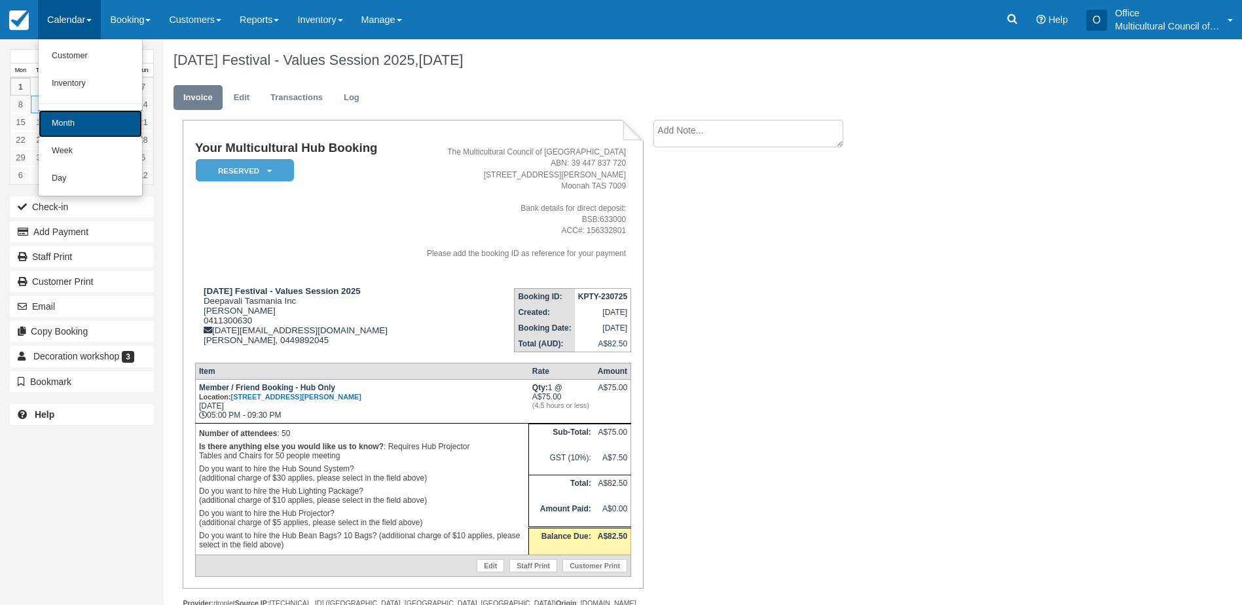
click at [109, 118] on link "Month" at bounding box center [90, 123] width 103 height 27
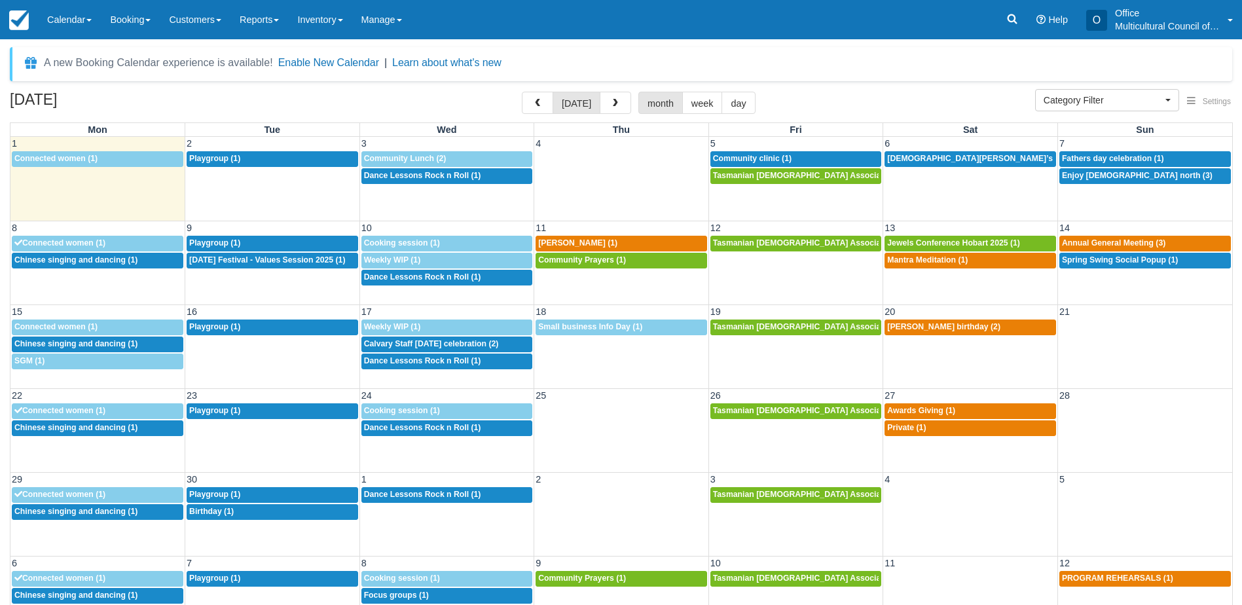
select select
click at [577, 245] on span "[PERSON_NAME] (1)" at bounding box center [577, 242] width 79 height 9
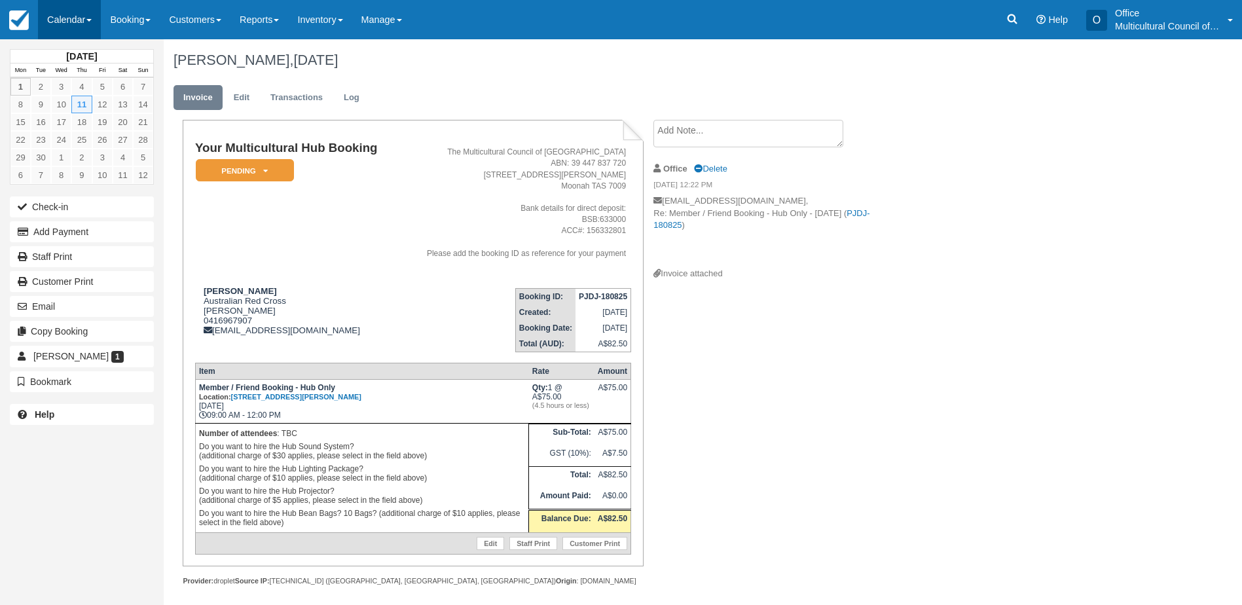
click at [71, 32] on link "Calendar" at bounding box center [69, 19] width 63 height 39
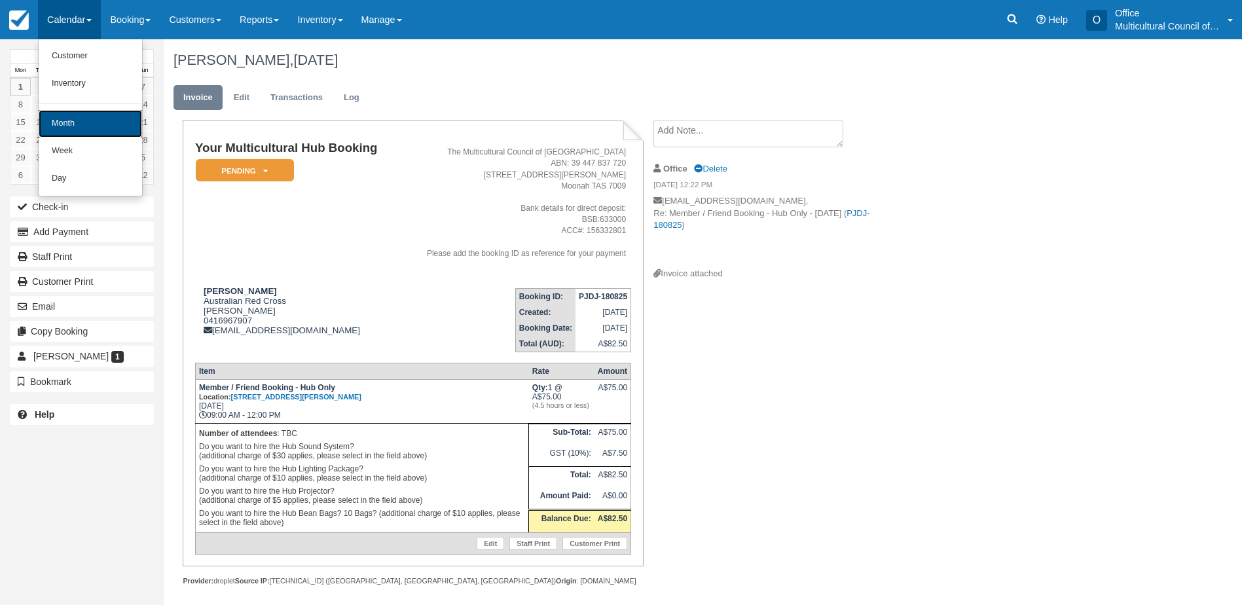
click at [85, 115] on link "Month" at bounding box center [90, 123] width 103 height 27
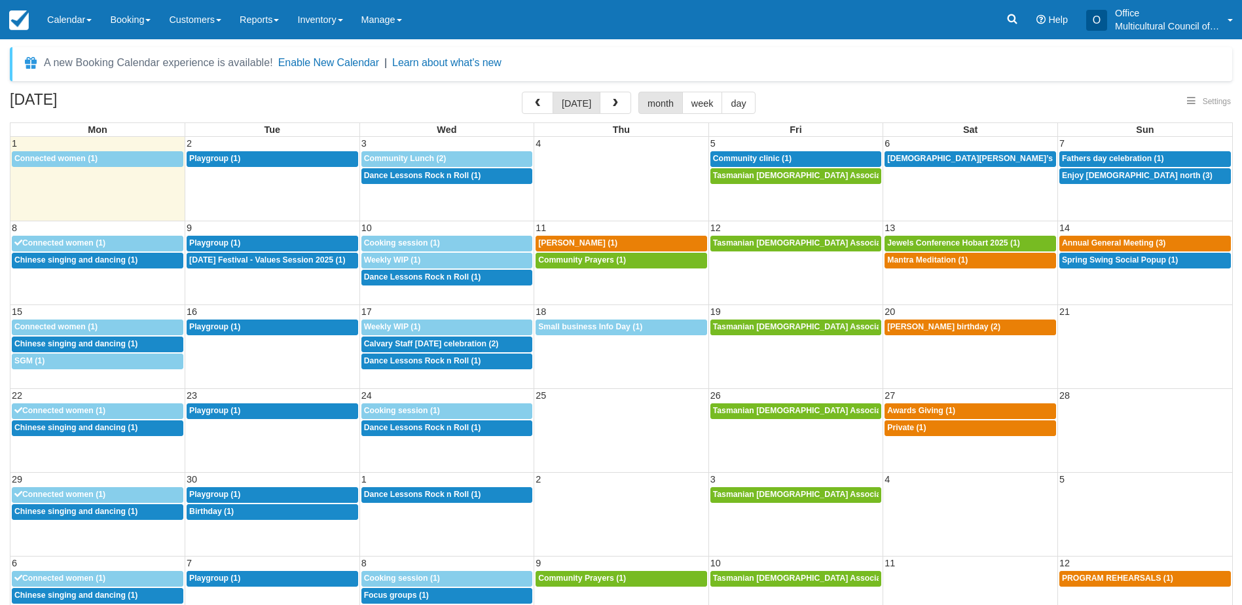
select select
click at [609, 245] on div "9a Audrey Bui (1)" at bounding box center [621, 243] width 166 height 10
select select
click at [633, 265] on div "6p Community Prayers (1)" at bounding box center [621, 260] width 166 height 10
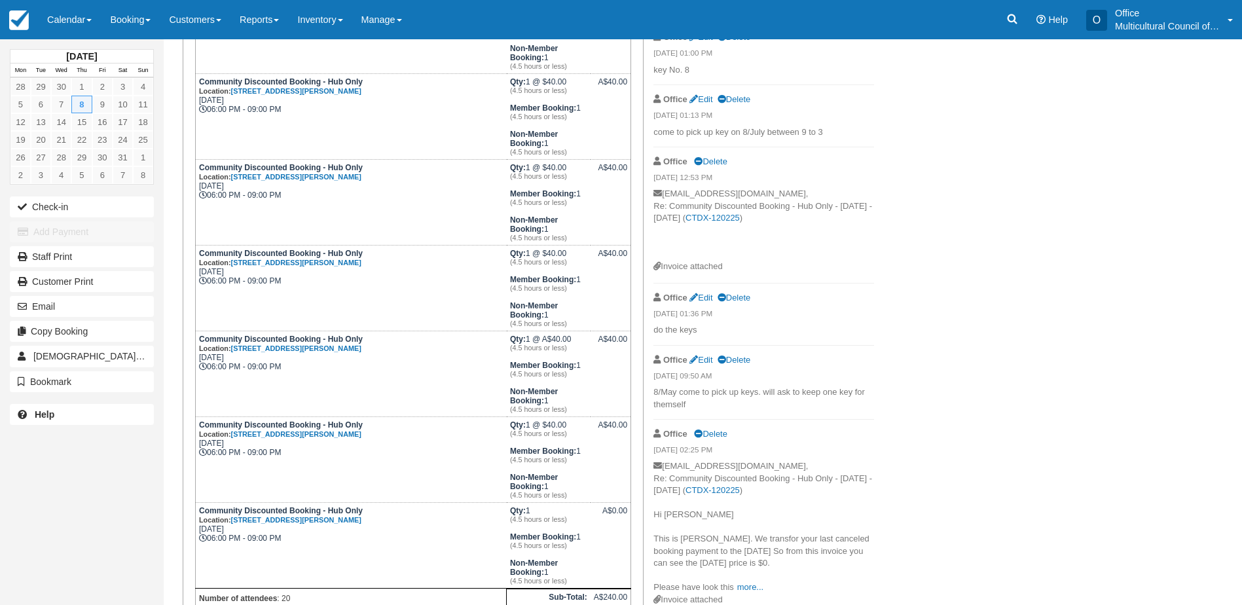
scroll to position [393, 0]
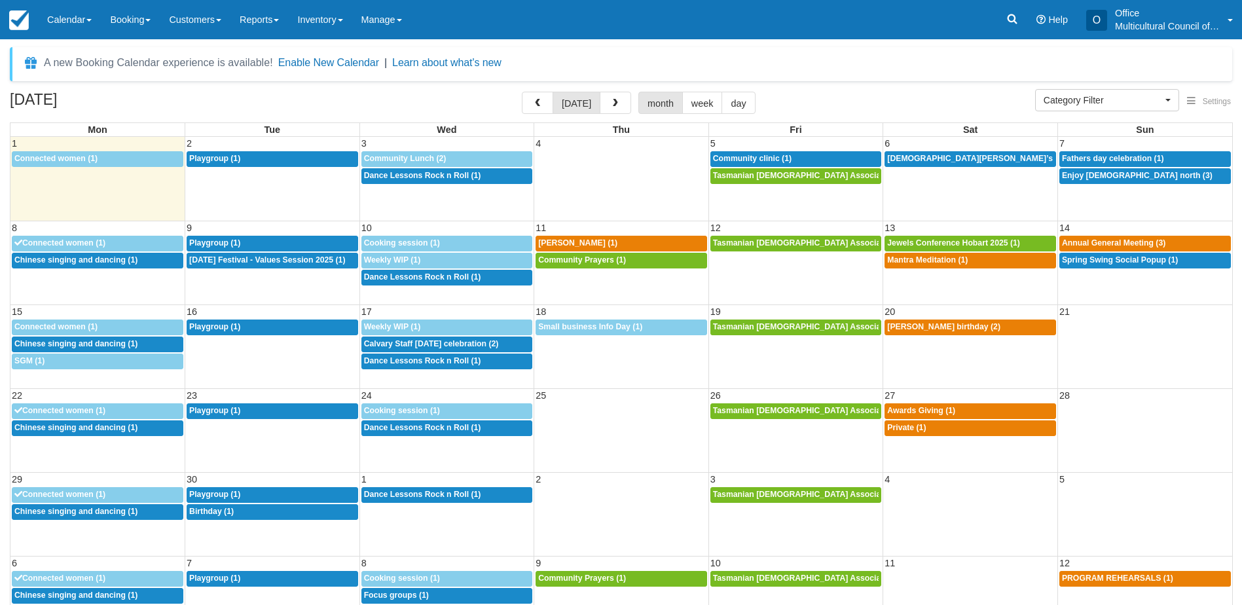
select select
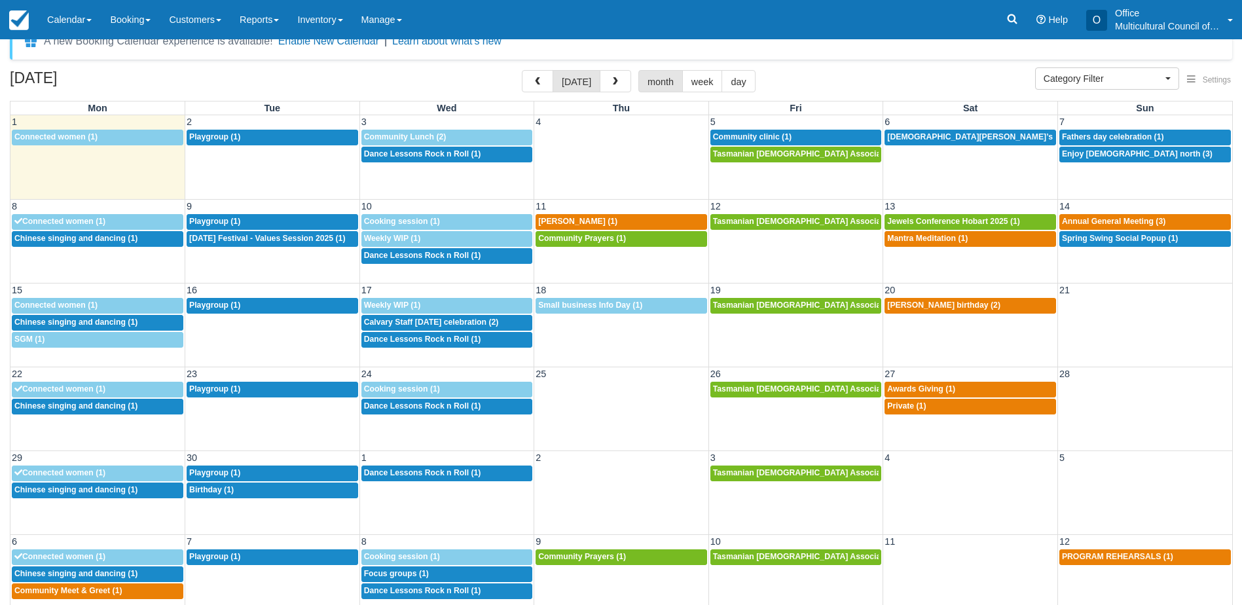
scroll to position [42, 0]
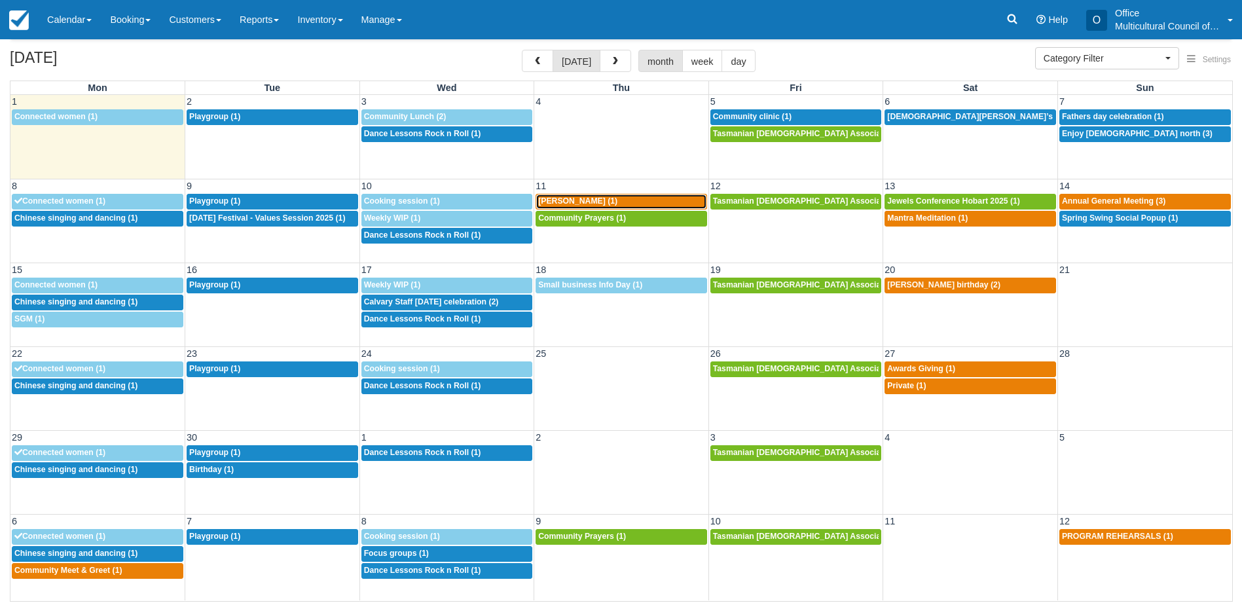
click at [598, 206] on div "9a Audrey Bui (1)" at bounding box center [621, 201] width 166 height 10
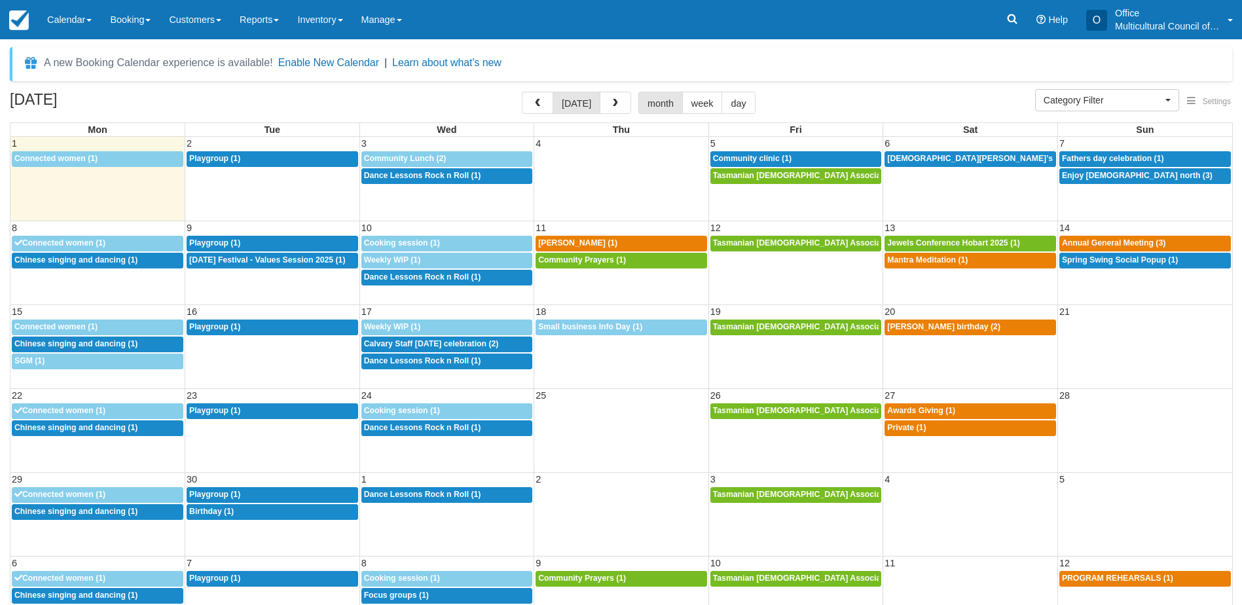
select select
click at [778, 244] on span "Tasmanian Muslim Association -Weekly Praying (1)" at bounding box center [842, 242] width 259 height 9
select select
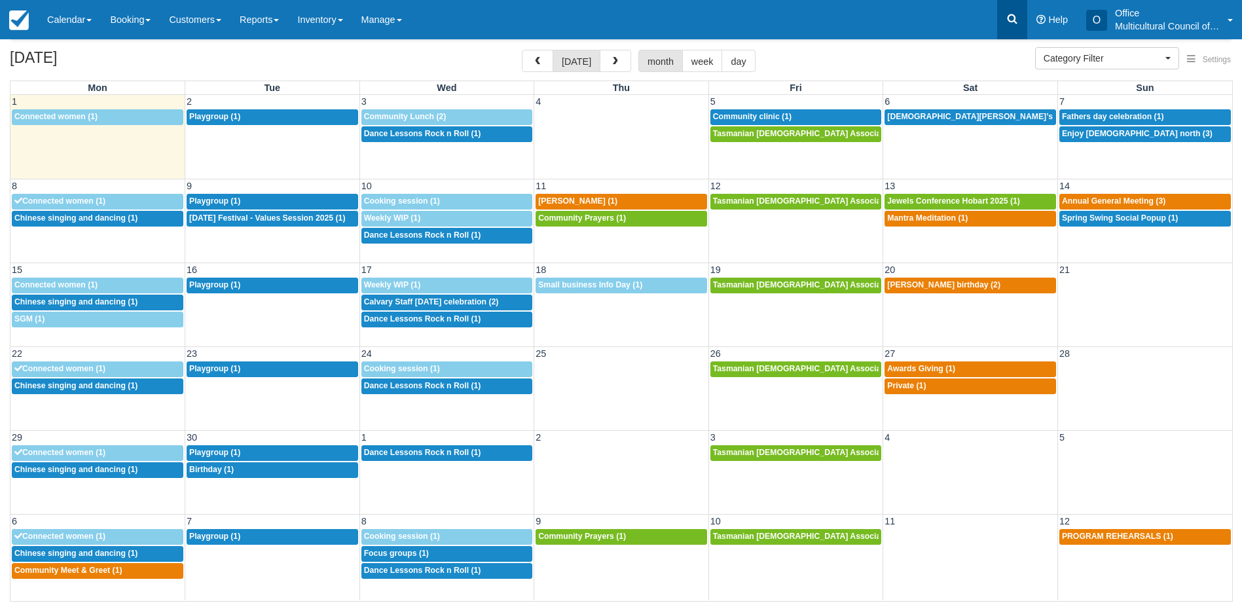
click at [1005, 30] on link at bounding box center [1012, 19] width 30 height 39
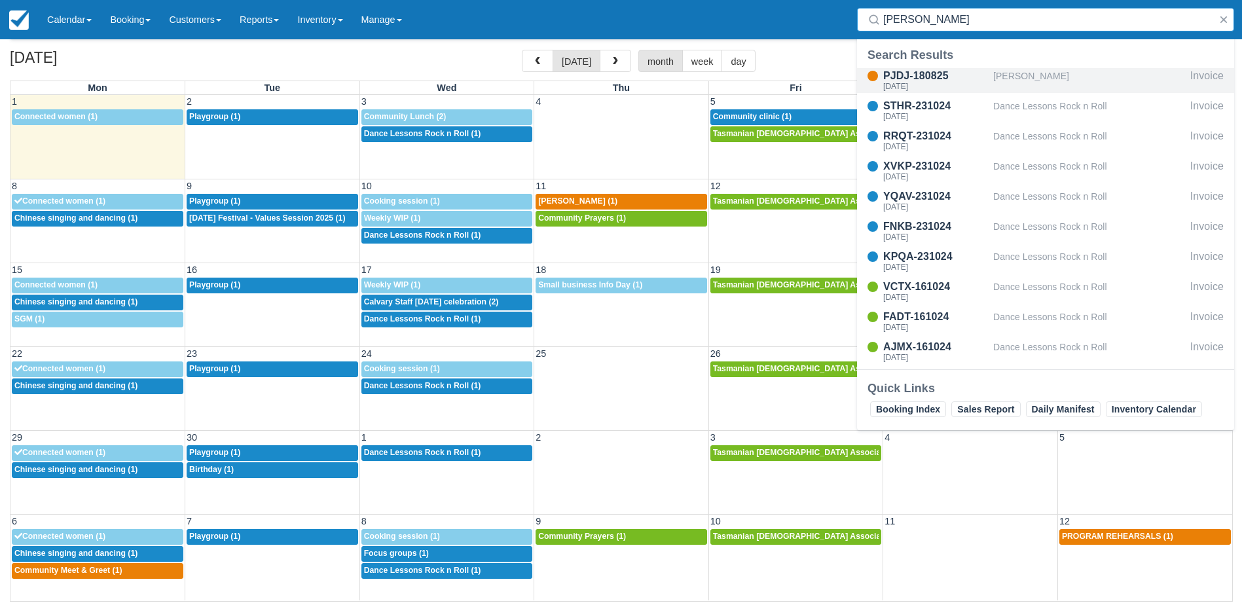
type input "audrey"
click at [939, 83] on div "[DATE]" at bounding box center [935, 86] width 105 height 8
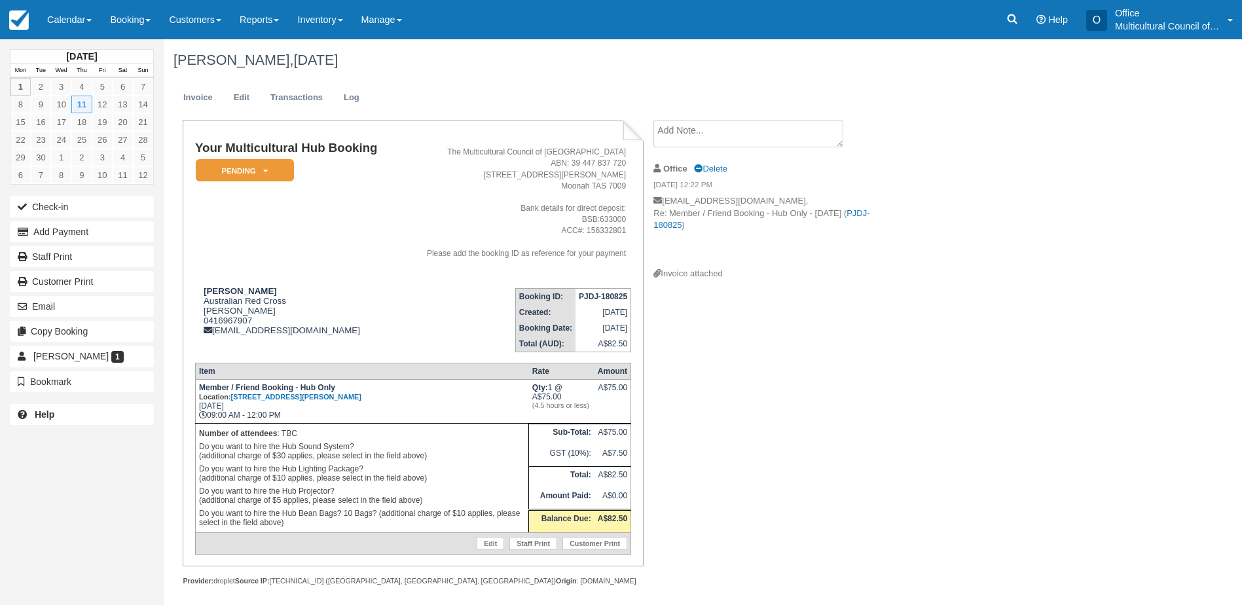
click at [727, 132] on textarea at bounding box center [748, 133] width 190 height 27
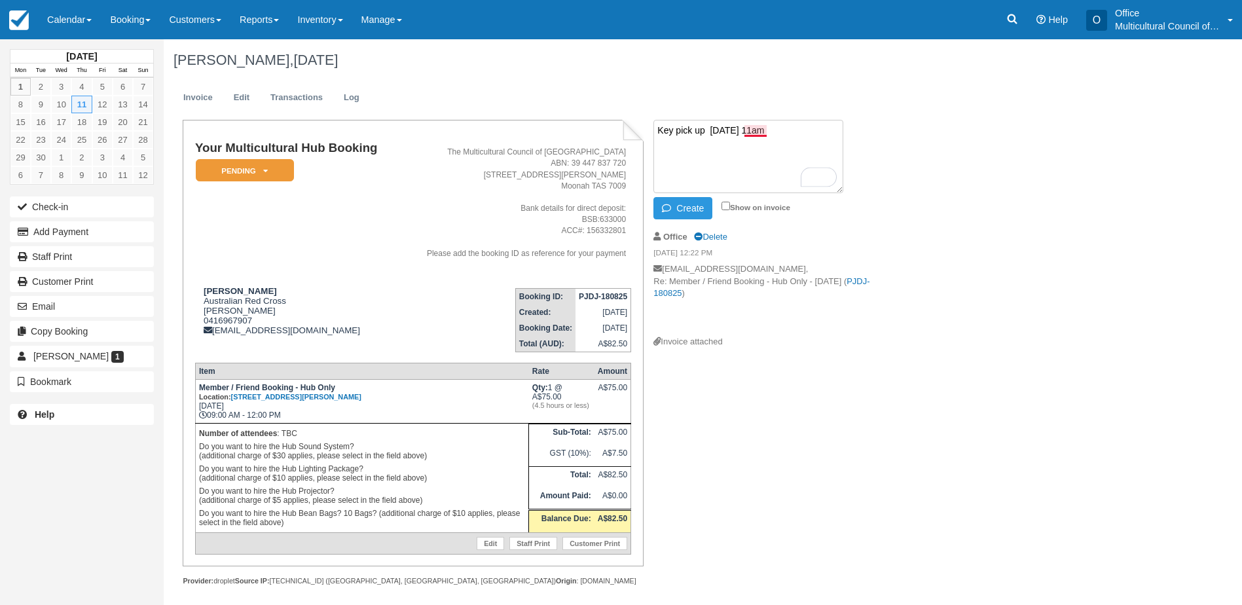
click at [761, 134] on textarea "Key pick up [DATE] 11am" at bounding box center [748, 156] width 190 height 73
type textarea "Key pick up [DATE] 11 am"
click at [681, 214] on button "Create" at bounding box center [682, 208] width 59 height 22
click at [418, 230] on address "The Multicultural Council of Tasmania ABN: 39 447 837 720 [STREET_ADDRESS][PERS…" at bounding box center [514, 203] width 223 height 112
drag, startPoint x: 575, startPoint y: 295, endPoint x: 630, endPoint y: 299, distance: 54.5
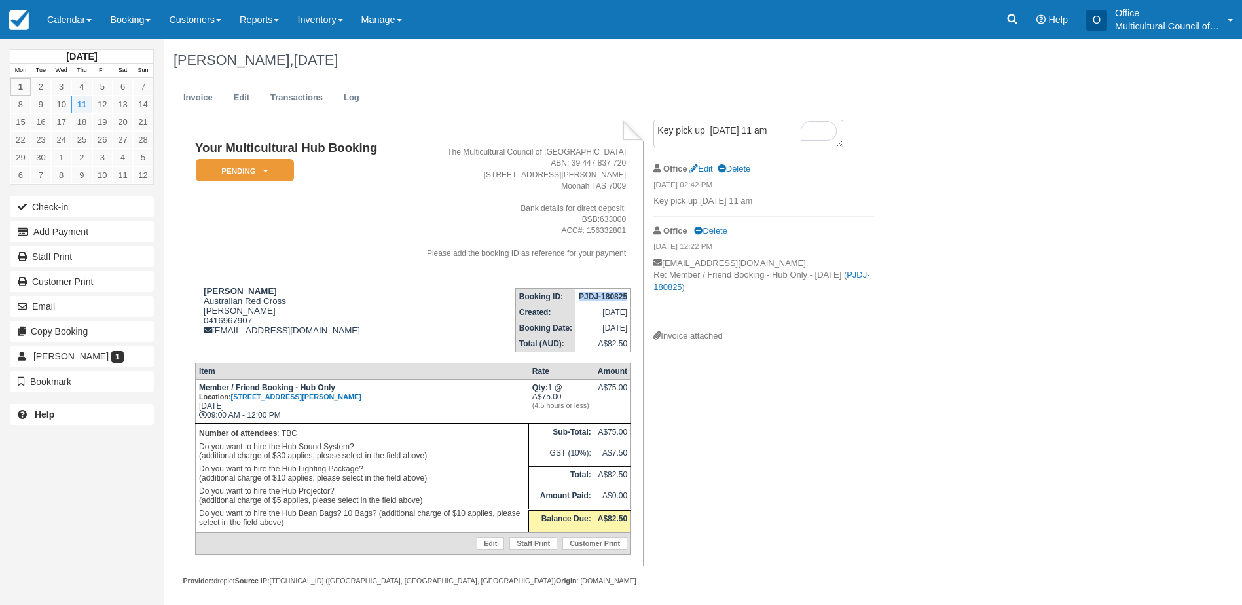
click at [630, 299] on td "PJDJ-180825" at bounding box center [603, 296] width 56 height 16
copy strong "PJDJ-180825"
click at [259, 175] on em "Pending" at bounding box center [245, 170] width 98 height 23
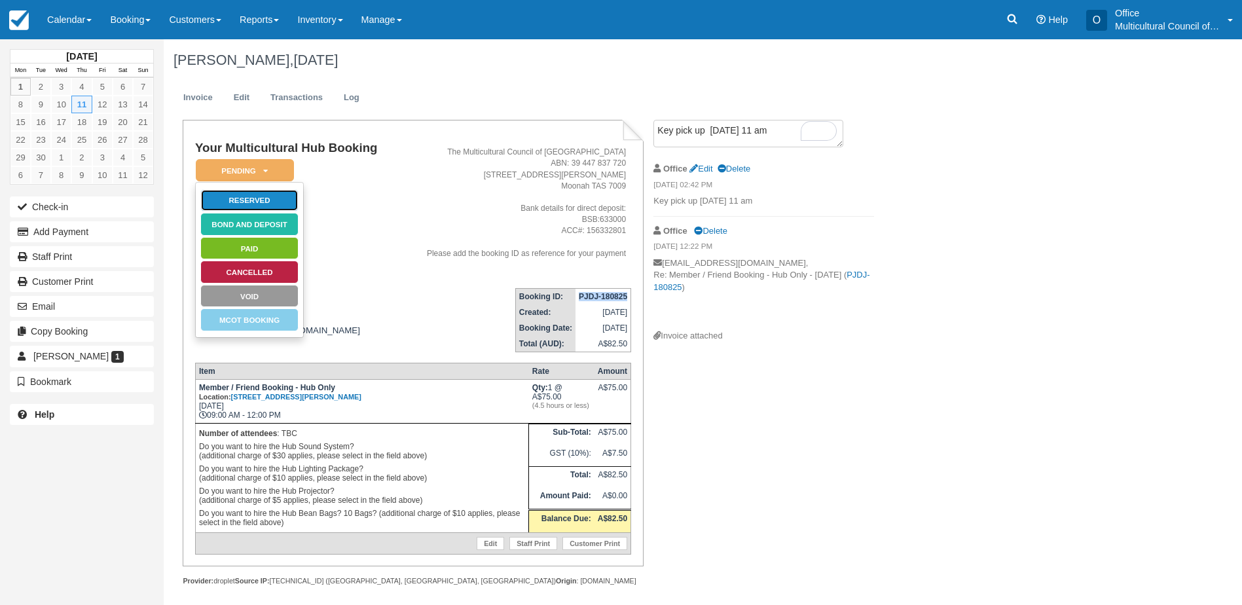
click at [259, 202] on link "Reserved" at bounding box center [249, 200] width 98 height 23
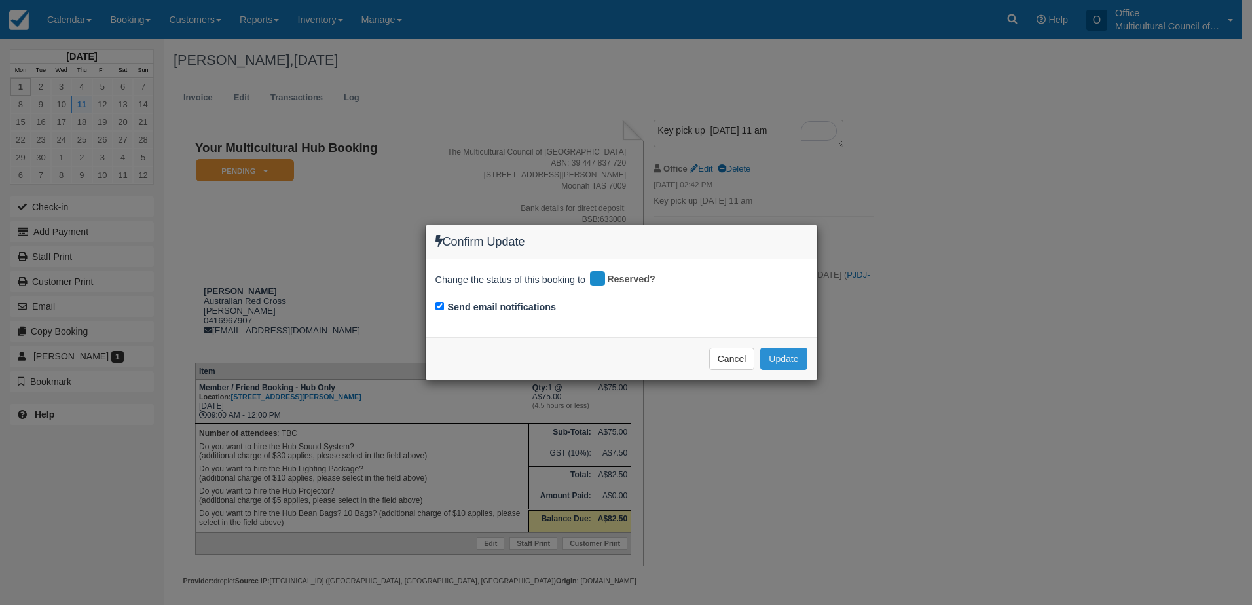
click at [776, 359] on button "Update" at bounding box center [783, 359] width 46 height 22
